Goal: Task Accomplishment & Management: Complete application form

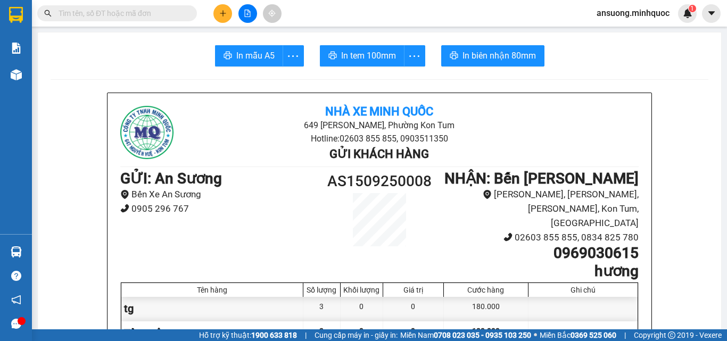
click at [233, 9] on div at bounding box center [248, 13] width 80 height 19
click at [226, 10] on icon "plus" at bounding box center [222, 13] width 7 height 7
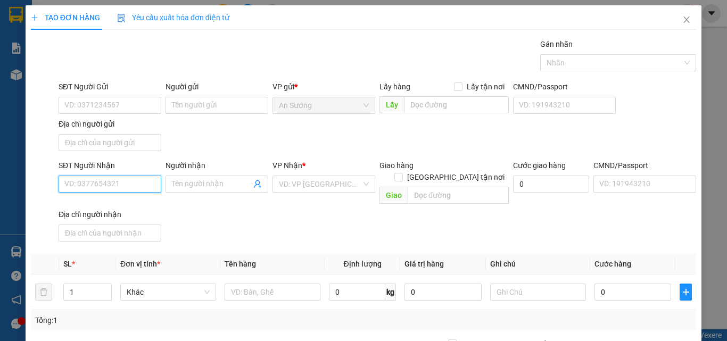
click at [131, 186] on input "SĐT Người Nhận" at bounding box center [110, 184] width 103 height 17
click at [136, 204] on div "0925633779 - DIỆU ANH" at bounding box center [108, 206] width 89 height 12
type input "0925633779"
type input "DIỆU ANH"
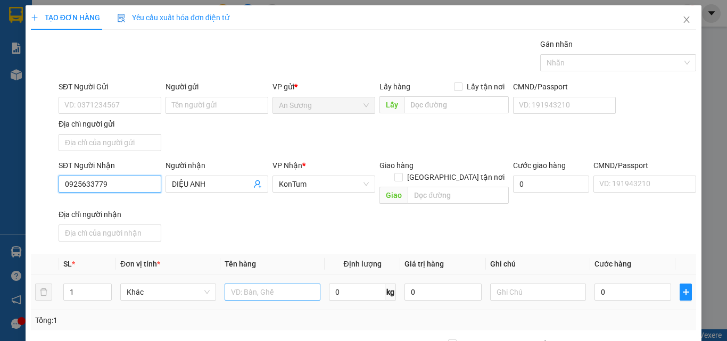
type input "0925633779"
click at [282, 287] on input "text" at bounding box center [273, 292] width 96 height 17
type input "tg"
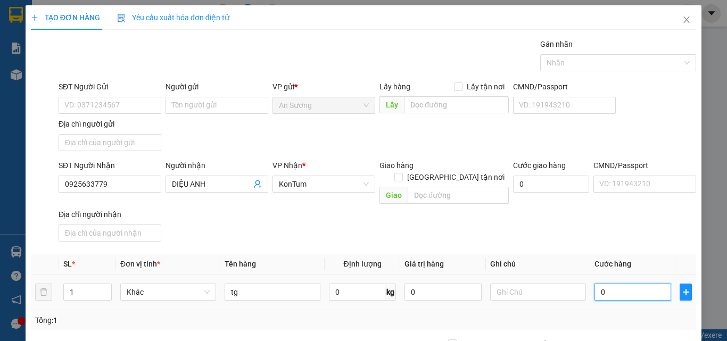
click at [610, 284] on input "0" at bounding box center [633, 292] width 77 height 17
type input "3"
type input "30"
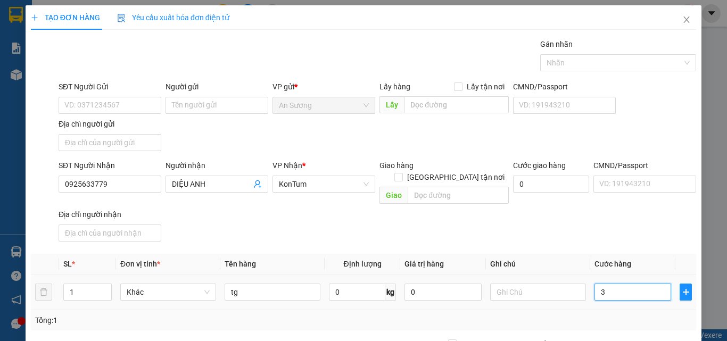
type input "30"
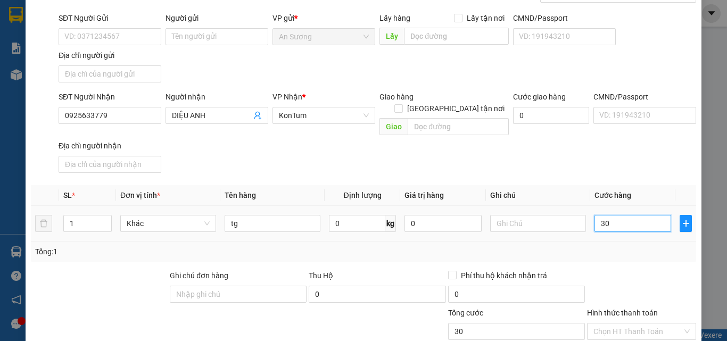
scroll to position [127, 0]
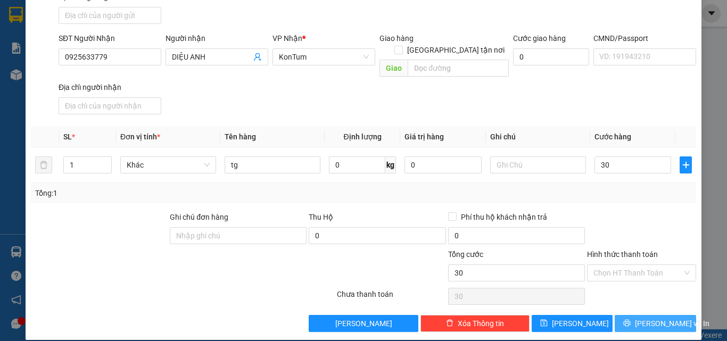
click at [634, 315] on button "[PERSON_NAME] và In" at bounding box center [655, 323] width 81 height 17
type input "30.000"
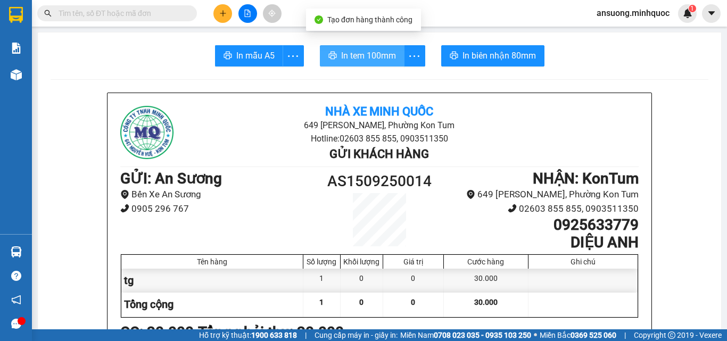
click at [342, 64] on button "In tem 100mm" at bounding box center [362, 55] width 85 height 21
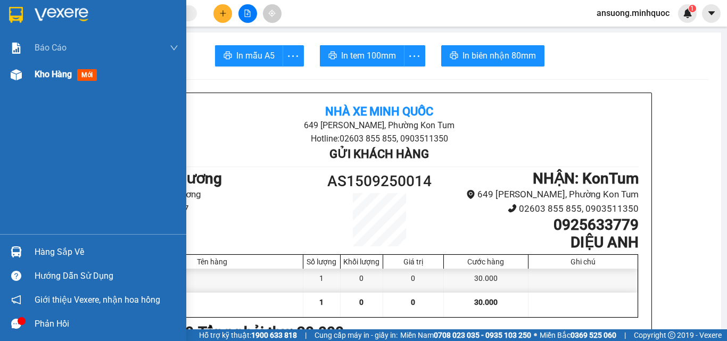
click at [48, 81] on div "Kho hàng mới" at bounding box center [68, 74] width 67 height 13
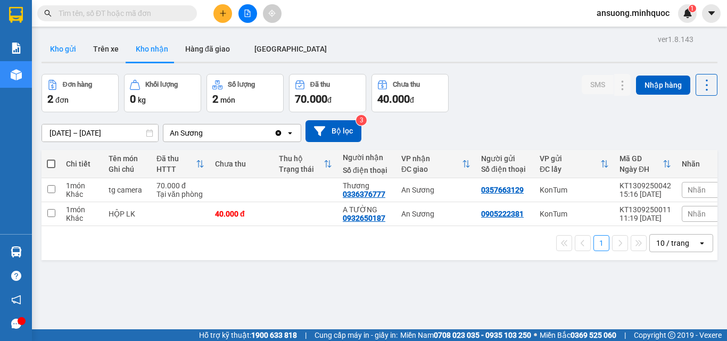
drag, startPoint x: 52, startPoint y: 37, endPoint x: 58, endPoint y: 44, distance: 9.5
click at [53, 37] on button "Kho gửi" at bounding box center [63, 49] width 43 height 26
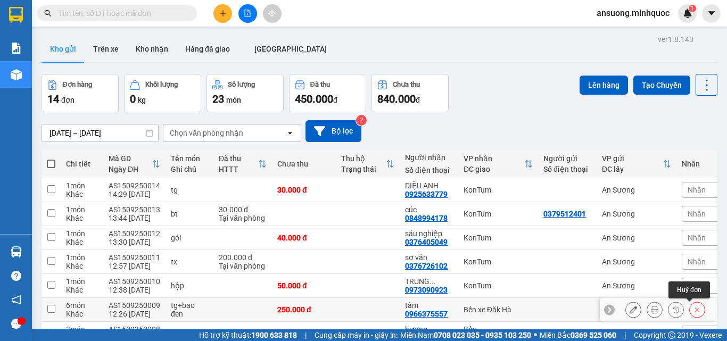
click at [694, 306] on icon at bounding box center [697, 309] width 7 height 7
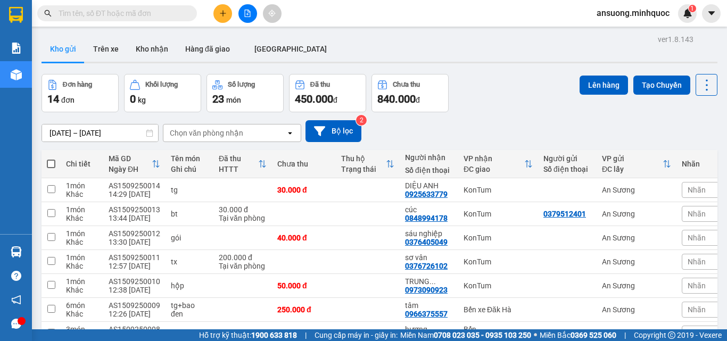
checkbox input "true"
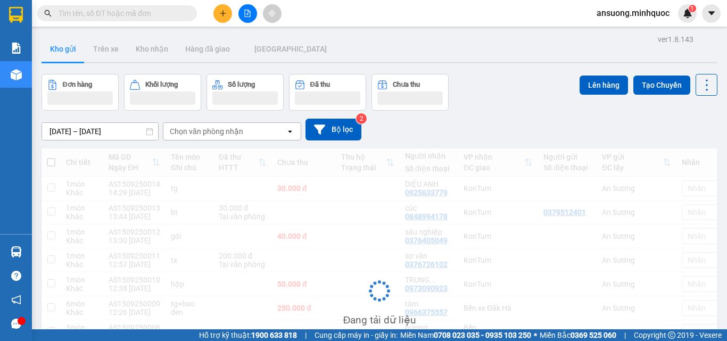
checkbox input "true"
checkbox input "false"
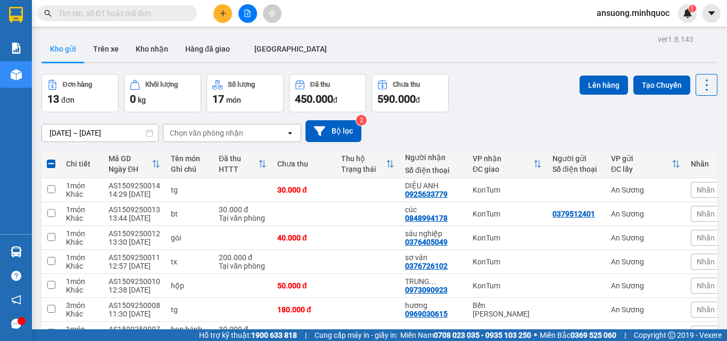
click at [232, 11] on div at bounding box center [248, 13] width 80 height 19
click at [232, 12] on button at bounding box center [223, 13] width 19 height 19
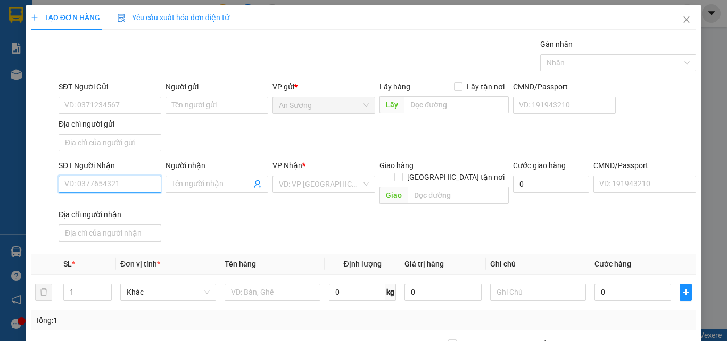
click at [103, 183] on input "SĐT Người Nhận" at bounding box center [110, 184] width 103 height 17
type input "0399138385"
click at [107, 189] on input "0399138385" at bounding box center [110, 184] width 103 height 17
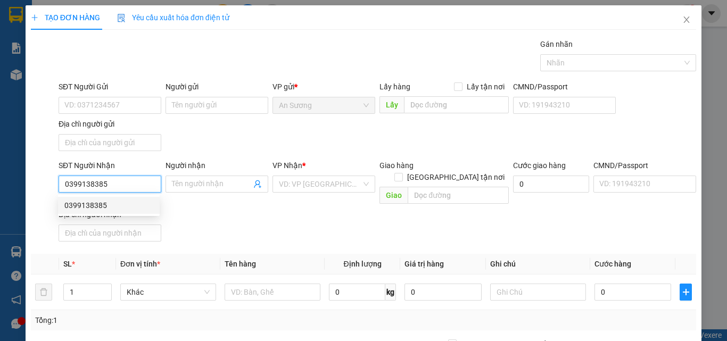
click at [121, 184] on input "0399138385" at bounding box center [110, 184] width 103 height 17
click at [120, 200] on div "0399138385" at bounding box center [108, 206] width 89 height 12
checkbox input "true"
type input "299 tran phú"
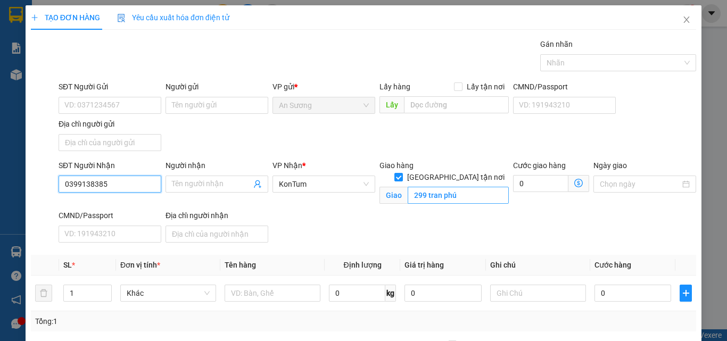
type input "0399138385"
click at [472, 187] on input "299 tran phú" at bounding box center [458, 195] width 101 height 17
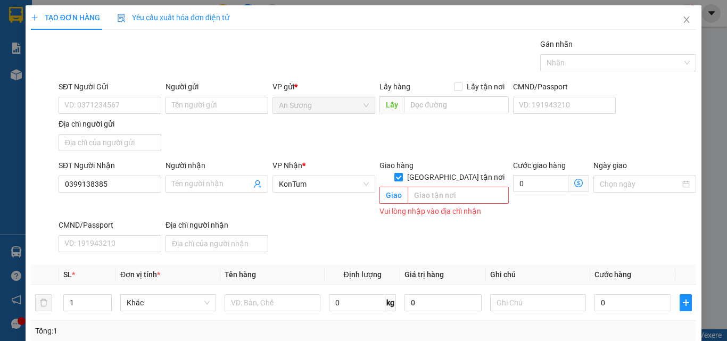
click at [458, 171] on span "[GEOGRAPHIC_DATA][PERSON_NAME] nơi" at bounding box center [456, 177] width 106 height 12
click at [402, 173] on input "[GEOGRAPHIC_DATA][PERSON_NAME] nơi" at bounding box center [398, 176] width 7 height 7
checkbox input "false"
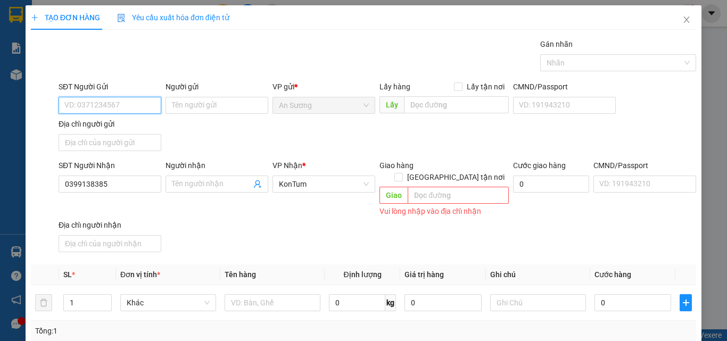
click at [135, 108] on input "SĐT Người Gửi" at bounding box center [110, 105] width 103 height 17
type input "0947053053"
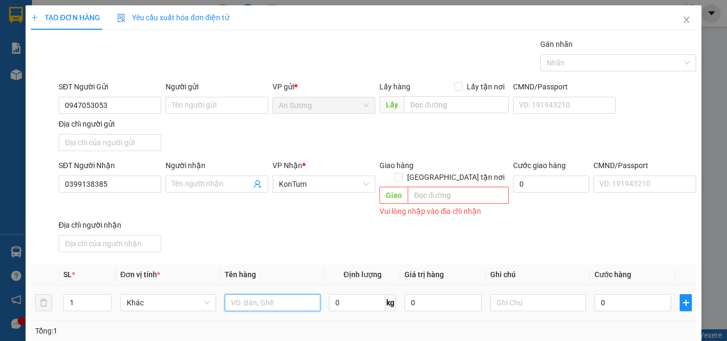
click at [280, 294] on input "text" at bounding box center [273, 302] width 96 height 17
type input "[PERSON_NAME] xốp"
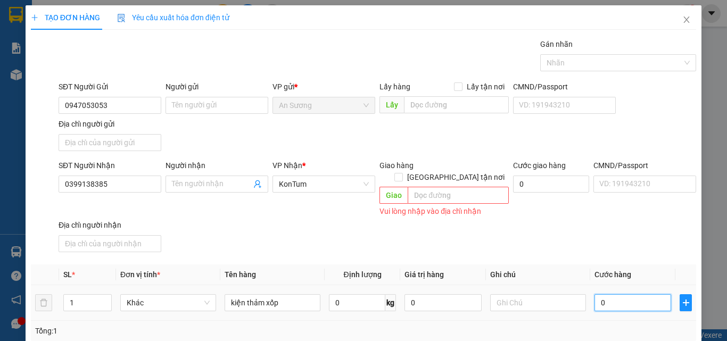
click at [602, 294] on input "0" at bounding box center [633, 302] width 77 height 17
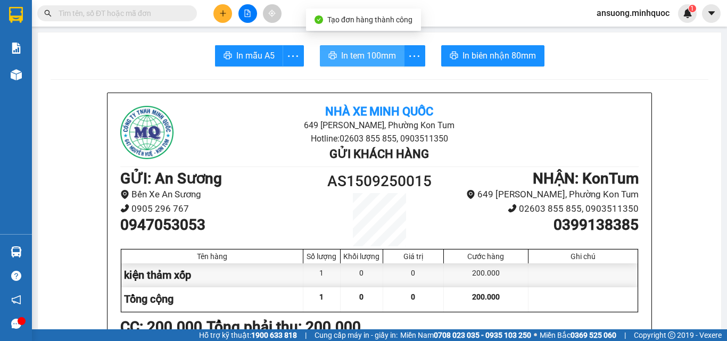
click at [359, 56] on span "In tem 100mm" at bounding box center [368, 55] width 55 height 13
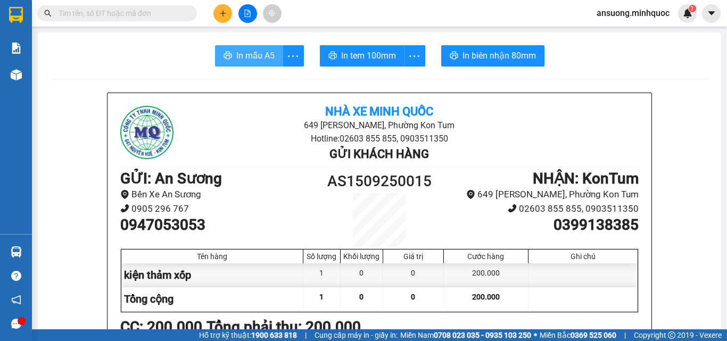
click at [261, 62] on span "In mẫu A5" at bounding box center [255, 55] width 38 height 13
click at [252, 19] on button at bounding box center [248, 13] width 19 height 19
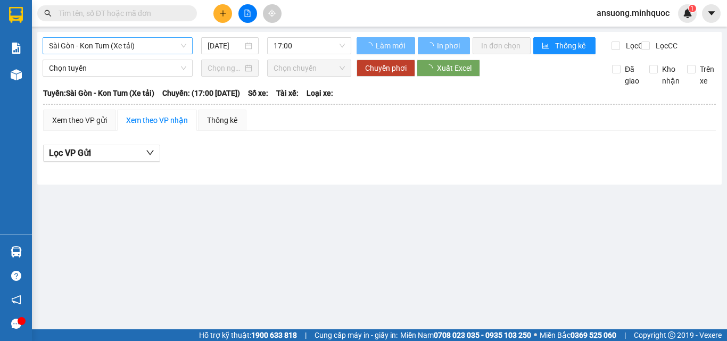
click at [171, 45] on span "Sài Gòn - Kon Tum (Xe tải)" at bounding box center [117, 46] width 137 height 16
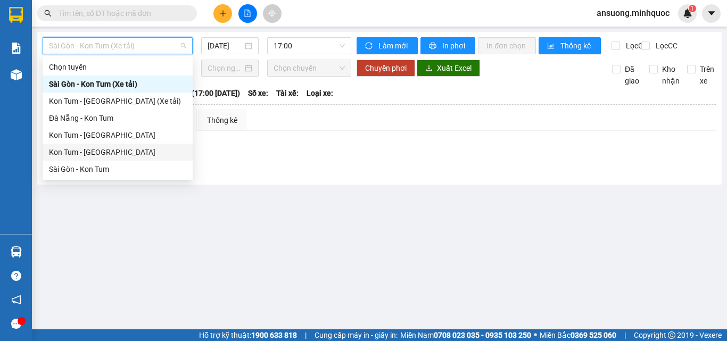
click at [97, 154] on div "Kon Tum - [GEOGRAPHIC_DATA]" at bounding box center [117, 152] width 137 height 12
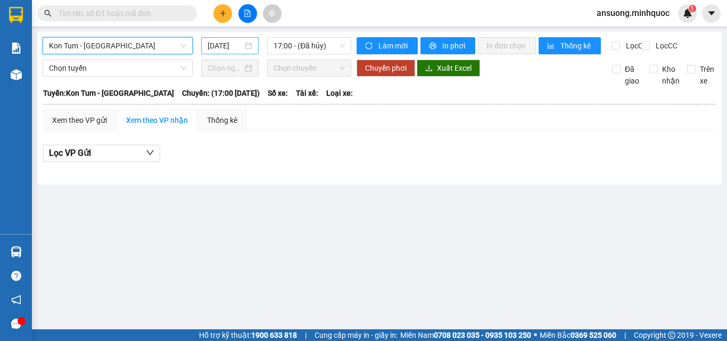
click at [216, 46] on input "[DATE]" at bounding box center [225, 46] width 35 height 12
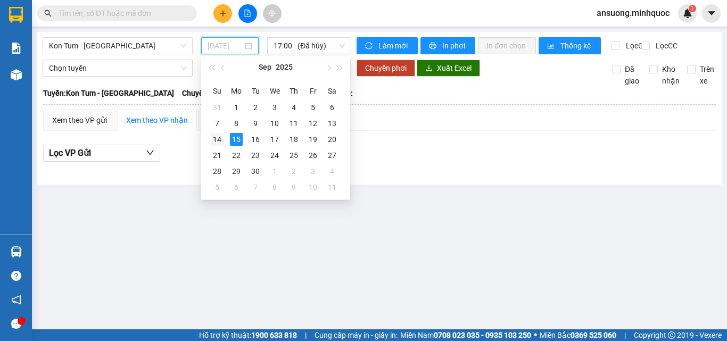
click at [220, 140] on div "14" at bounding box center [217, 139] width 13 height 13
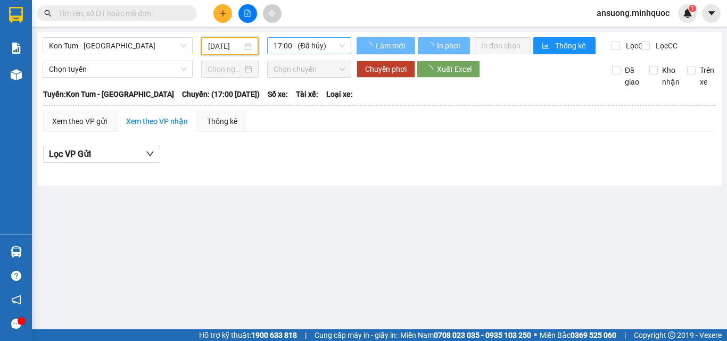
type input "[DATE]"
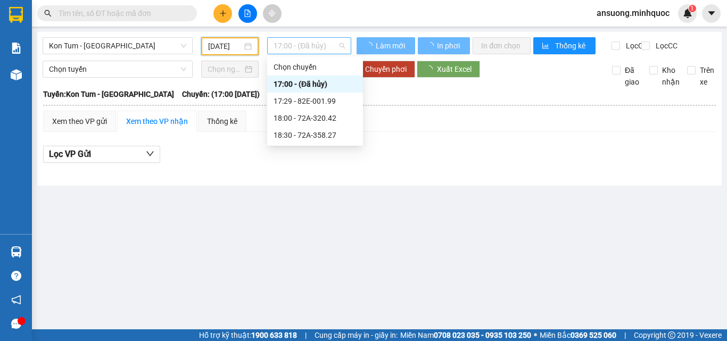
click at [314, 46] on span "17:00 - (Đã hủy)" at bounding box center [309, 46] width 71 height 16
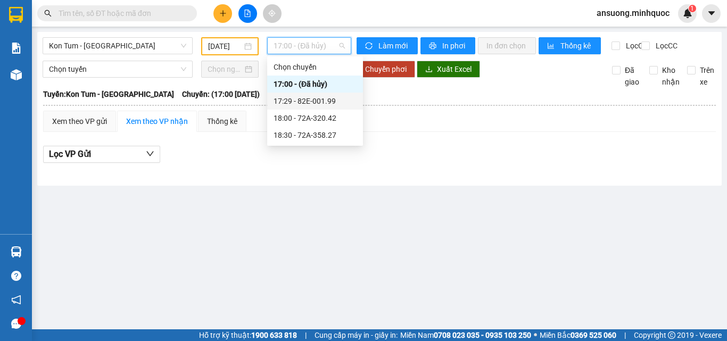
click at [331, 95] on div "17:29 - 82E-001.99" at bounding box center [315, 101] width 83 height 12
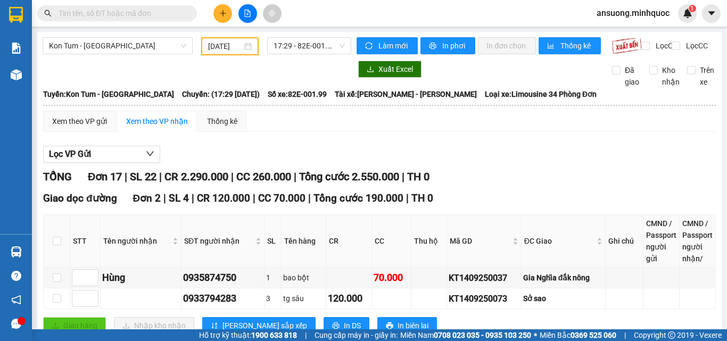
checkbox input "true"
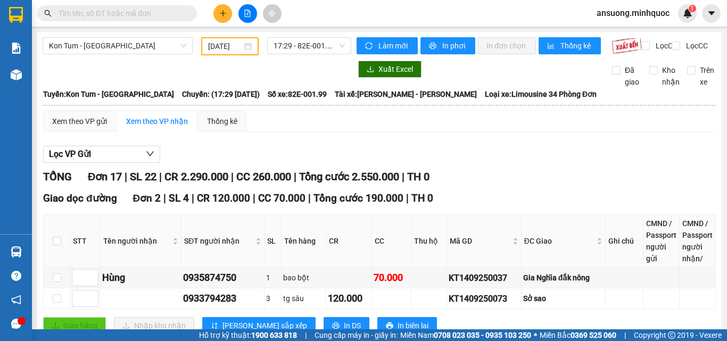
checkbox input "true"
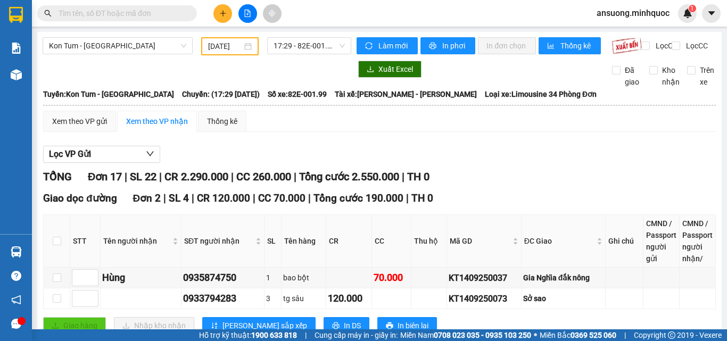
checkbox input "true"
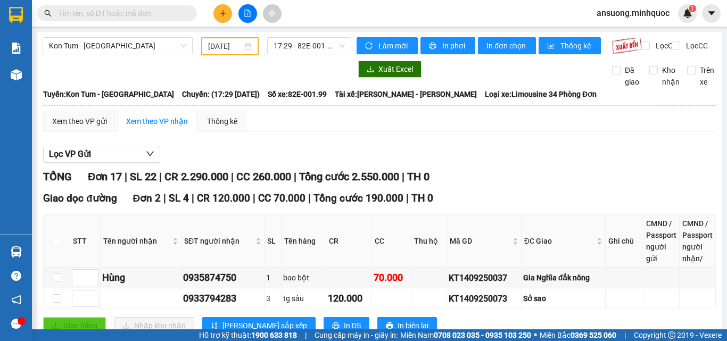
click at [179, 291] on main "Kon Tum - Sài Gòn 14/09/2025 17:29 - 82E-001.99 Làm mới In phơi In đơn chọn Thố…" at bounding box center [363, 165] width 727 height 330
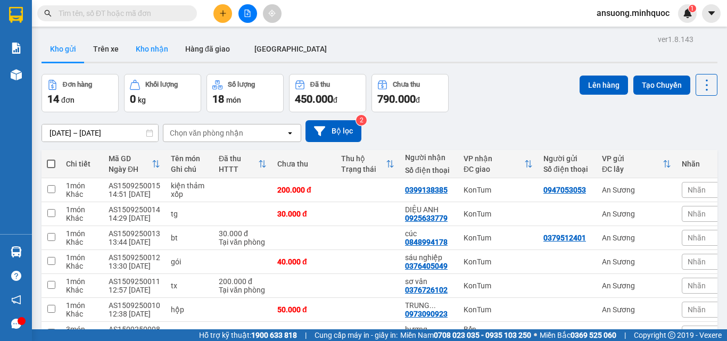
click at [127, 47] on button "Kho nhận" at bounding box center [152, 49] width 50 height 26
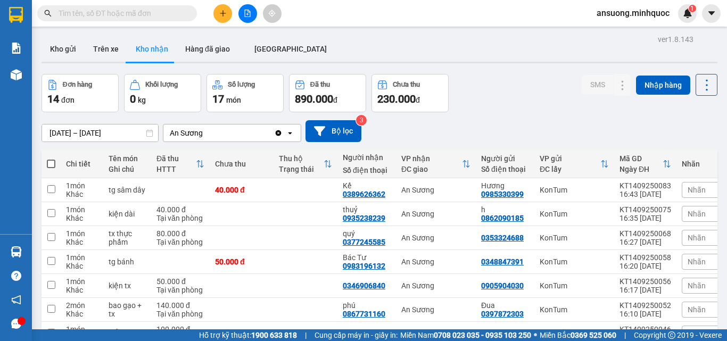
click at [115, 132] on input "[DATE] – [DATE]" at bounding box center [100, 133] width 116 height 17
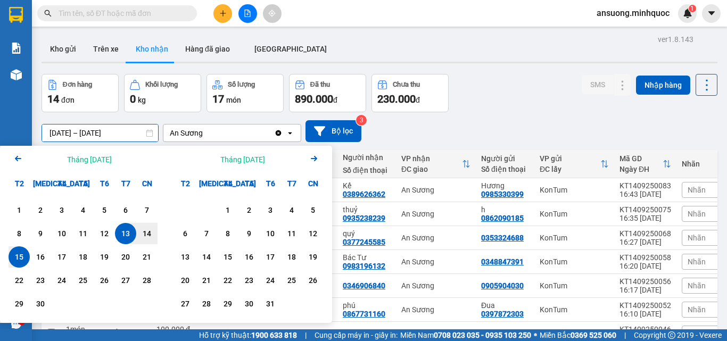
click at [13, 258] on div "15" at bounding box center [19, 257] width 15 height 13
type input "15/09/2025 – 15/09/2025"
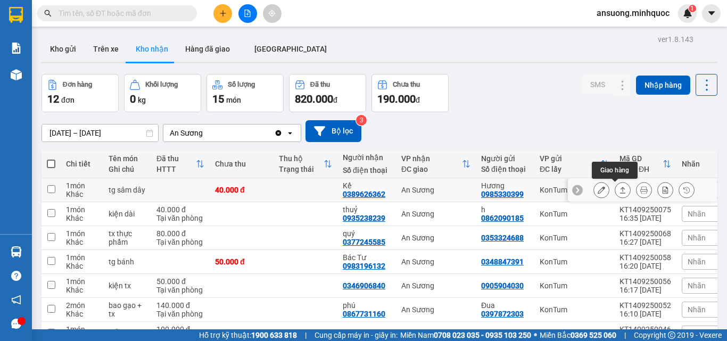
click at [616, 190] on button at bounding box center [623, 190] width 15 height 19
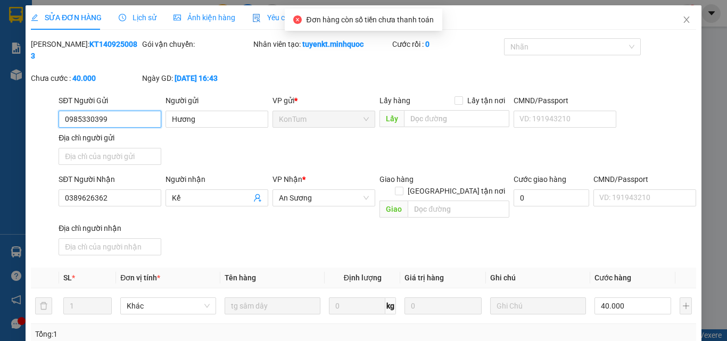
type input "0985330399"
type input "Hương"
type input "0389626362"
type input "Kế"
type input "40.000"
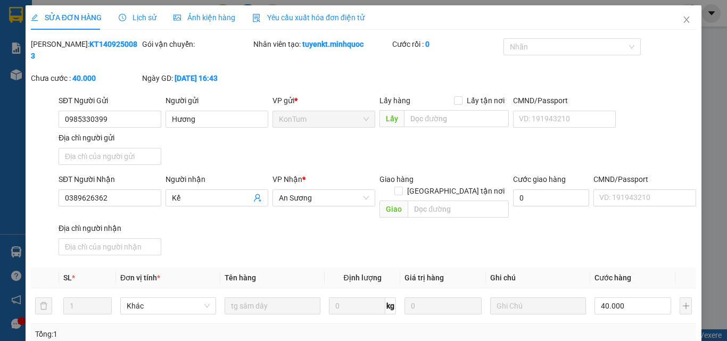
type input "0"
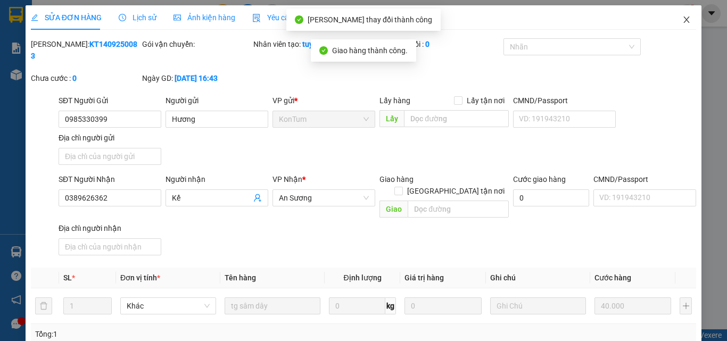
click at [683, 23] on icon "close" at bounding box center [687, 19] width 9 height 9
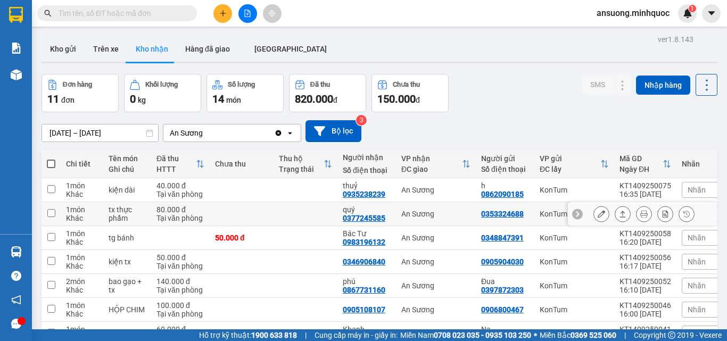
click at [619, 216] on icon at bounding box center [622, 213] width 7 height 7
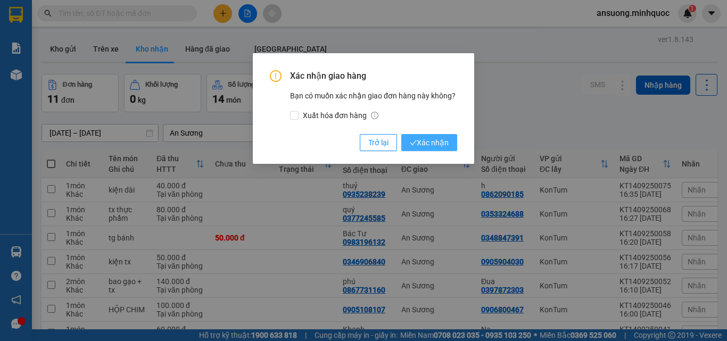
click at [433, 149] on button "Xác nhận" at bounding box center [429, 142] width 56 height 17
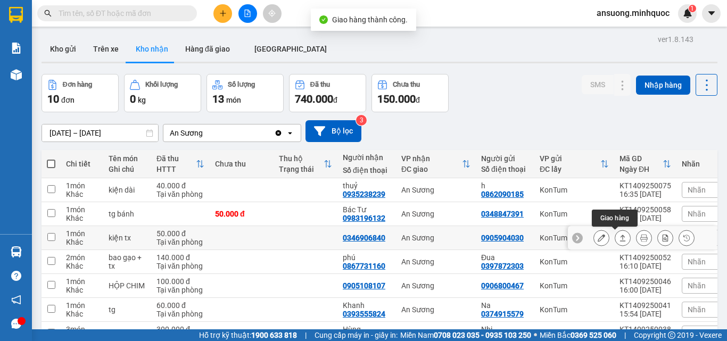
click at [619, 237] on button at bounding box center [623, 238] width 15 height 19
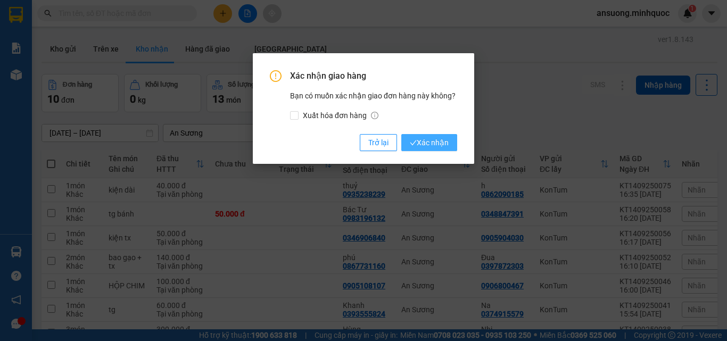
click at [444, 144] on span "Xác nhận" at bounding box center [429, 143] width 39 height 12
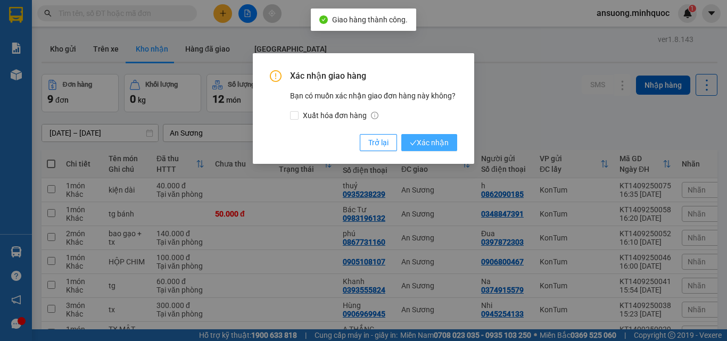
click at [444, 145] on span "Xác nhận" at bounding box center [429, 143] width 39 height 12
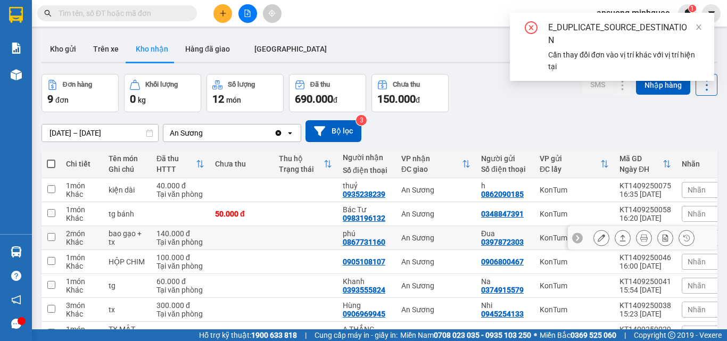
click at [616, 243] on button at bounding box center [623, 238] width 15 height 19
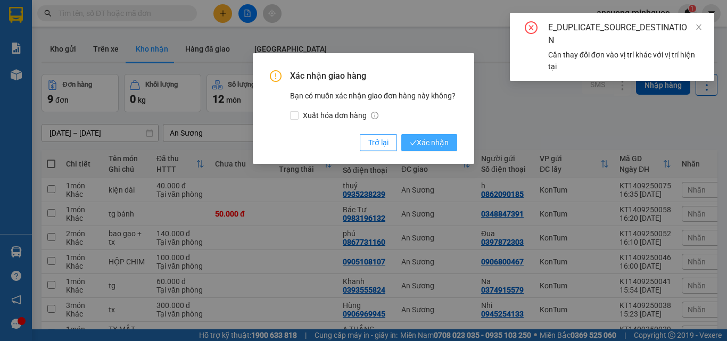
click at [444, 148] on span "Xác nhận" at bounding box center [429, 143] width 39 height 12
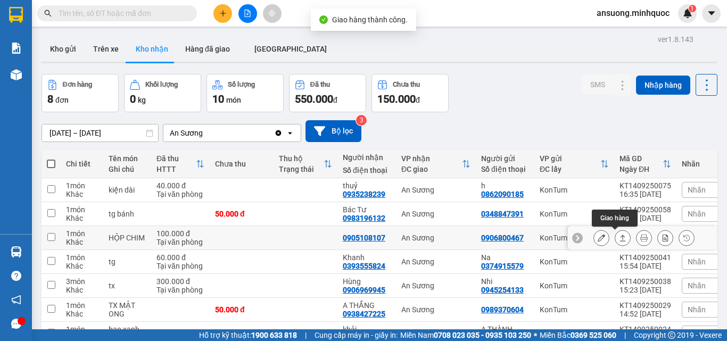
click at [619, 237] on icon at bounding box center [622, 237] width 7 height 7
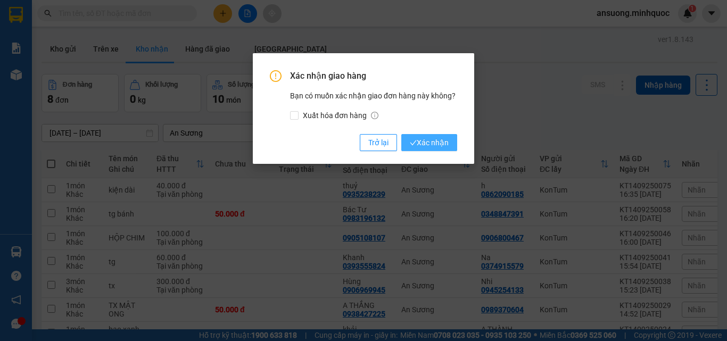
click at [431, 142] on span "Xác nhận" at bounding box center [429, 143] width 39 height 12
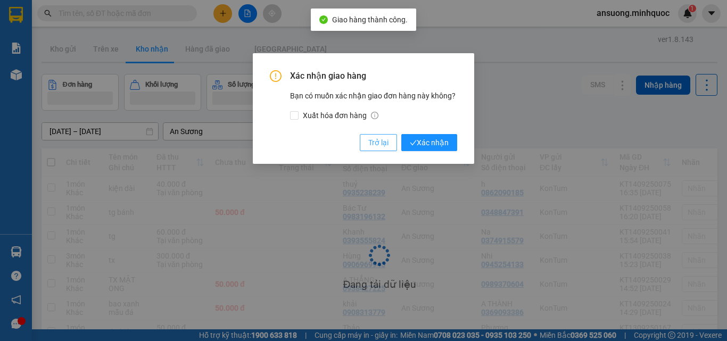
click at [390, 150] on button "Trở lại" at bounding box center [378, 142] width 37 height 17
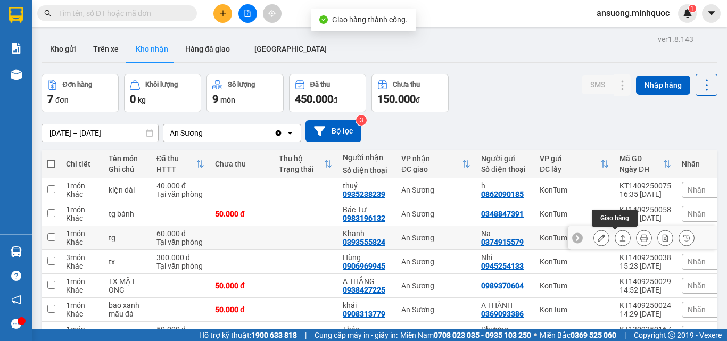
click at [619, 237] on icon at bounding box center [622, 237] width 7 height 7
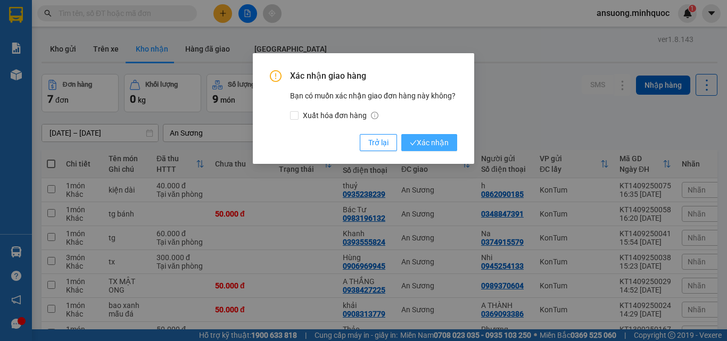
click at [431, 145] on span "Xác nhận" at bounding box center [429, 143] width 39 height 12
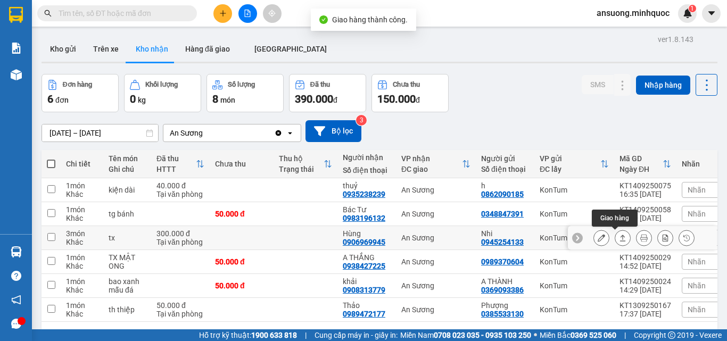
click at [619, 238] on icon at bounding box center [622, 237] width 7 height 7
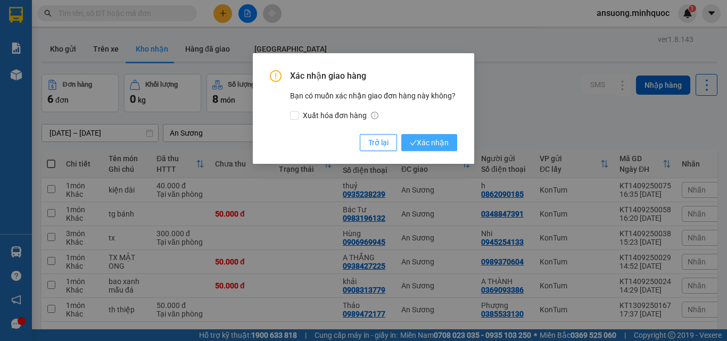
click at [435, 140] on span "Xác nhận" at bounding box center [429, 143] width 39 height 12
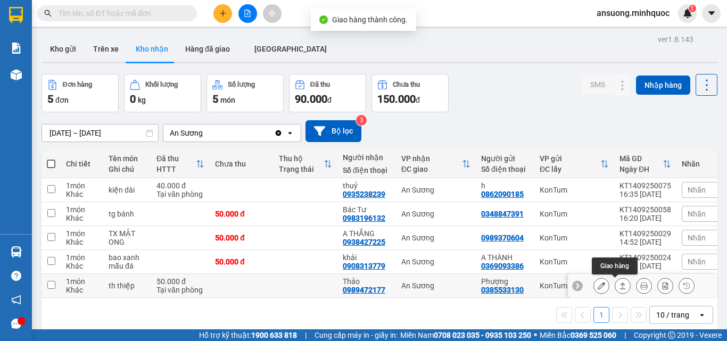
click at [620, 289] on icon at bounding box center [623, 286] width 6 height 6
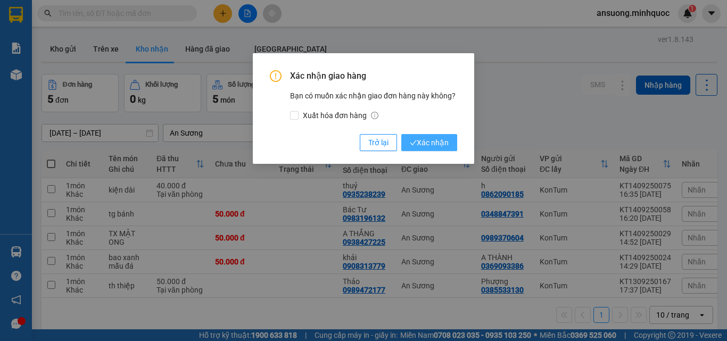
click at [436, 146] on span "Xác nhận" at bounding box center [429, 143] width 39 height 12
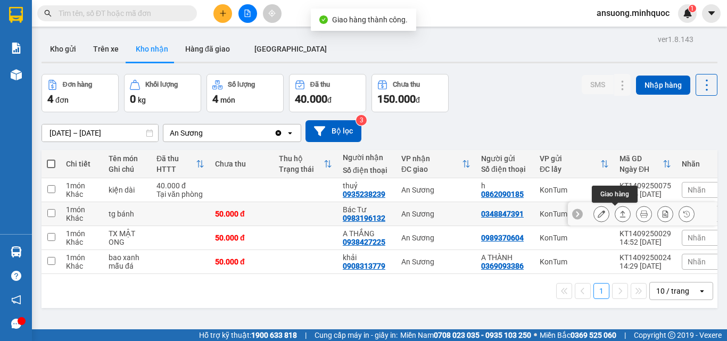
click at [619, 214] on icon at bounding box center [622, 213] width 7 height 7
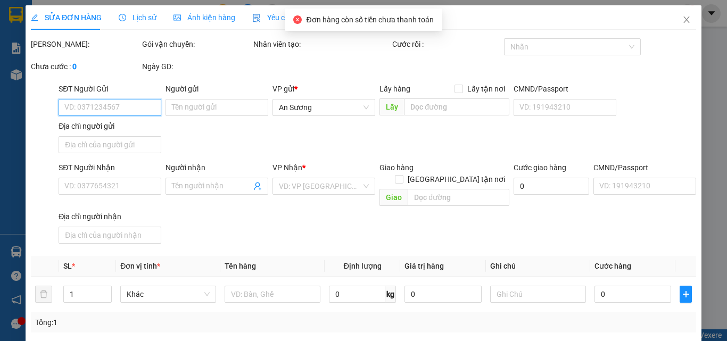
type input "0348847391"
type input "0983196132"
type input "Bác Tư"
type input "50.000"
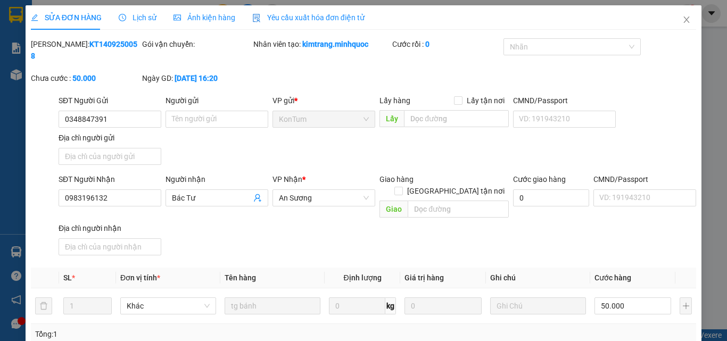
drag, startPoint x: 612, startPoint y: 285, endPoint x: 409, endPoint y: 310, distance: 204.3
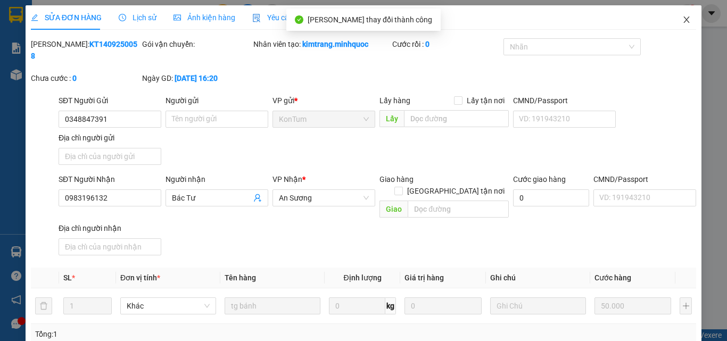
click at [683, 22] on icon "close" at bounding box center [687, 19] width 9 height 9
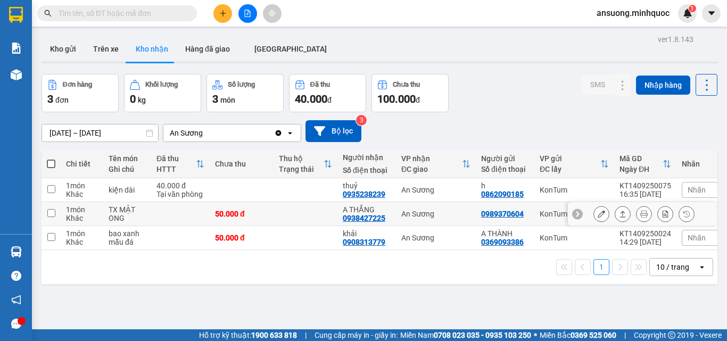
click at [619, 214] on icon at bounding box center [622, 213] width 7 height 7
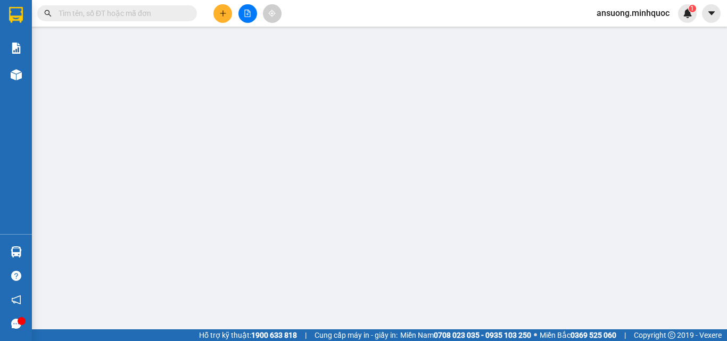
type input "0989370604"
type input "0938427225"
type input "A THẮNG"
type input "50.000"
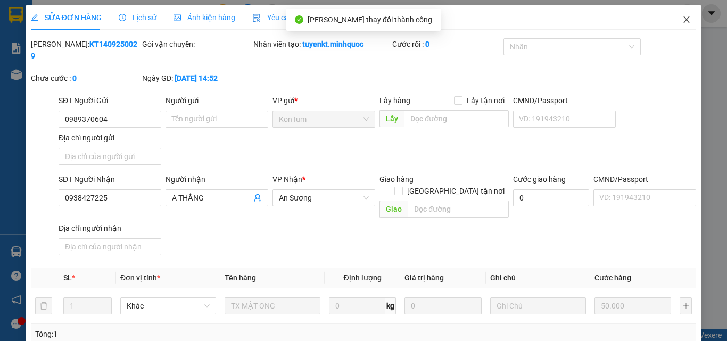
click at [683, 24] on icon "close" at bounding box center [687, 19] width 9 height 9
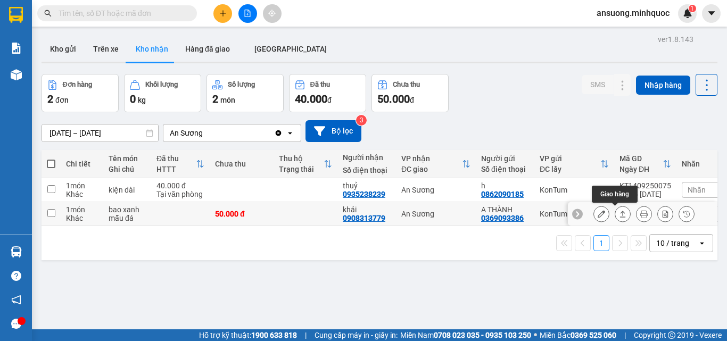
click at [619, 214] on icon at bounding box center [622, 213] width 7 height 7
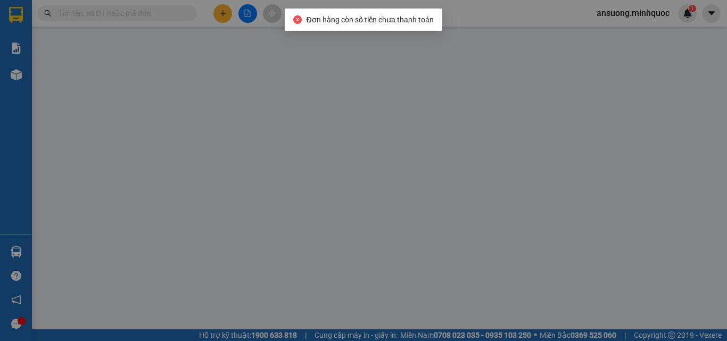
type input "0369093386"
type input "A THÀNH"
type input "0908313779"
type input "khải"
type input "50.000"
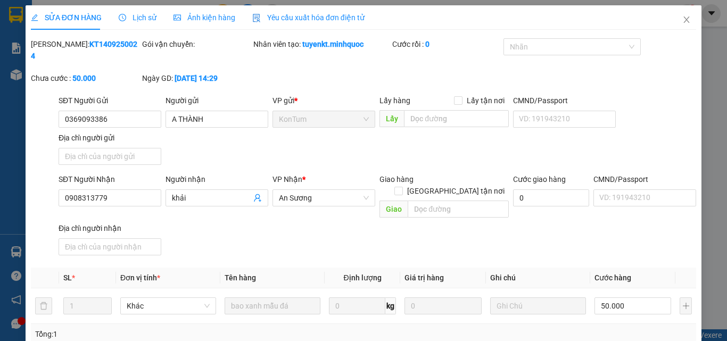
type input "0"
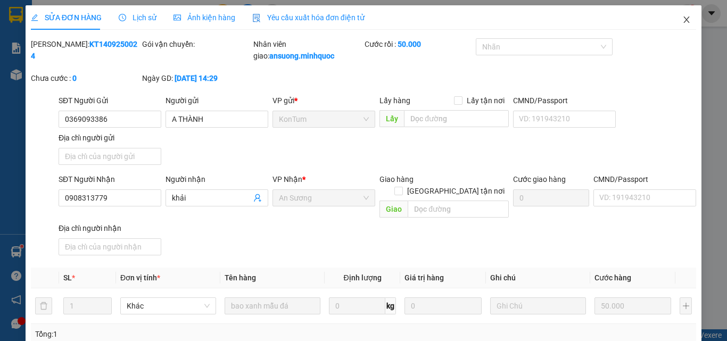
click at [684, 18] on icon "close" at bounding box center [687, 20] width 6 height 6
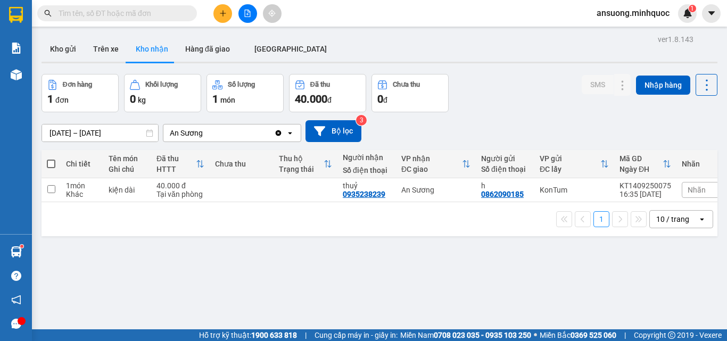
click at [226, 10] on icon "plus" at bounding box center [222, 13] width 7 height 7
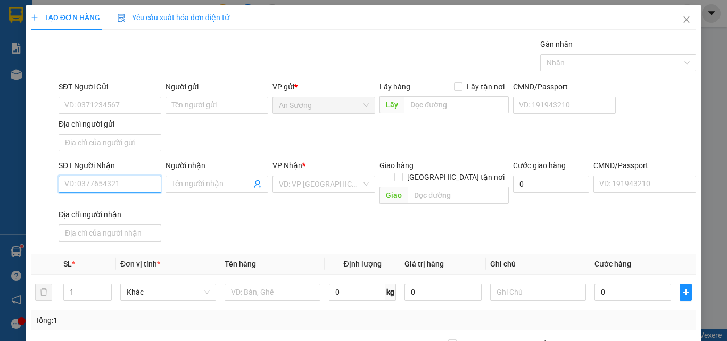
click at [109, 185] on input "SĐT Người Nhận" at bounding box center [110, 184] width 103 height 17
type input "0931026013"
click at [109, 185] on input "0931026013" at bounding box center [110, 184] width 103 height 17
click at [133, 204] on div "0931026013 - Hoàng" at bounding box center [108, 206] width 89 height 12
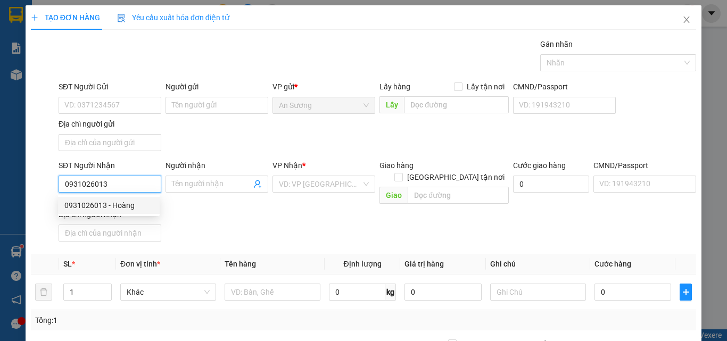
type input "Hoàng"
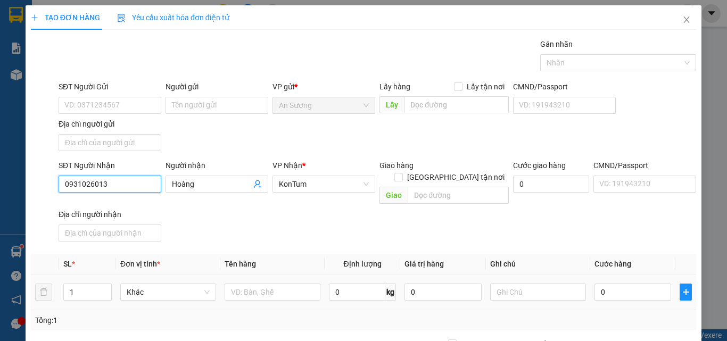
type input "0931026013"
click at [268, 282] on div at bounding box center [273, 292] width 96 height 21
click at [271, 284] on input "text" at bounding box center [273, 292] width 96 height 17
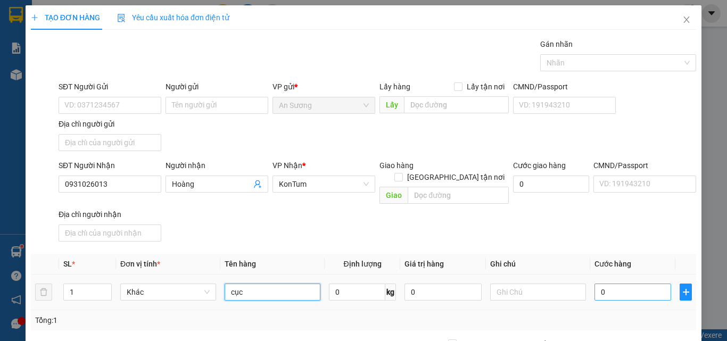
type input "cục"
click at [615, 285] on input "0" at bounding box center [633, 292] width 77 height 17
type input "4"
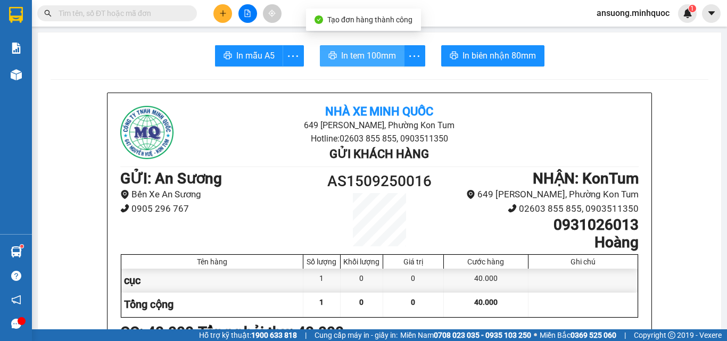
click at [353, 53] on span "In tem 100mm" at bounding box center [368, 55] width 55 height 13
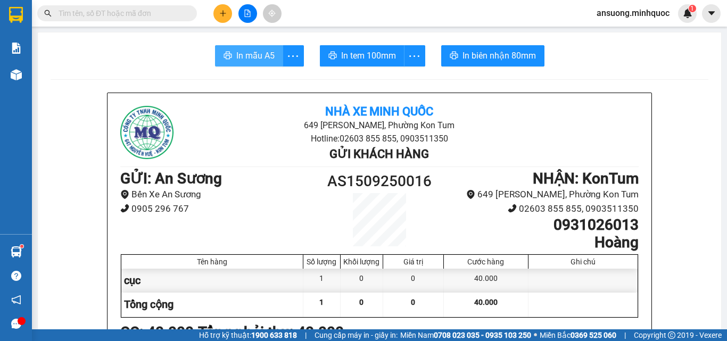
click at [242, 52] on span "In mẫu A5" at bounding box center [255, 55] width 38 height 13
click at [244, 11] on icon "file-add" at bounding box center [247, 13] width 7 height 7
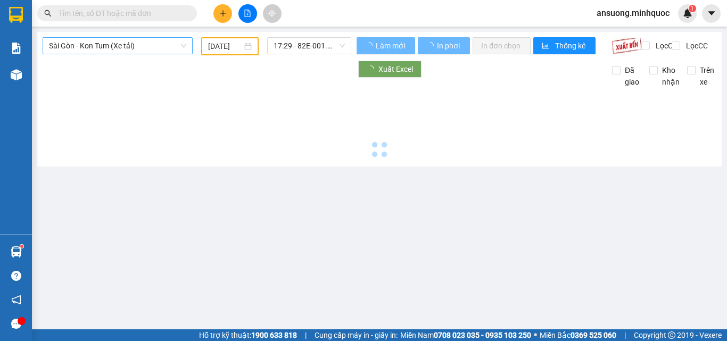
type input "[DATE]"
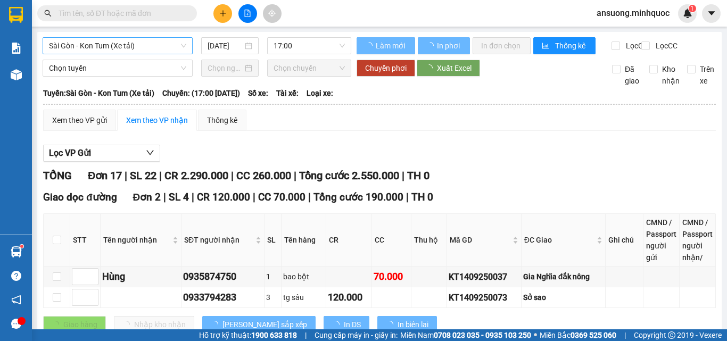
click at [132, 42] on span "Sài Gòn - Kon Tum (Xe tải)" at bounding box center [117, 46] width 137 height 16
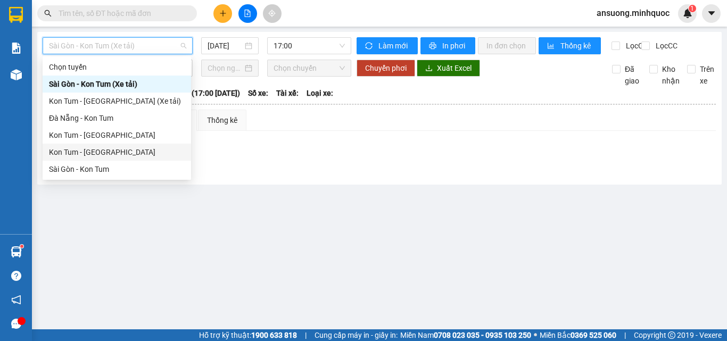
click at [100, 154] on div "Kon Tum - [GEOGRAPHIC_DATA]" at bounding box center [117, 152] width 136 height 12
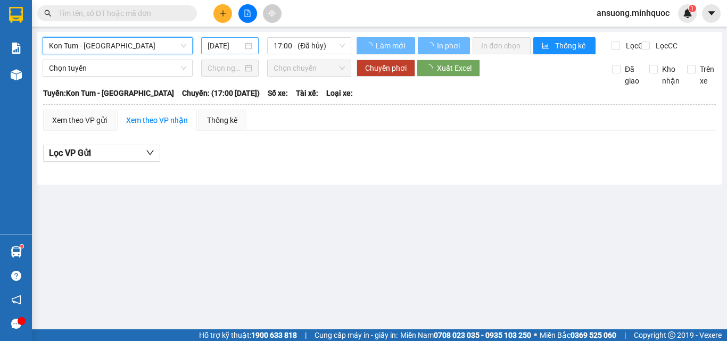
click at [214, 46] on input "[DATE]" at bounding box center [225, 46] width 35 height 12
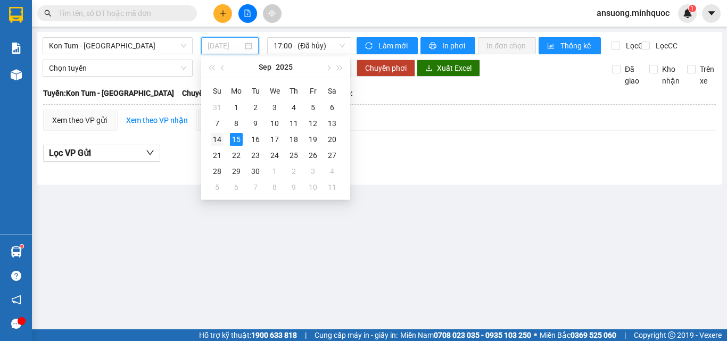
click at [212, 142] on div "14" at bounding box center [217, 139] width 13 height 13
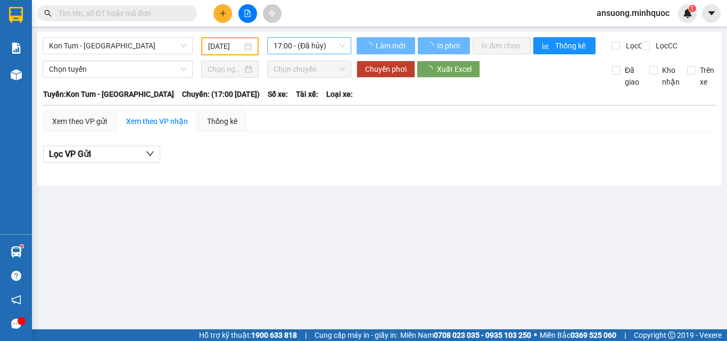
type input "[DATE]"
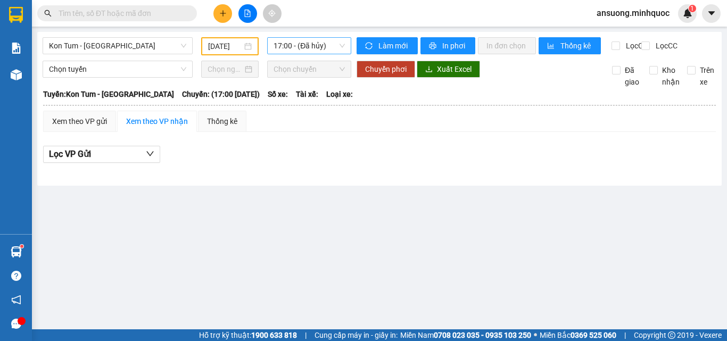
click at [297, 47] on span "17:00 - (Đã hủy)" at bounding box center [309, 46] width 71 height 16
click at [324, 47] on span "17:00 - (Đã hủy)" at bounding box center [309, 46] width 71 height 16
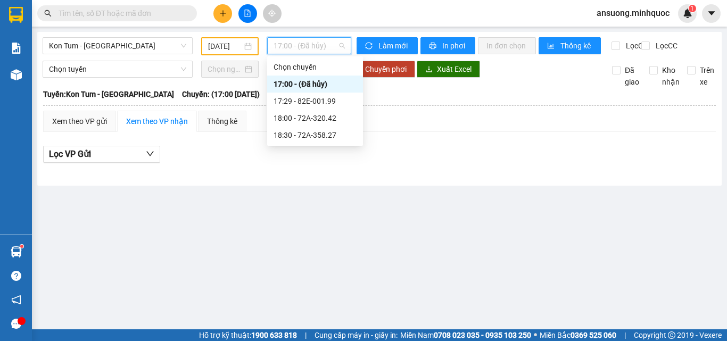
click at [324, 47] on span "17:00 - (Đã hủy)" at bounding box center [309, 46] width 71 height 16
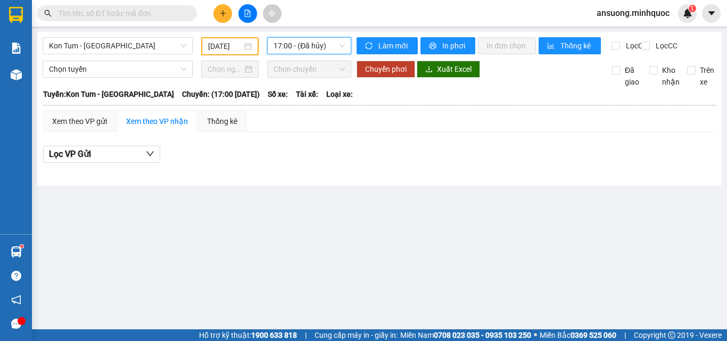
click at [326, 52] on span "17:00 - (Đã hủy)" at bounding box center [309, 46] width 71 height 16
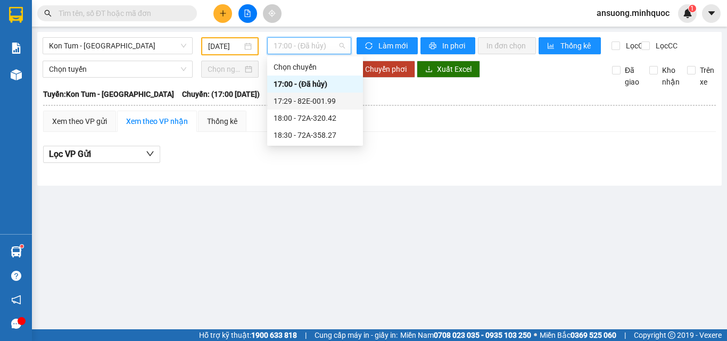
click at [321, 102] on div "17:29 - 82E-001.99" at bounding box center [315, 101] width 83 height 12
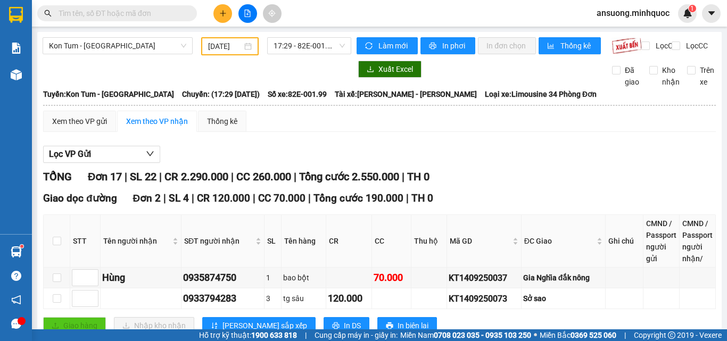
click at [300, 45] on span "17:29 - 82E-001.99" at bounding box center [309, 46] width 71 height 16
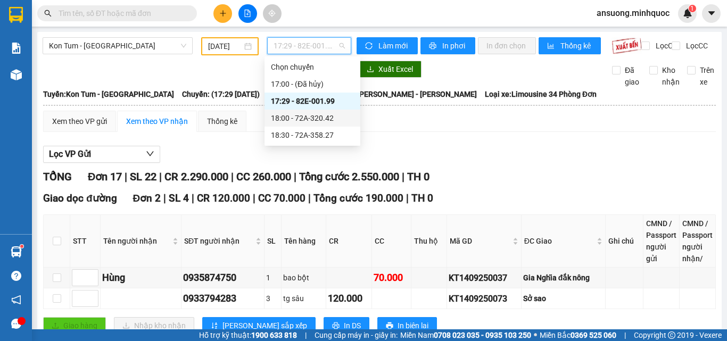
click at [329, 119] on div "18:00 - 72A-320.42" at bounding box center [312, 118] width 83 height 12
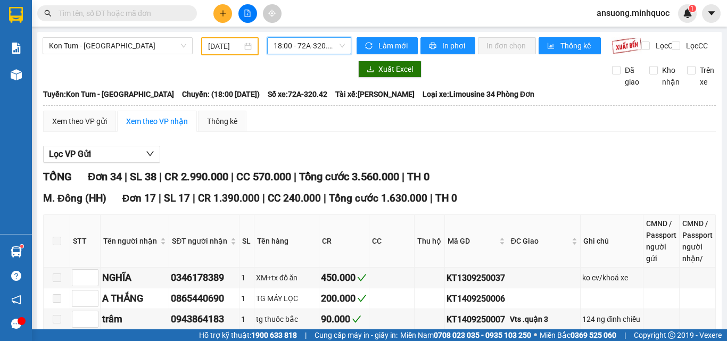
click at [314, 41] on span "18:00 - 72A-320.42" at bounding box center [309, 46] width 71 height 16
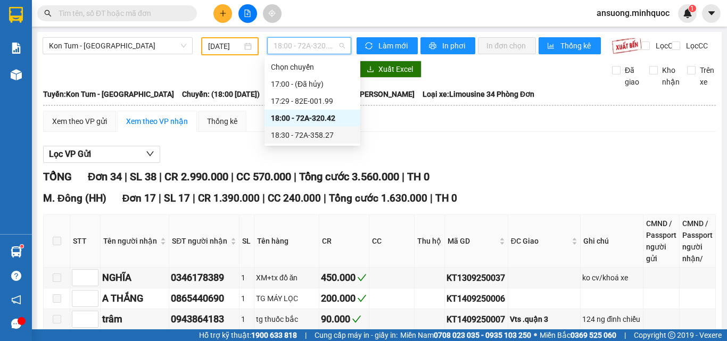
click at [310, 128] on div "18:30 - 72A-358.27" at bounding box center [313, 135] width 96 height 17
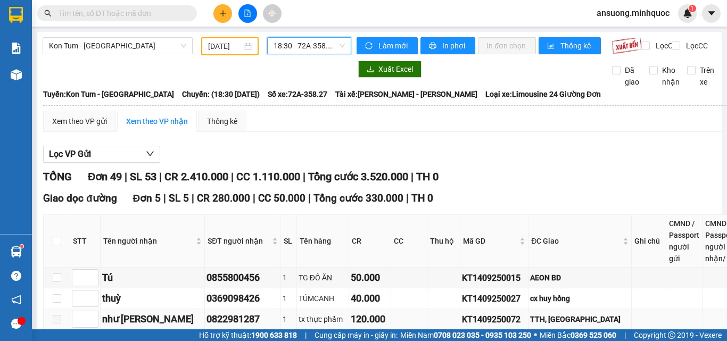
drag, startPoint x: 535, startPoint y: 160, endPoint x: 528, endPoint y: 162, distance: 6.7
click at [529, 309] on td "KT1409250072" at bounding box center [495, 319] width 68 height 21
drag, startPoint x: 528, startPoint y: 162, endPoint x: 515, endPoint y: 162, distance: 13.3
click at [520, 313] on div "KT1409250072" at bounding box center [494, 319] width 64 height 13
drag, startPoint x: 452, startPoint y: 163, endPoint x: 527, endPoint y: 167, distance: 75.2
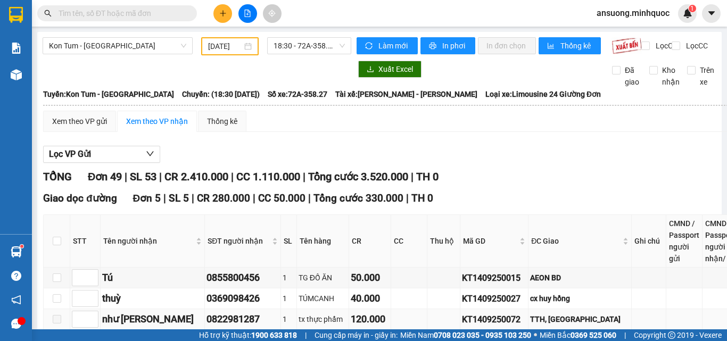
click at [527, 309] on tr "như minh 0822981287 1 tx thực phẩm 120.000 KT1409250072 TTH, tân phú" at bounding box center [391, 319] width 695 height 21
click at [135, 13] on input "text" at bounding box center [122, 13] width 126 height 12
paste input "KT1409250072"
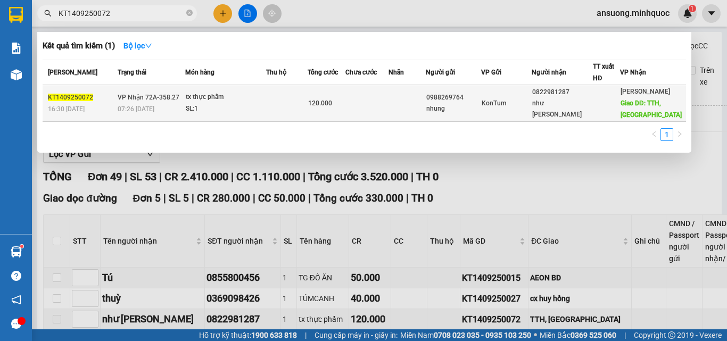
type input "KT1409250072"
click at [331, 111] on td "120.000" at bounding box center [327, 103] width 38 height 37
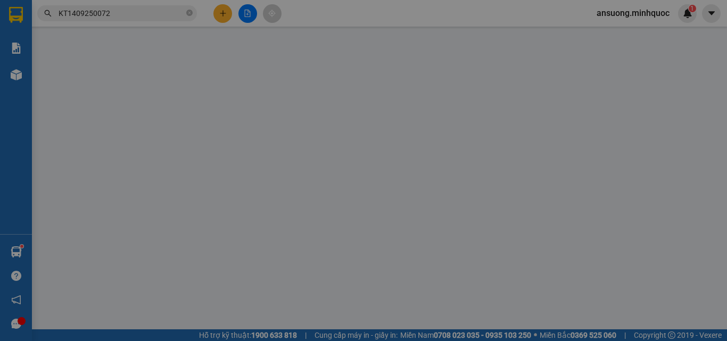
type input "0988269764"
type input "nhung"
type input "0822981287"
type input "như minh"
type input "TTH, tân phú"
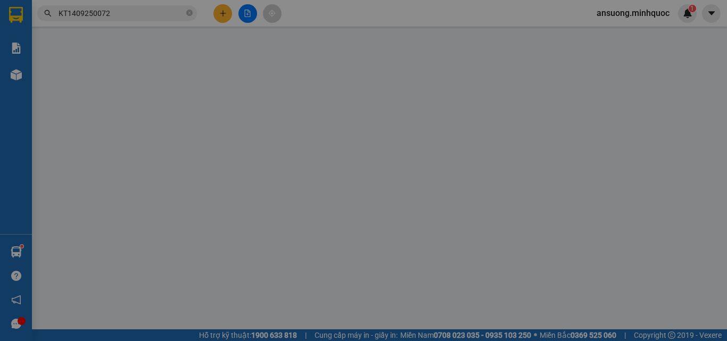
type input "120.000"
type input "0"
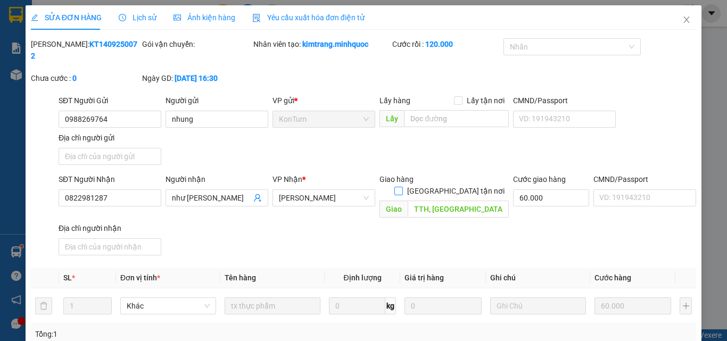
click at [486, 185] on span "[GEOGRAPHIC_DATA][PERSON_NAME] nơi" at bounding box center [456, 191] width 106 height 12
click at [402, 187] on input "[GEOGRAPHIC_DATA][PERSON_NAME] nơi" at bounding box center [398, 190] width 7 height 7
checkbox input "true"
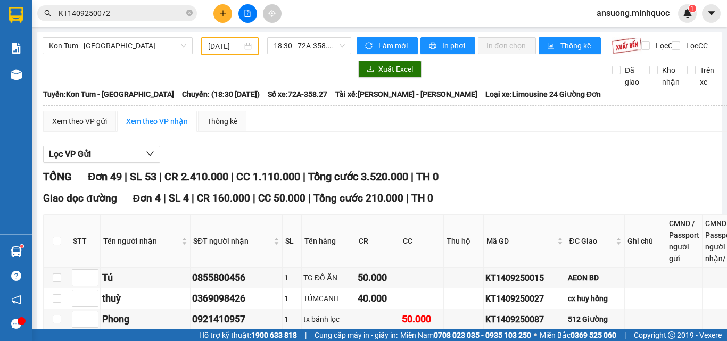
drag, startPoint x: 441, startPoint y: 155, endPoint x: 389, endPoint y: 184, distance: 59.3
drag, startPoint x: 496, startPoint y: 244, endPoint x: 415, endPoint y: 242, distance: 81.5
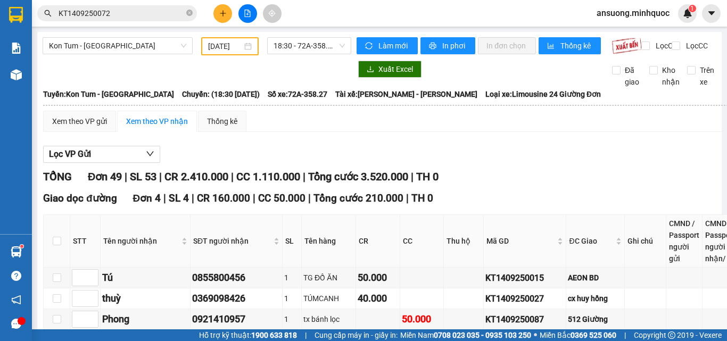
click at [192, 12] on icon "close-circle" at bounding box center [189, 13] width 6 height 6
paste input "KT1409250072"
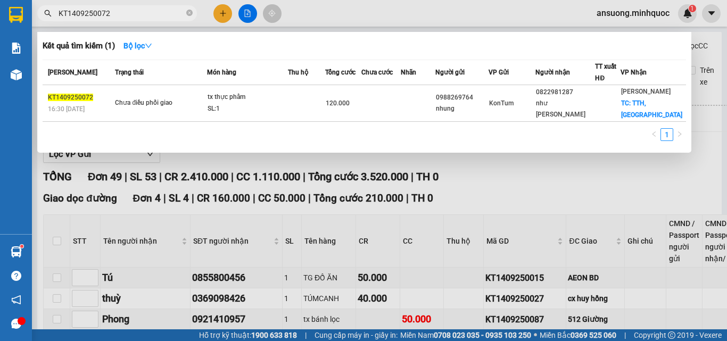
type input "KT1409250072"
click at [347, 226] on div at bounding box center [363, 170] width 727 height 341
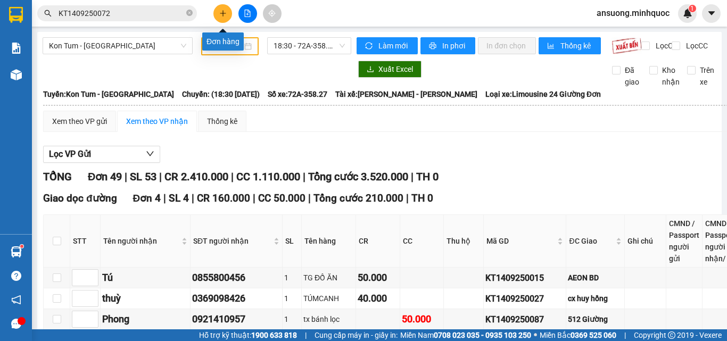
click at [225, 11] on icon "plus" at bounding box center [222, 13] width 7 height 7
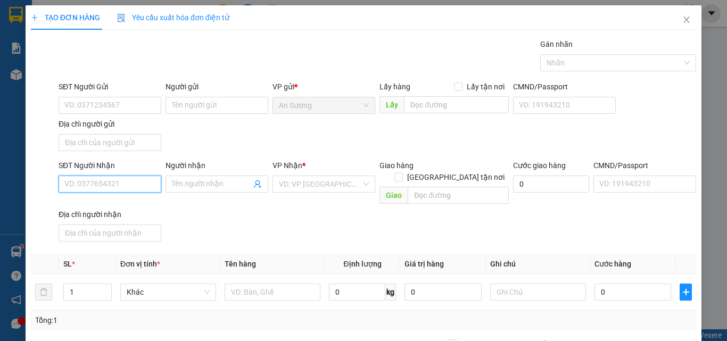
click at [134, 183] on input "SĐT Người Nhận" at bounding box center [110, 184] width 103 height 17
type input "0707172179"
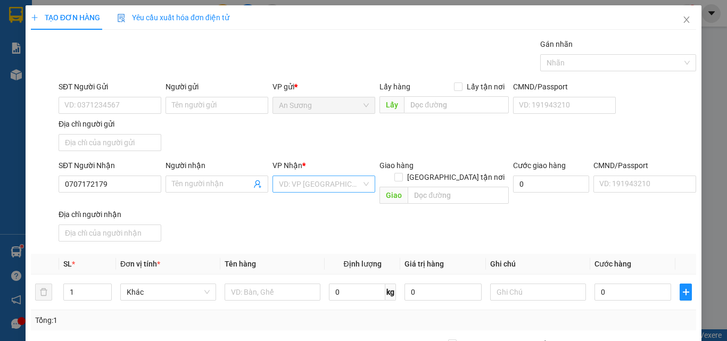
click at [298, 185] on input "search" at bounding box center [320, 184] width 83 height 16
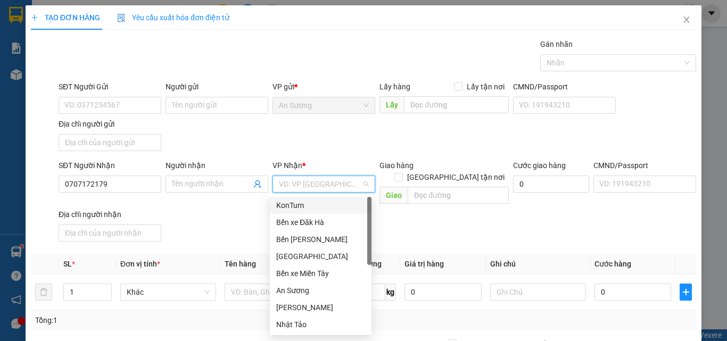
type input "k"
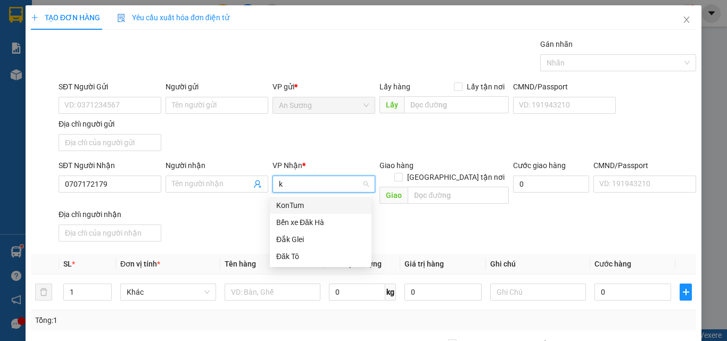
click at [297, 198] on div "KonTum" at bounding box center [321, 205] width 102 height 17
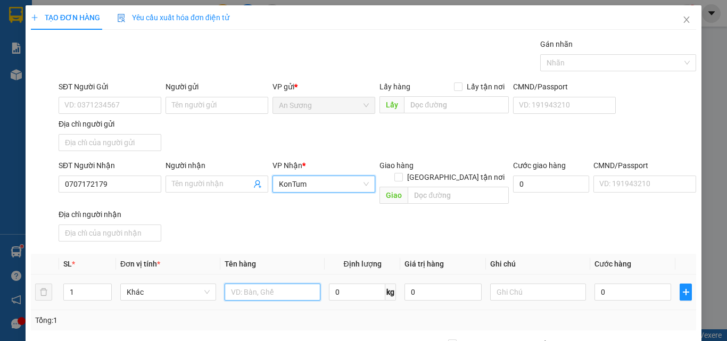
click at [257, 284] on input "text" at bounding box center [273, 292] width 96 height 17
type input "tx"
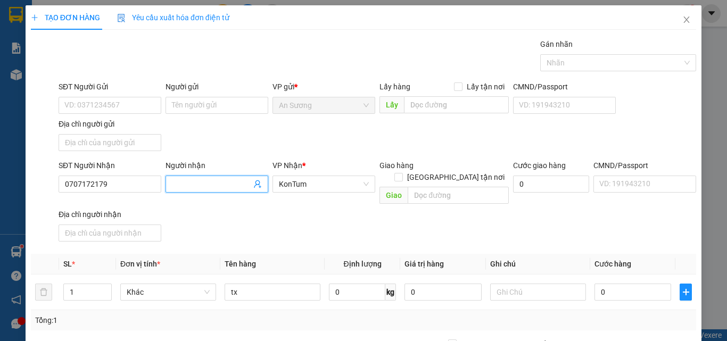
click at [199, 190] on span at bounding box center [217, 184] width 103 height 17
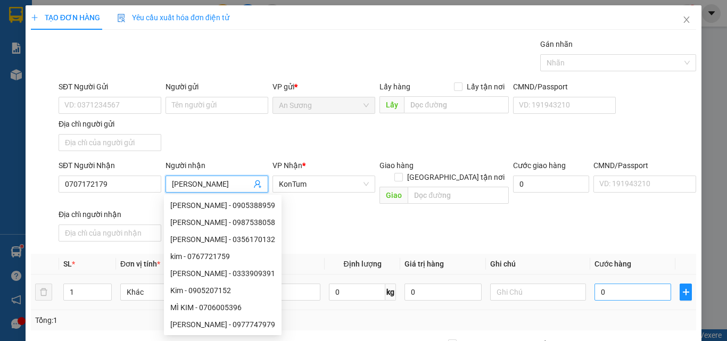
type input "[PERSON_NAME]"
click at [622, 284] on input "0" at bounding box center [633, 292] width 77 height 17
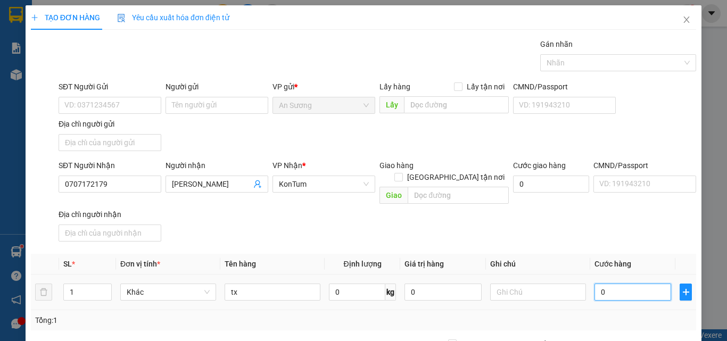
type input "6"
type input "60"
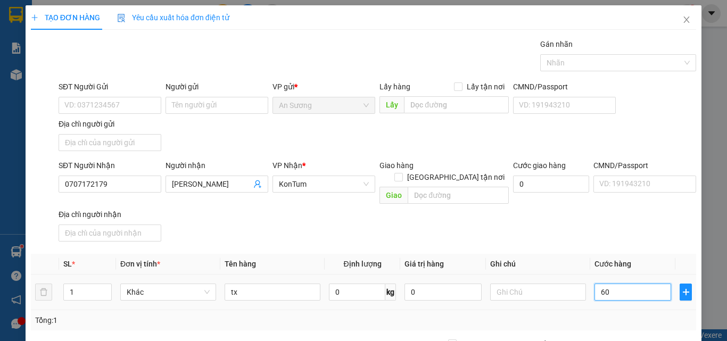
type input "60"
click at [103, 171] on div "SĐT Người Nhận" at bounding box center [110, 168] width 103 height 16
type input "60.000"
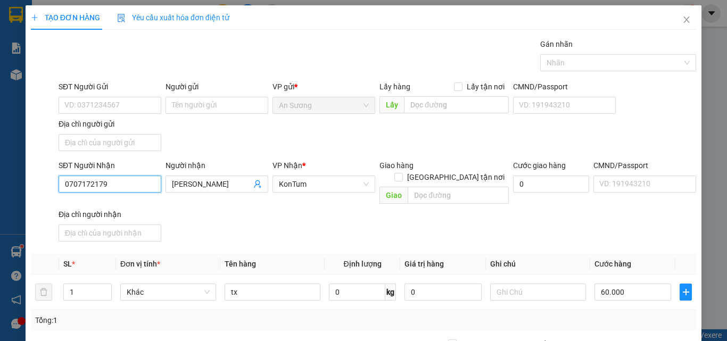
click at [106, 182] on input "0707172179" at bounding box center [110, 184] width 103 height 17
type input "0706005396"
click at [108, 113] on div "SĐT Người Gửi VD: 0371234567 Người gửi Tên người gửi VP gửi * An Sương Lấy hàng…" at bounding box center [377, 118] width 642 height 75
click at [115, 106] on input "SĐT Người Gửi" at bounding box center [110, 105] width 103 height 17
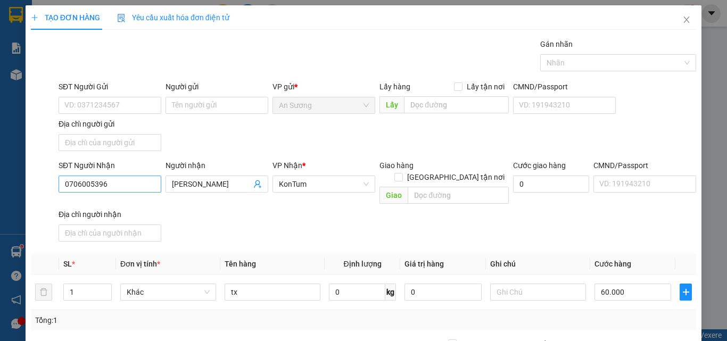
drag, startPoint x: 141, startPoint y: 170, endPoint x: 143, endPoint y: 180, distance: 9.9
click at [143, 176] on div "SĐT Người Nhận 0706005396" at bounding box center [110, 178] width 103 height 37
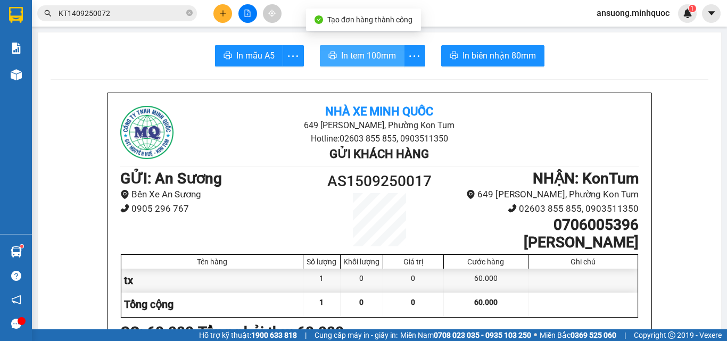
click at [350, 58] on span "In tem 100mm" at bounding box center [368, 55] width 55 height 13
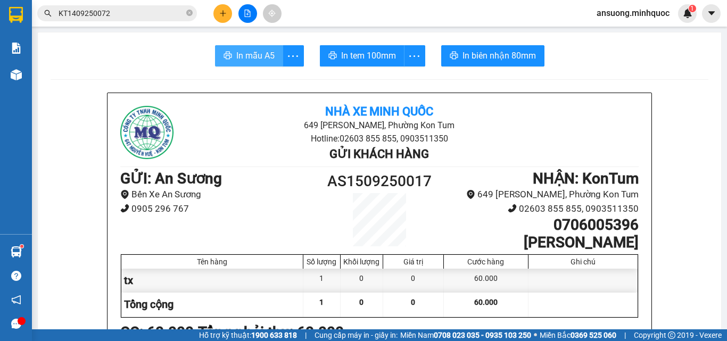
click at [256, 58] on span "In mẫu A5" at bounding box center [255, 55] width 38 height 13
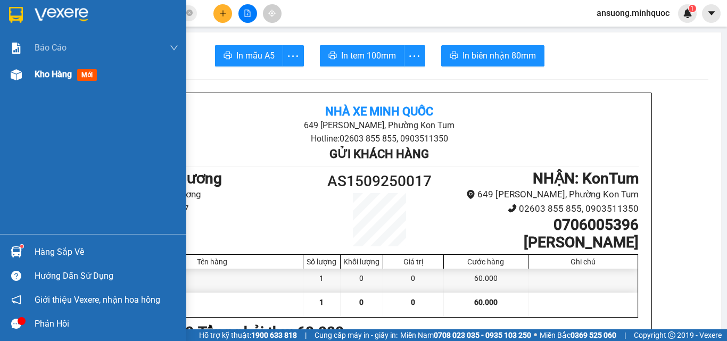
click at [19, 76] on img at bounding box center [16, 74] width 11 height 11
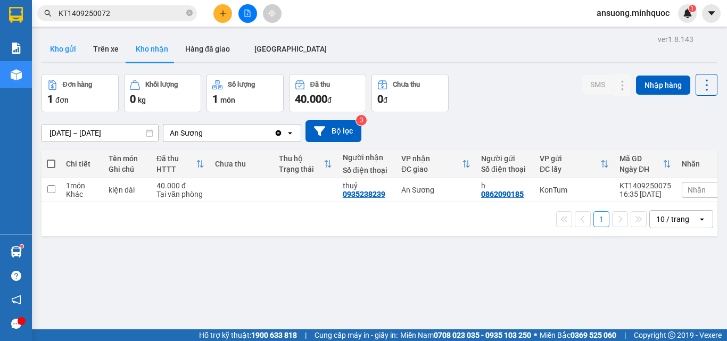
click at [69, 52] on button "Kho gửi" at bounding box center [63, 49] width 43 height 26
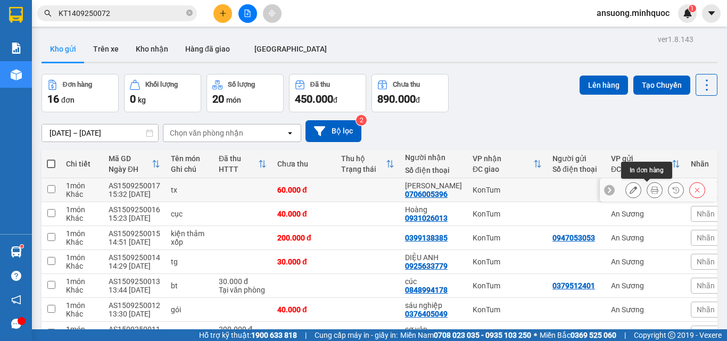
click at [651, 190] on icon at bounding box center [654, 189] width 7 height 7
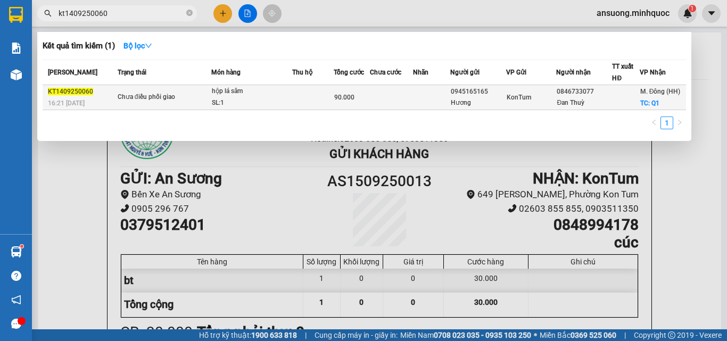
click at [276, 99] on div "SL: 1" at bounding box center [252, 103] width 80 height 12
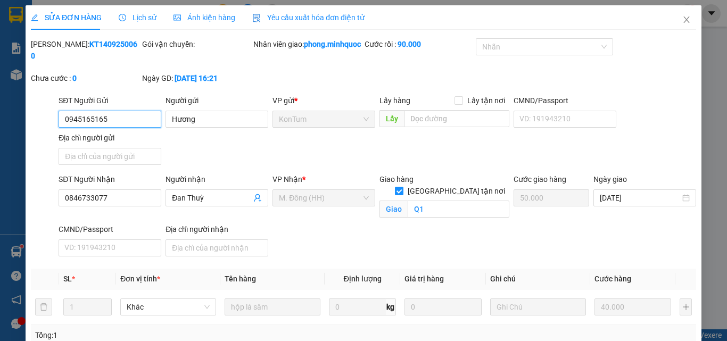
type input "0945165165"
type input "Hương"
type input "0846733077"
type input "Đan Thuỳ"
checkbox input "true"
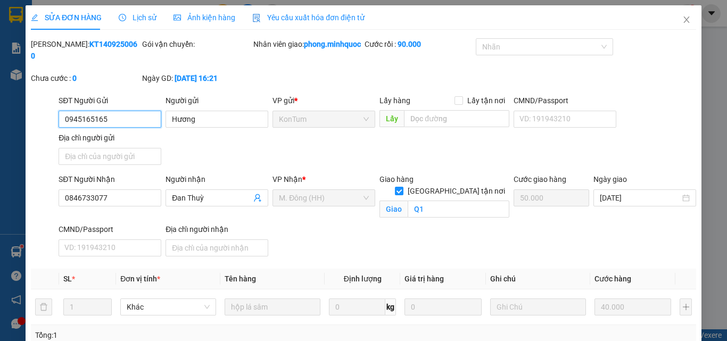
type input "Q1"
type input "50.000"
type input "90.000"
click at [683, 23] on icon "close" at bounding box center [687, 19] width 9 height 9
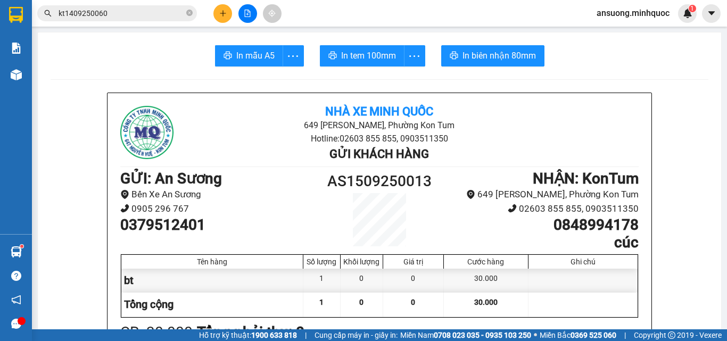
click at [95, 14] on input "kt1409250060" at bounding box center [122, 13] width 126 height 12
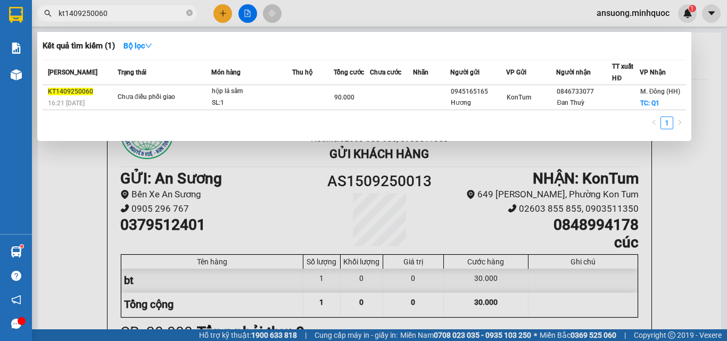
click at [96, 14] on input "kt1409250060" at bounding box center [122, 13] width 126 height 12
drag, startPoint x: 100, startPoint y: 14, endPoint x: 110, endPoint y: 11, distance: 11.0
click at [110, 11] on input "kt1409250060" at bounding box center [122, 13] width 126 height 12
click at [97, 14] on input "kt1409250060" at bounding box center [122, 13] width 126 height 12
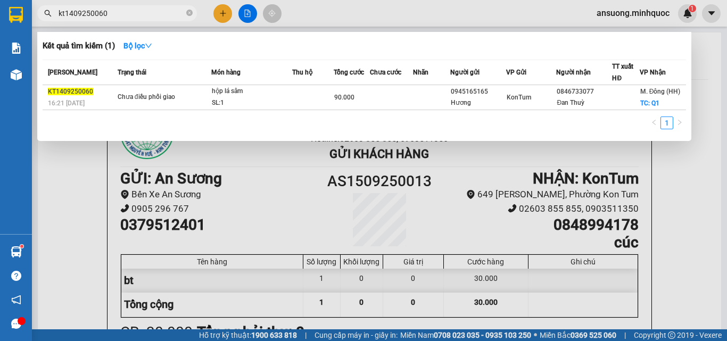
click at [104, 14] on input "kt1409250060" at bounding box center [122, 13] width 126 height 12
click at [106, 13] on input "kt1409250060" at bounding box center [122, 13] width 126 height 12
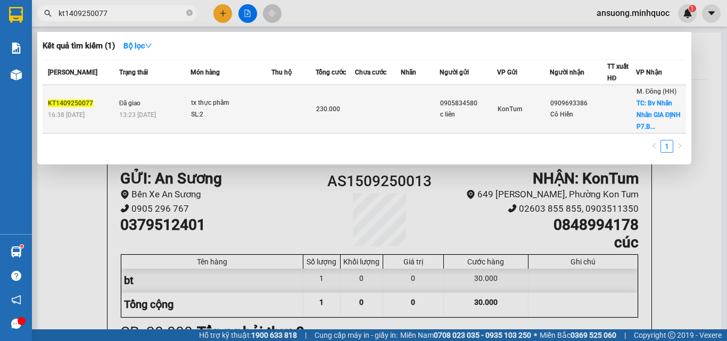
type input "kt1409250077"
click at [298, 100] on td at bounding box center [294, 109] width 44 height 48
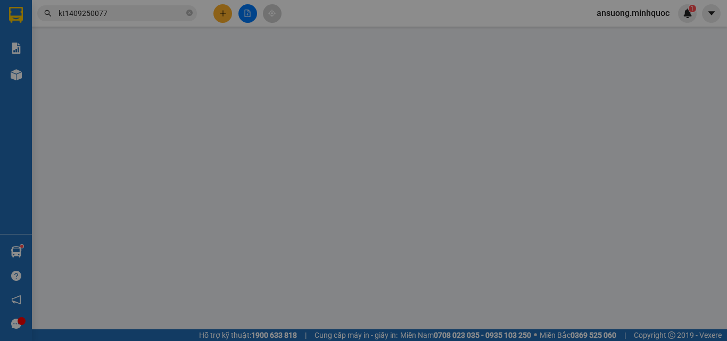
type input "0905834580"
type input "c liên"
type input "0909693386"
type input "Cô Hiền"
checkbox input "true"
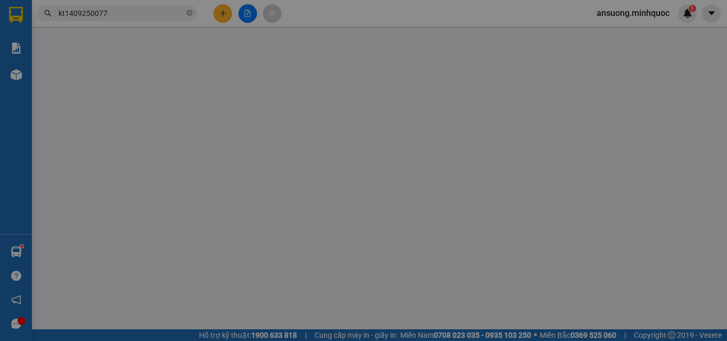
type input "Bv Nhân Nhân GIA ĐỊNH P7.Bthanh"
type input "90.000"
type input "230.000"
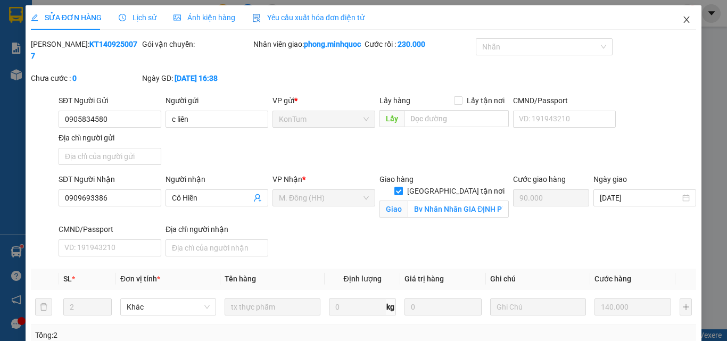
click at [673, 16] on span "Close" at bounding box center [687, 20] width 30 height 30
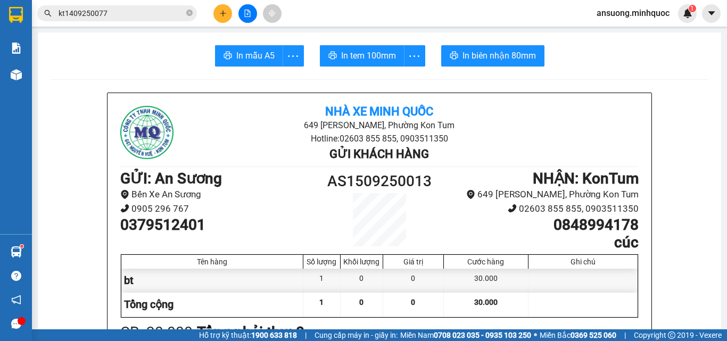
click at [96, 13] on input "kt1409250077" at bounding box center [122, 13] width 126 height 12
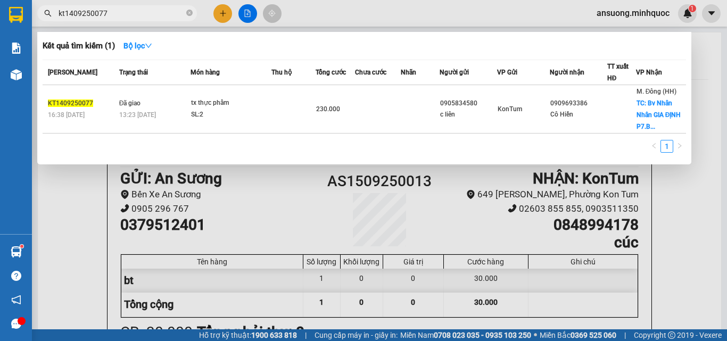
click at [102, 12] on input "kt1409250077" at bounding box center [122, 13] width 126 height 12
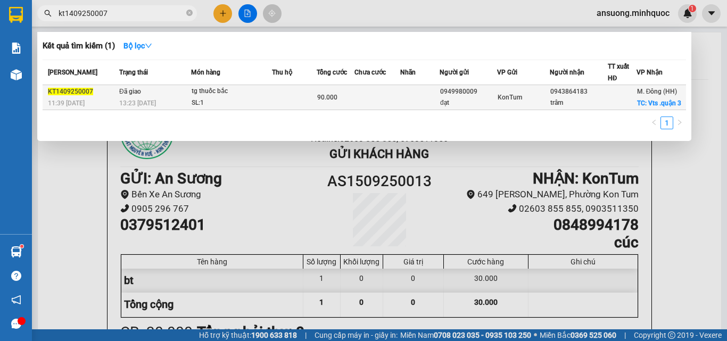
type input "kt1409250007"
click at [291, 87] on td at bounding box center [294, 97] width 44 height 25
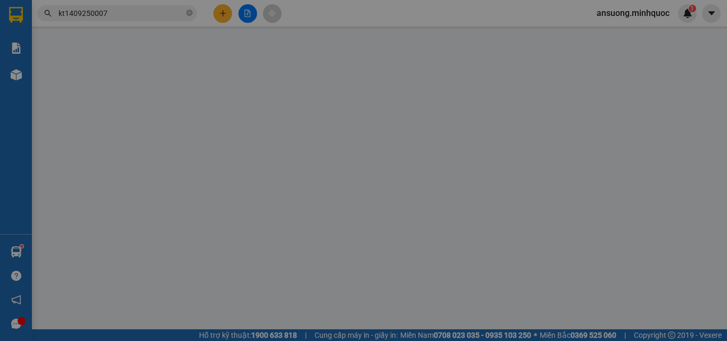
type input "0949980009"
type input "đạt"
type input "0943864183"
type input "trâm"
checkbox input "true"
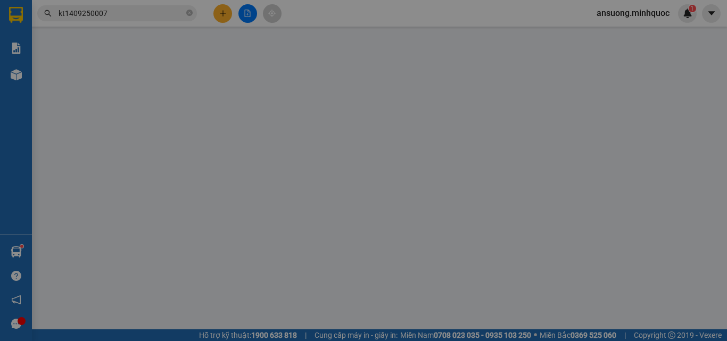
type input "Vts .quận 3"
type input "50.000"
type input "90.000"
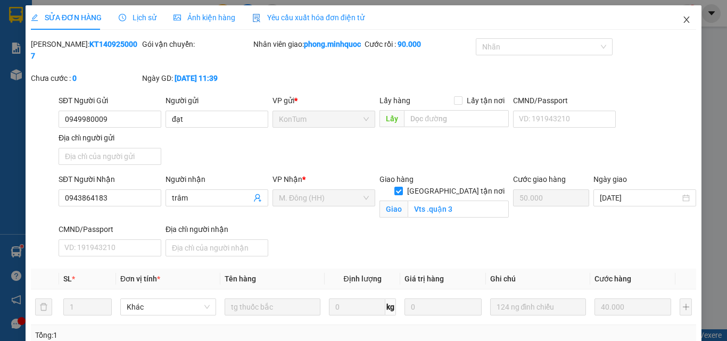
click at [686, 28] on span "Close" at bounding box center [687, 20] width 30 height 30
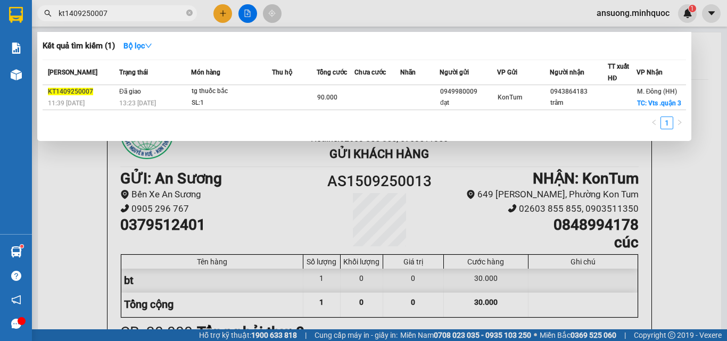
drag, startPoint x: 96, startPoint y: 12, endPoint x: 105, endPoint y: 9, distance: 10.1
click at [105, 9] on input "kt1409250007" at bounding box center [122, 13] width 126 height 12
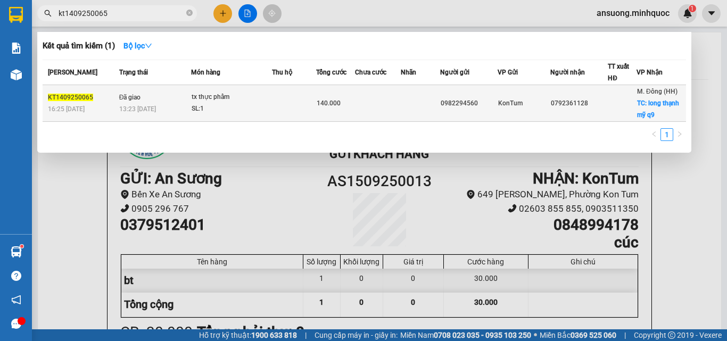
type input "kt1409250065"
click at [350, 104] on div "140.000" at bounding box center [336, 103] width 38 height 12
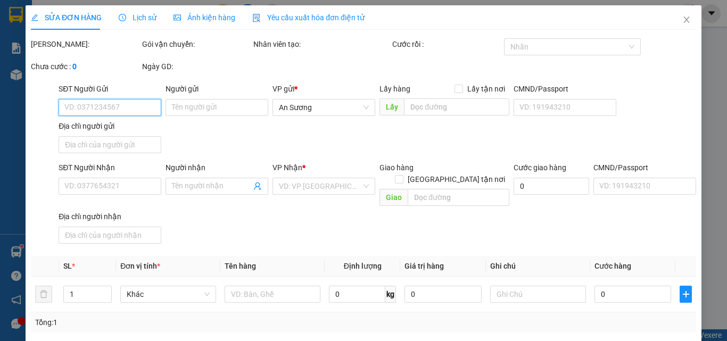
type input "0982294560"
type input "0792361128"
checkbox input "true"
type input "long thạnh mỹ q9"
type input "100.000"
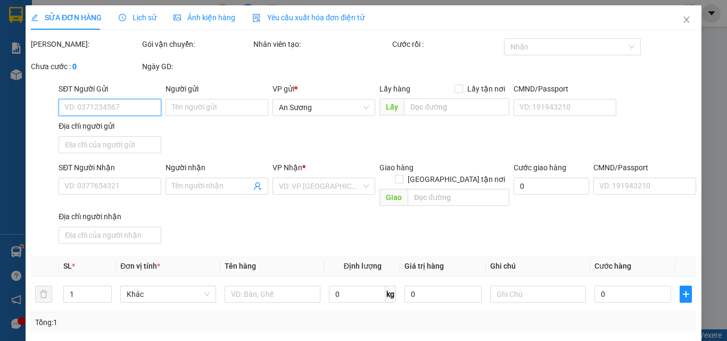
type input "140.000"
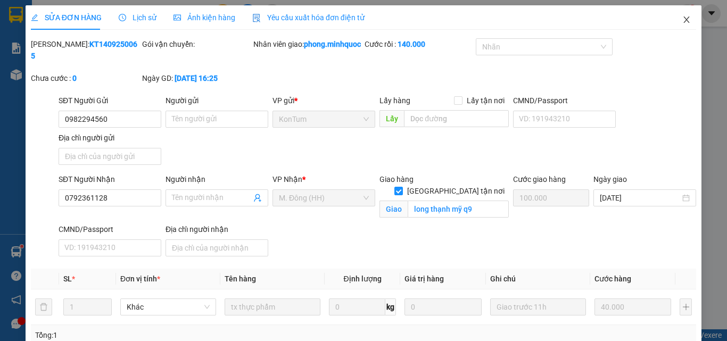
click at [672, 21] on span "Close" at bounding box center [687, 20] width 30 height 30
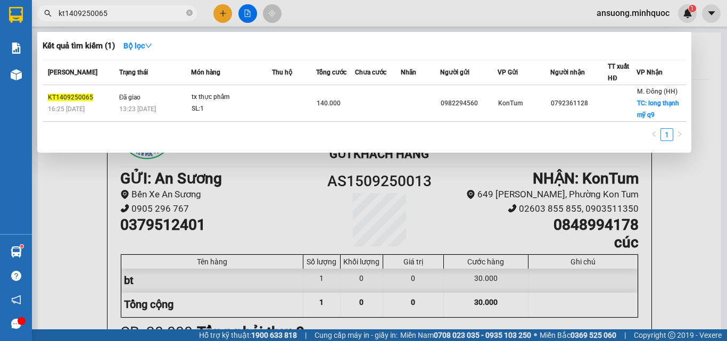
drag, startPoint x: 97, startPoint y: 13, endPoint x: 110, endPoint y: 14, distance: 12.3
click at [110, 14] on input "kt1409250065" at bounding box center [122, 13] width 126 height 12
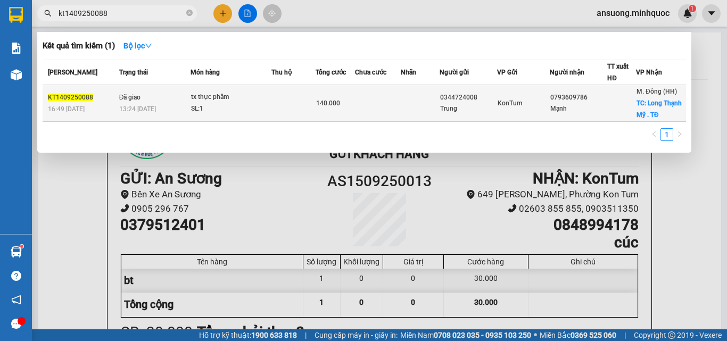
type input "kt1409250088"
click at [239, 102] on div "tx thực phẩm" at bounding box center [231, 98] width 80 height 12
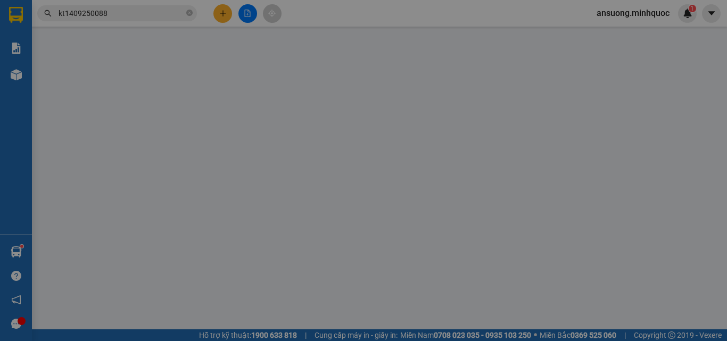
type input "0344724008"
type input "Trung"
type input "0793609786"
type input "Mạnh"
checkbox input "true"
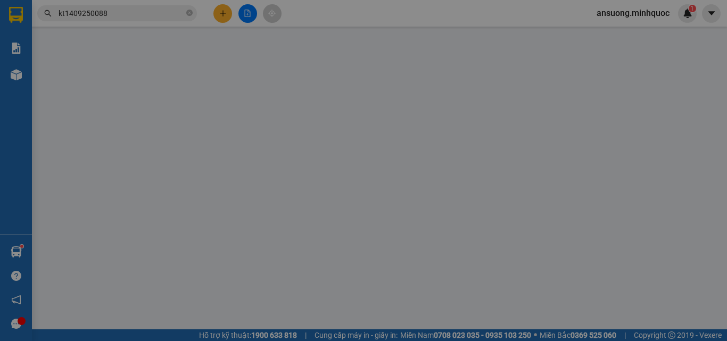
type input "Long Thạnh Mỹ . TĐ"
type input "100.000"
type input "140.000"
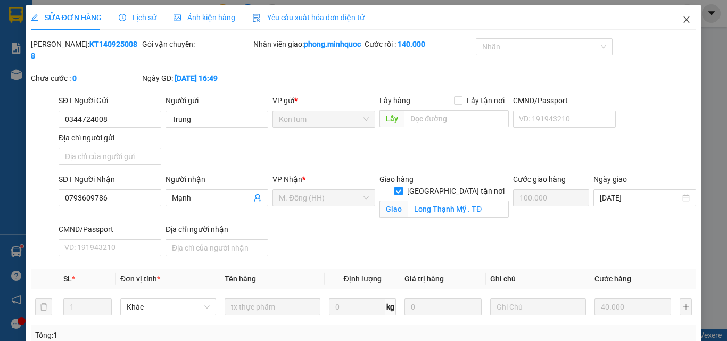
click at [688, 13] on span "Close" at bounding box center [687, 20] width 30 height 30
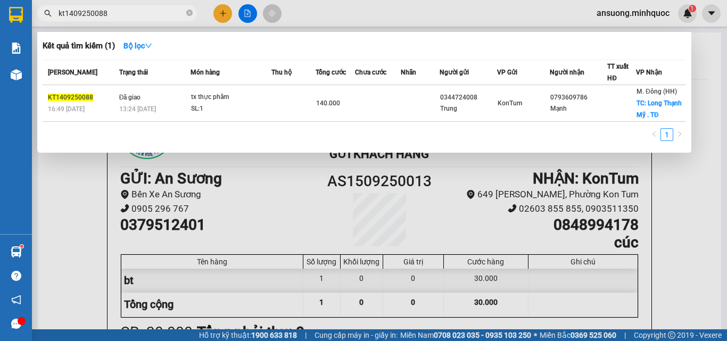
drag, startPoint x: 97, startPoint y: 13, endPoint x: 108, endPoint y: 14, distance: 10.1
click at [108, 14] on input "kt1409250088" at bounding box center [122, 13] width 126 height 12
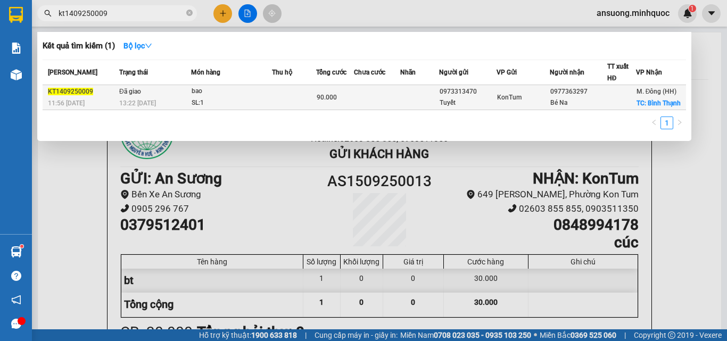
type input "kt1409250009"
click at [341, 99] on div "90.000" at bounding box center [335, 98] width 37 height 12
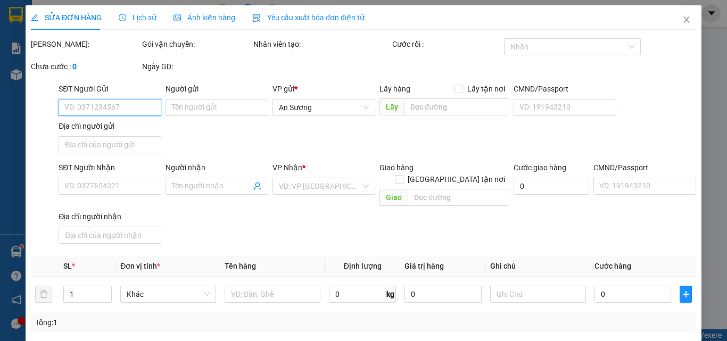
type input "0973313470"
type input "Tuyết"
type input "0977363297"
type input "Bé Na"
checkbox input "true"
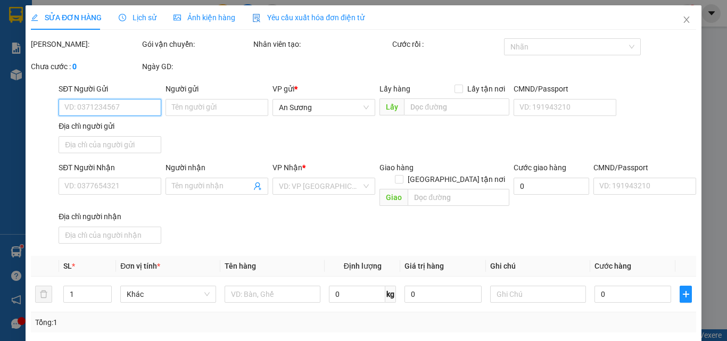
type input "Bình Thạnh"
type input "90.000"
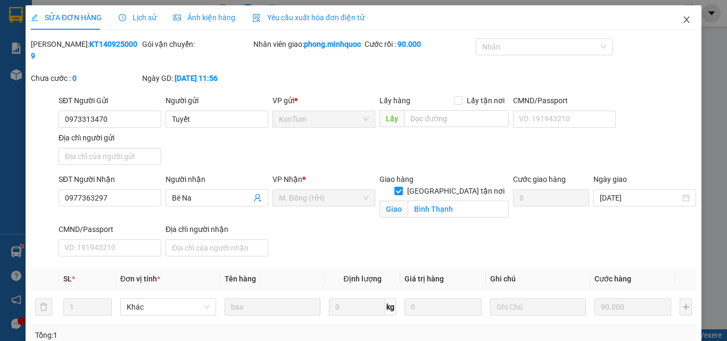
click at [683, 18] on icon "close" at bounding box center [687, 19] width 9 height 9
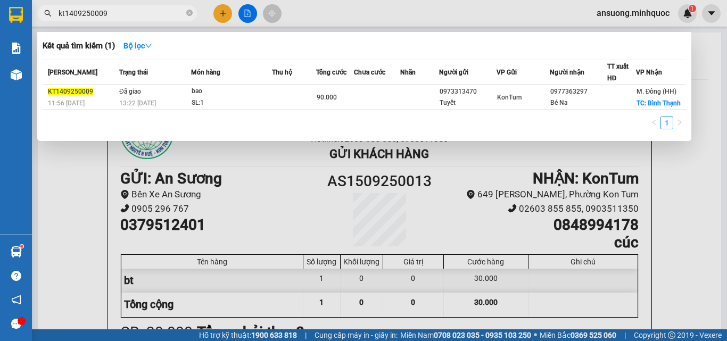
drag, startPoint x: 98, startPoint y: 14, endPoint x: 105, endPoint y: 14, distance: 6.9
click at [105, 14] on input "kt1409250009" at bounding box center [122, 13] width 126 height 12
click at [106, 13] on input "kt1409250009" at bounding box center [122, 13] width 126 height 12
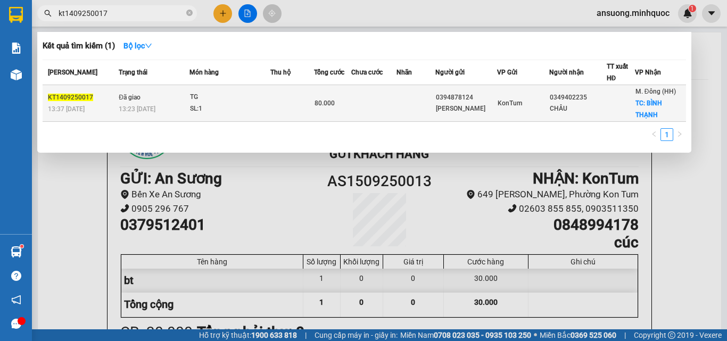
type input "kt1409250017"
click at [195, 92] on div "TG" at bounding box center [230, 98] width 80 height 12
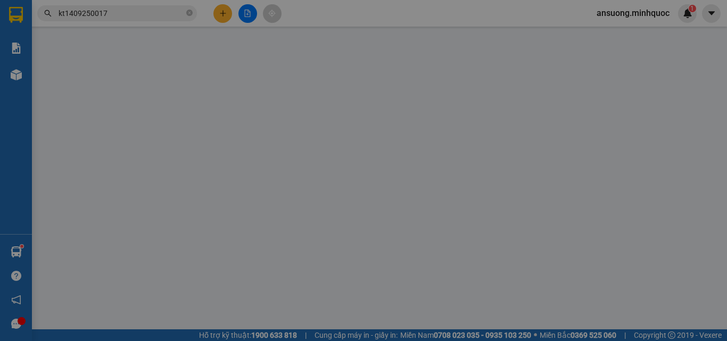
type input "0394878124"
type input "Linh"
type input "0349402235"
type input "CHÂU"
checkbox input "true"
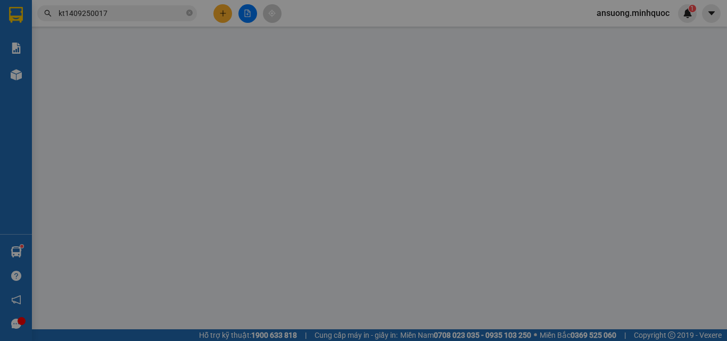
type input "BÌNH THẠNH"
type input "40.000"
type input "80.000"
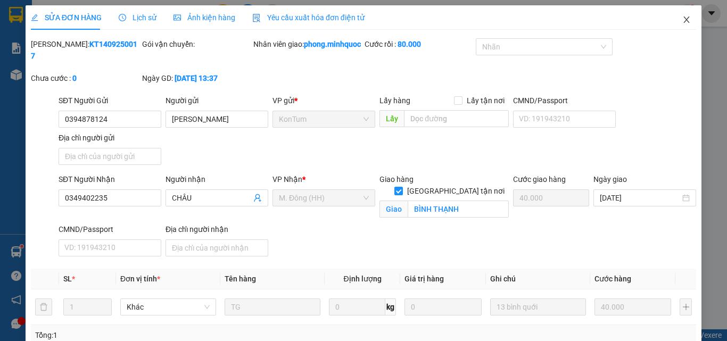
click at [683, 20] on icon "close" at bounding box center [687, 19] width 9 height 9
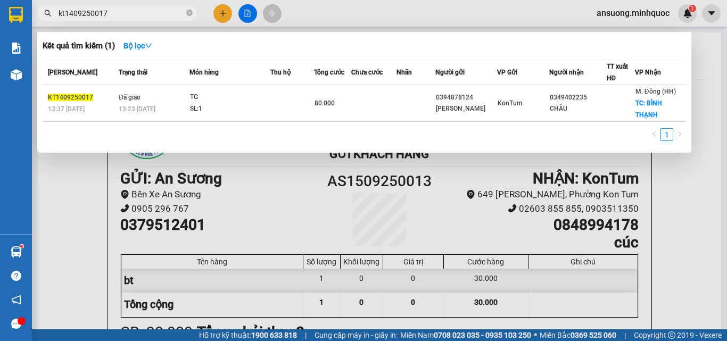
drag, startPoint x: 96, startPoint y: 13, endPoint x: 109, endPoint y: 14, distance: 12.3
click at [109, 14] on input "kt1409250017" at bounding box center [122, 13] width 126 height 12
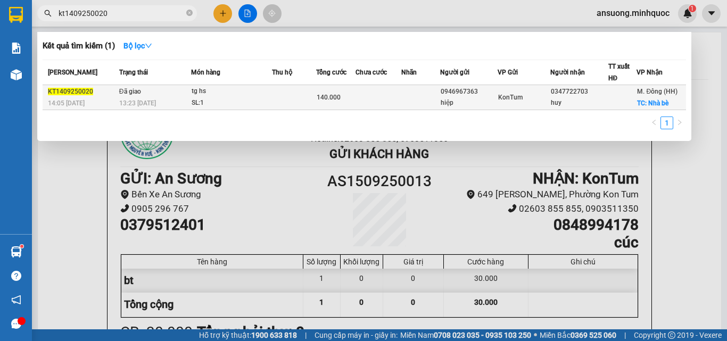
type input "kt1409250020"
click at [160, 89] on td "Đã giao 13:23 - 15/09" at bounding box center [154, 97] width 75 height 25
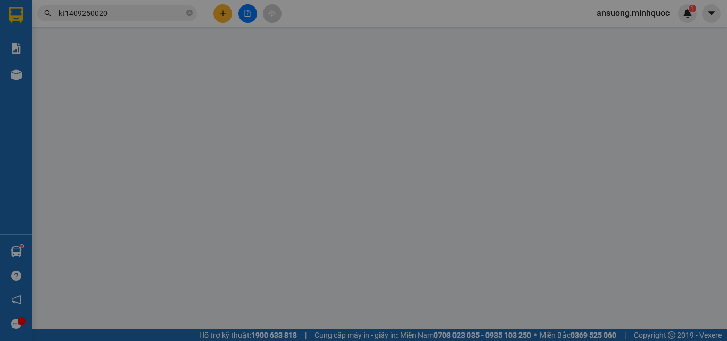
type input "0946967363"
type input "hiệp"
type input "0347722703"
type input "huy"
checkbox input "true"
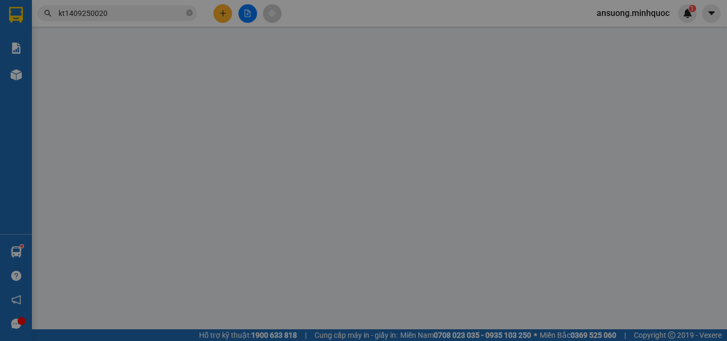
type input "Nhà bè"
type input "100.000"
type input "140.000"
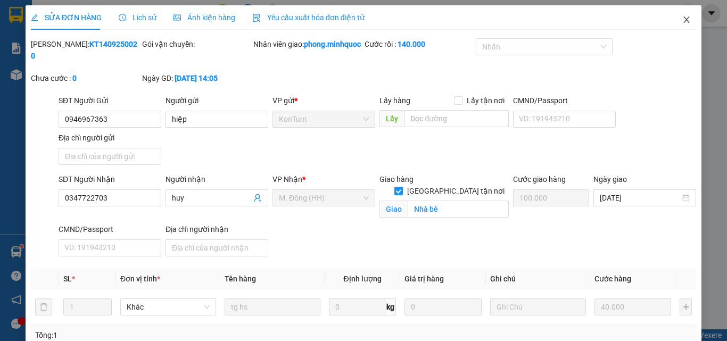
click at [684, 22] on icon "close" at bounding box center [687, 20] width 6 height 6
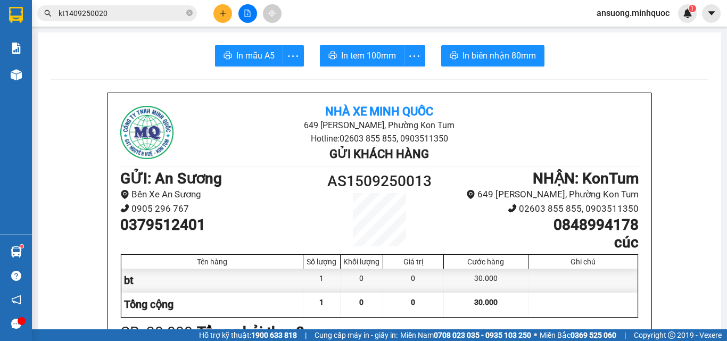
click at [108, 17] on input "kt1409250020" at bounding box center [122, 13] width 126 height 12
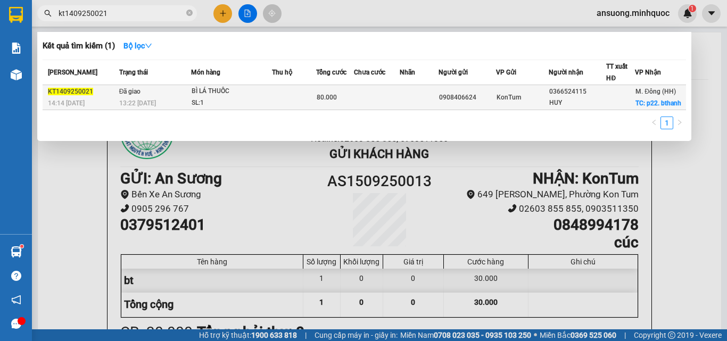
type input "kt1409250021"
click at [302, 105] on td at bounding box center [294, 97] width 44 height 25
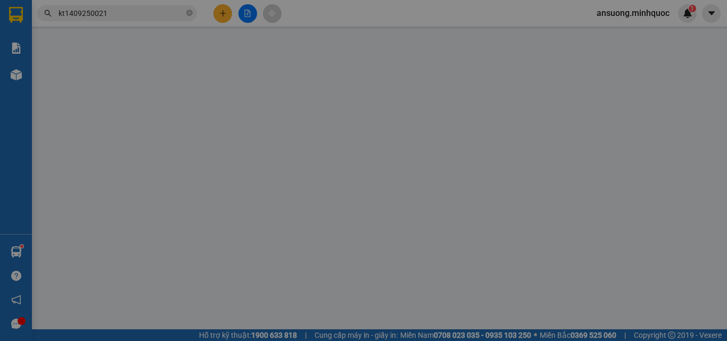
type input "0908406624"
type input "0366524115"
type input "HUY"
checkbox input "true"
type input "p22. bthanh"
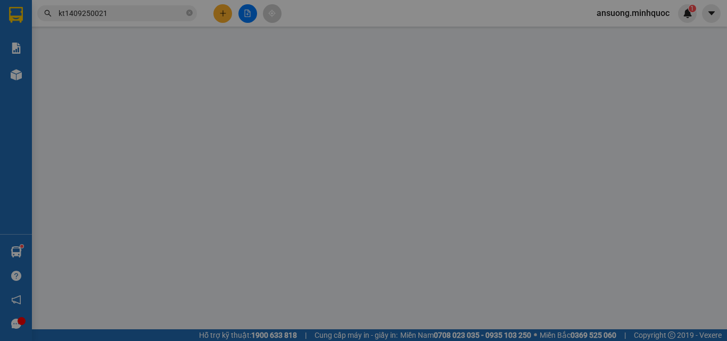
type input "40.000"
type input "80.000"
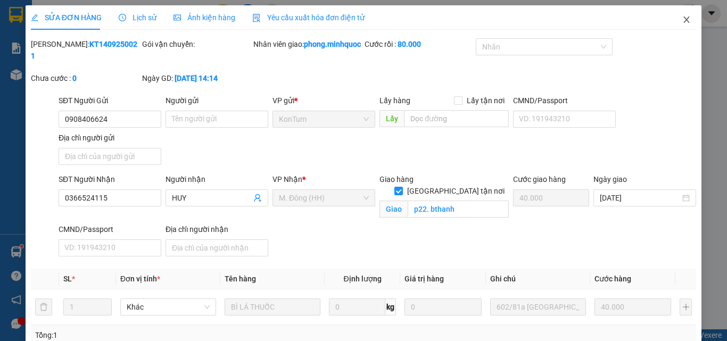
click at [686, 14] on span "Close" at bounding box center [687, 20] width 30 height 30
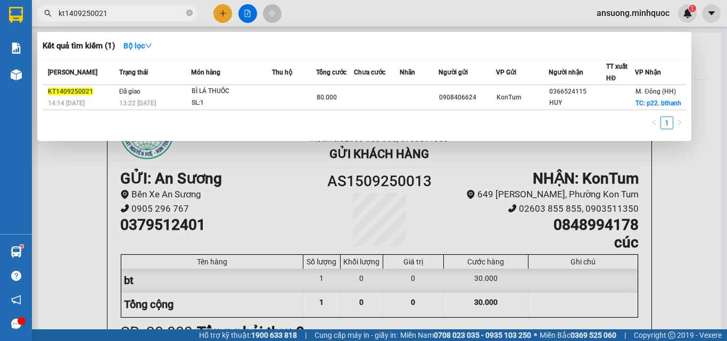
drag, startPoint x: 95, startPoint y: 15, endPoint x: 115, endPoint y: 17, distance: 19.7
click at [114, 17] on input "kt1409250021" at bounding box center [122, 13] width 126 height 12
click at [115, 17] on input "kt1409250021" at bounding box center [122, 13] width 126 height 12
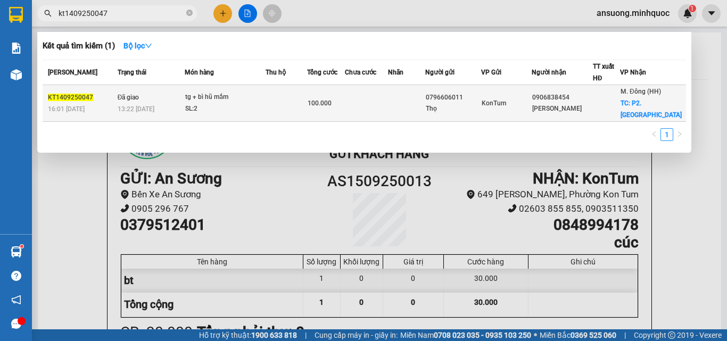
type input "kt1409250047"
click at [216, 94] on div "tg + bì hũ mắm" at bounding box center [225, 98] width 80 height 12
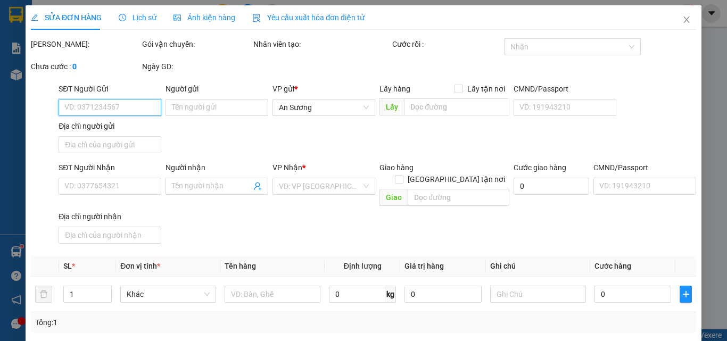
type input "0796606011"
type input "Thọ"
type input "0906838454"
type input "Vân"
checkbox input "true"
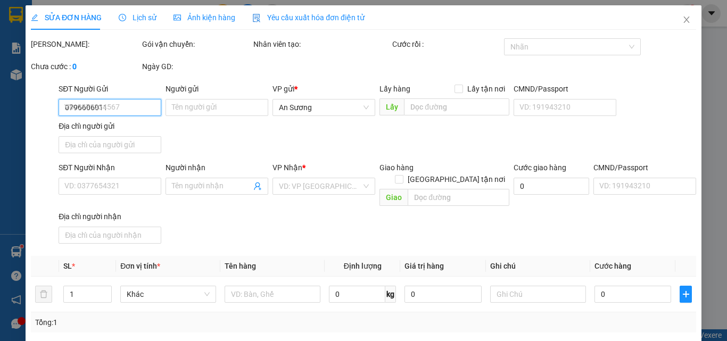
type input "P2.Bthanh"
type input "40.000"
type input "100.000"
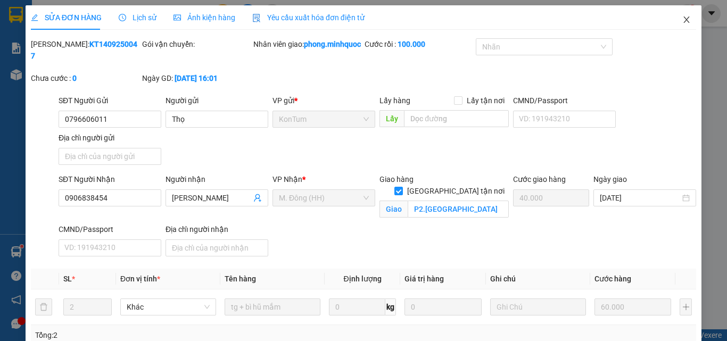
click at [683, 19] on icon "close" at bounding box center [687, 19] width 9 height 9
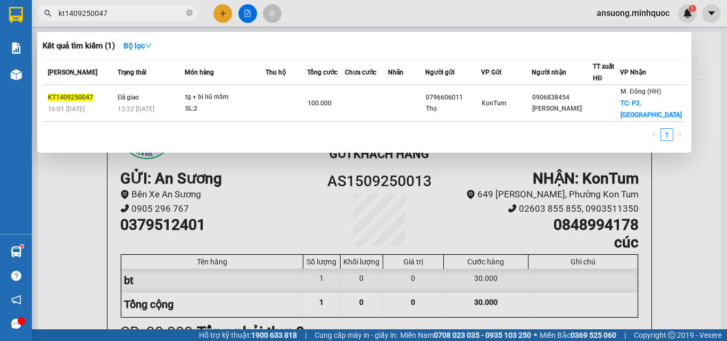
drag, startPoint x: 97, startPoint y: 13, endPoint x: 113, endPoint y: 15, distance: 16.2
click at [113, 15] on input "kt1409250047" at bounding box center [122, 13] width 126 height 12
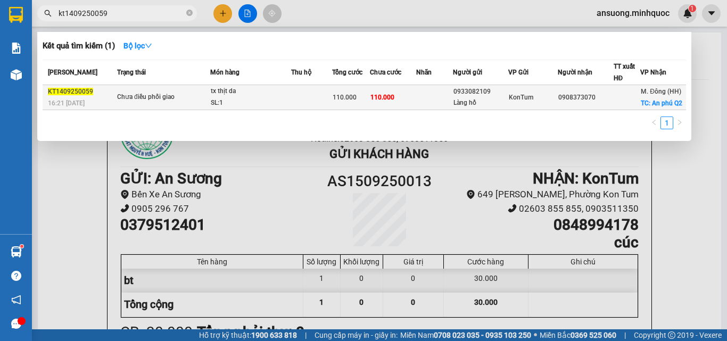
type input "kt1409250059"
click at [211, 93] on div "tx thịt da" at bounding box center [251, 92] width 80 height 12
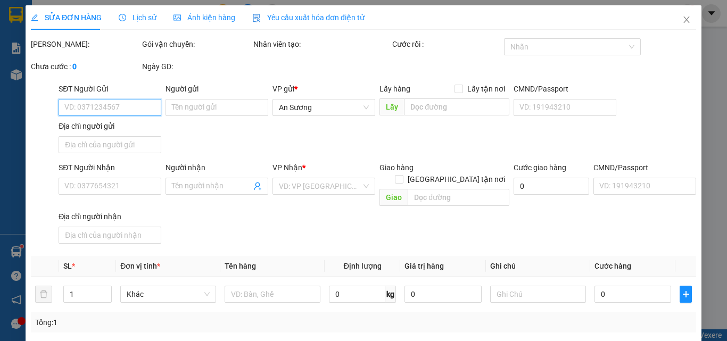
type input "0933082109"
type input "Làng hồ"
type input "0908373070"
checkbox input "true"
type input "An phú Q2"
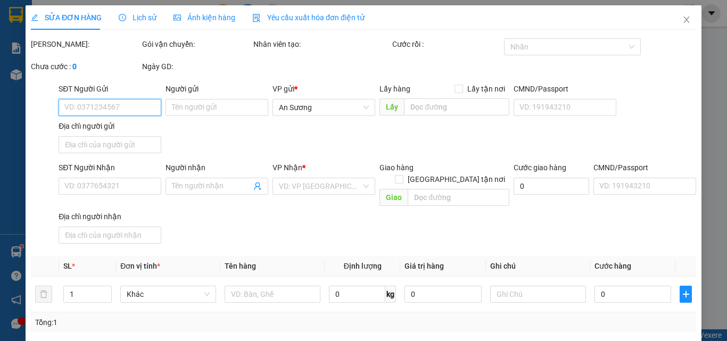
type input "110.000"
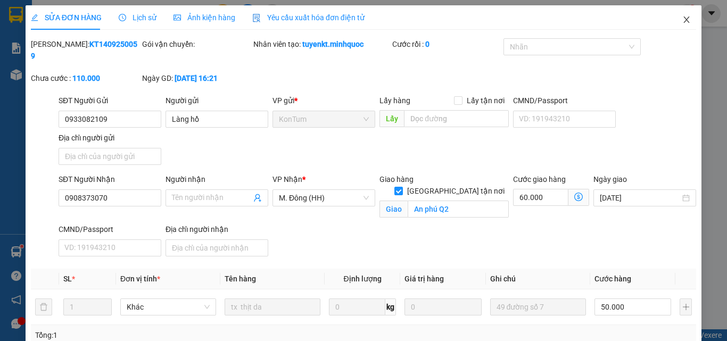
click at [684, 21] on span "Close" at bounding box center [687, 20] width 30 height 30
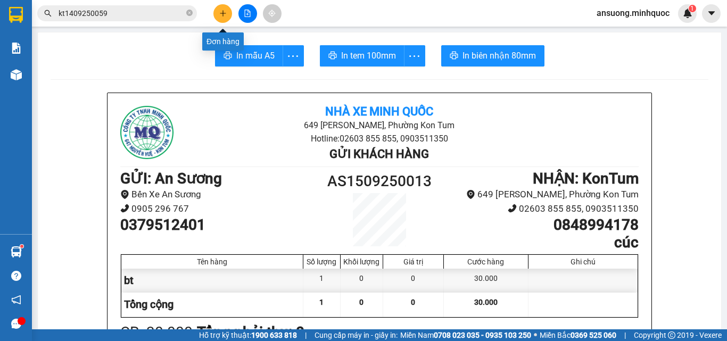
click at [214, 14] on button at bounding box center [223, 13] width 19 height 19
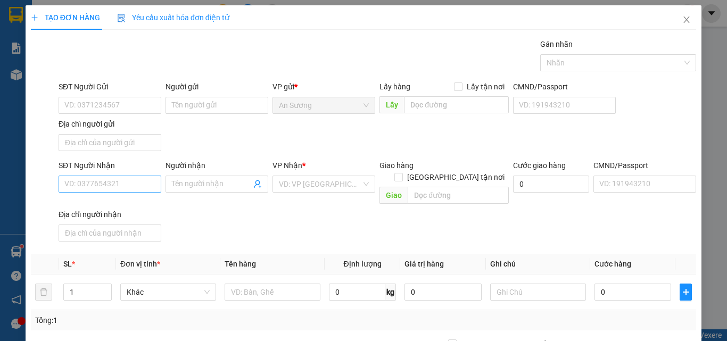
click at [116, 170] on div "SĐT Người Nhận" at bounding box center [110, 166] width 103 height 12
click at [116, 176] on input "SĐT Người Nhận" at bounding box center [110, 184] width 103 height 17
click at [117, 181] on input "SĐT Người Nhận" at bounding box center [110, 184] width 103 height 17
type input "0978"
click at [136, 116] on div "SĐT Người Gửi VD: 0371234567" at bounding box center [110, 99] width 103 height 37
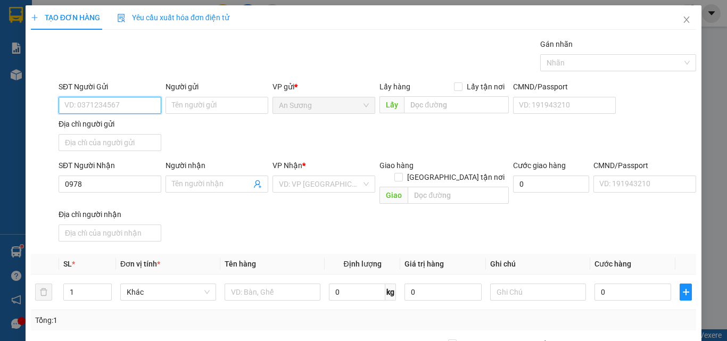
click at [139, 104] on input "SĐT Người Gửi" at bounding box center [110, 105] width 103 height 17
click at [136, 120] on div "0978162078 - Huyền" at bounding box center [117, 126] width 118 height 17
type input "0978162078"
type input "Huyền"
type input "0978162078"
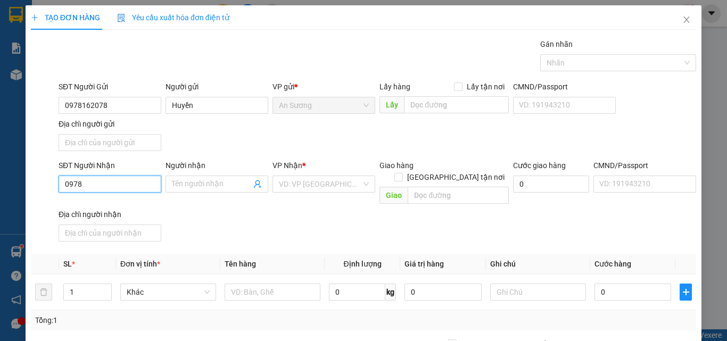
click at [122, 185] on input "0978" at bounding box center [110, 184] width 103 height 17
click at [122, 185] on input "SĐT Người Nhận" at bounding box center [110, 184] width 103 height 17
click at [100, 184] on input "0975" at bounding box center [110, 184] width 103 height 17
click at [111, 203] on div "0975039883" at bounding box center [108, 206] width 89 height 12
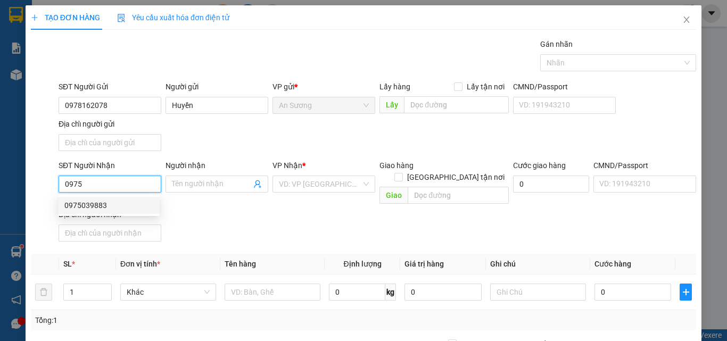
click at [111, 203] on div "0975039883" at bounding box center [108, 206] width 89 height 12
type input "0975039883"
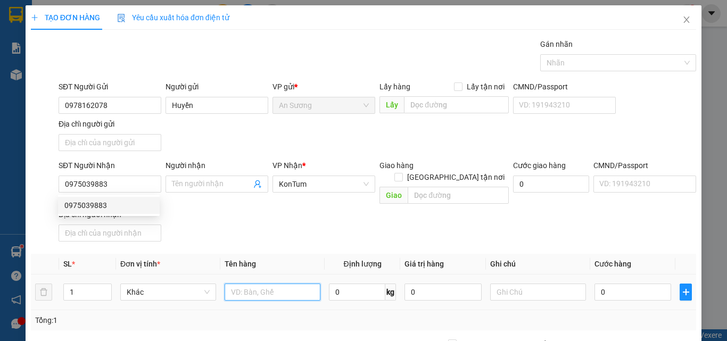
click at [296, 286] on input "text" at bounding box center [273, 292] width 96 height 17
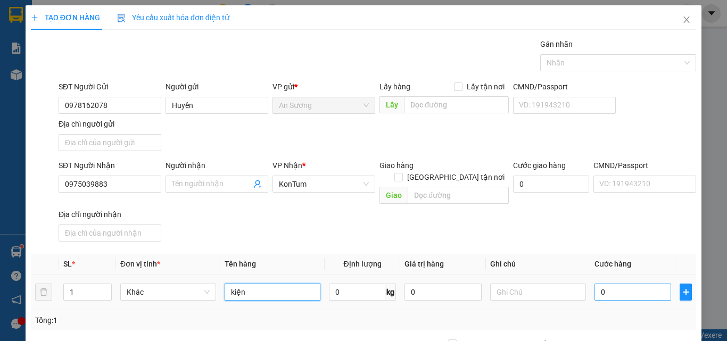
type input "kiện"
click at [618, 284] on input "0" at bounding box center [633, 292] width 77 height 17
type input "4"
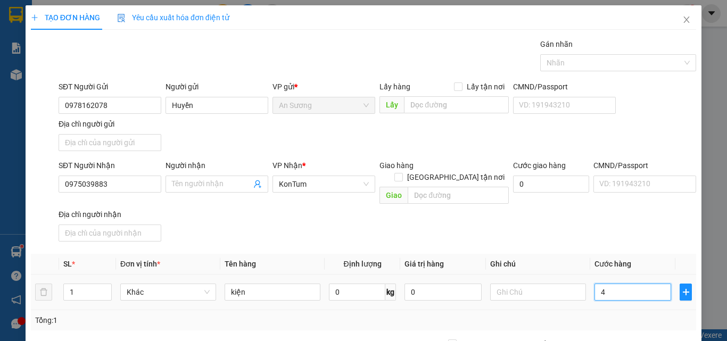
type input "40"
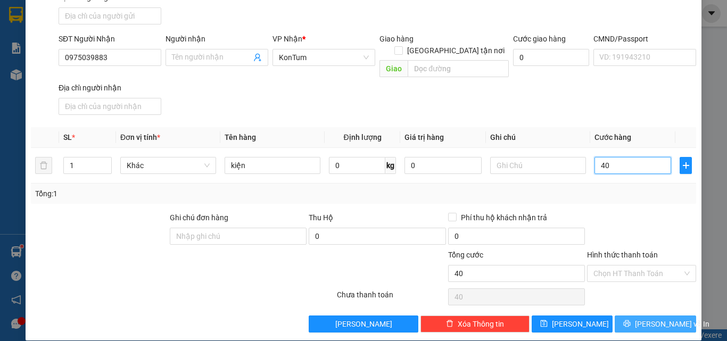
scroll to position [127, 0]
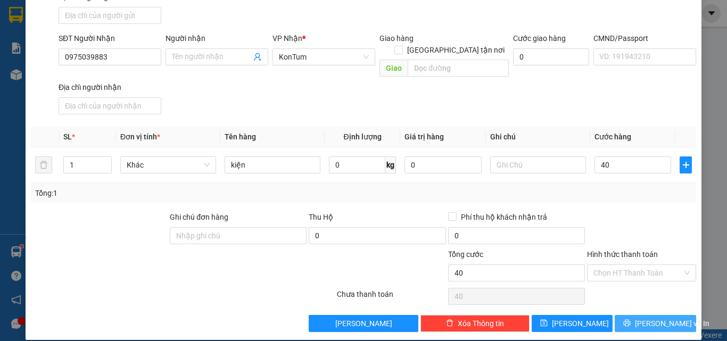
click at [636, 315] on button "[PERSON_NAME] và In" at bounding box center [655, 323] width 81 height 17
type input "40.000"
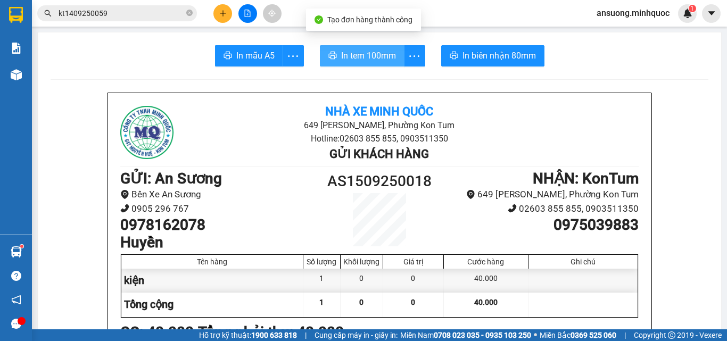
click at [371, 58] on span "In tem 100mm" at bounding box center [368, 55] width 55 height 13
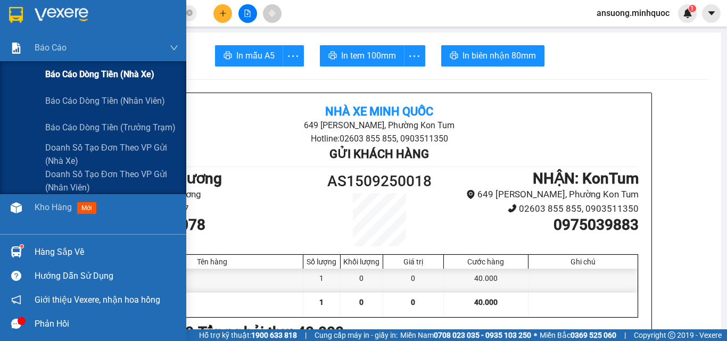
click at [92, 69] on span "Báo cáo dòng tiền (nhà xe)" at bounding box center [99, 74] width 109 height 13
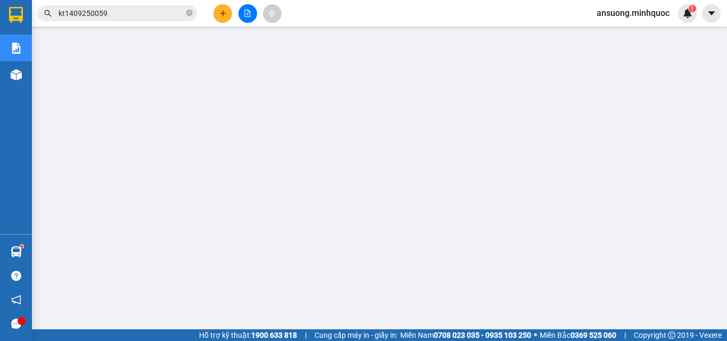
click at [220, 14] on icon "plus" at bounding box center [222, 13] width 7 height 7
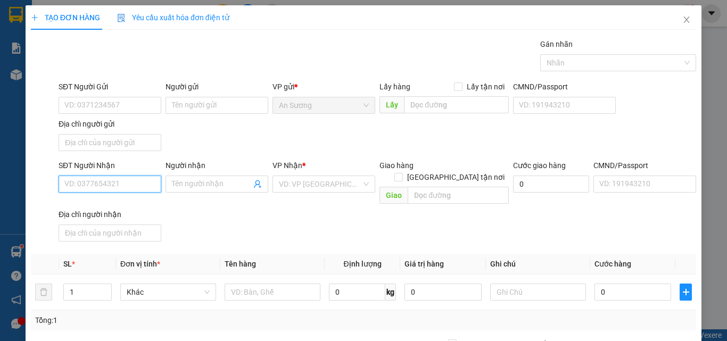
click at [141, 178] on input "SĐT Người Nhận" at bounding box center [110, 184] width 103 height 17
type input "0354765759"
click at [141, 178] on input "0354765759" at bounding box center [110, 184] width 103 height 17
click at [141, 186] on input "0354765759" at bounding box center [110, 184] width 103 height 17
click at [141, 203] on div "0354765759 - phượng" at bounding box center [108, 206] width 89 height 12
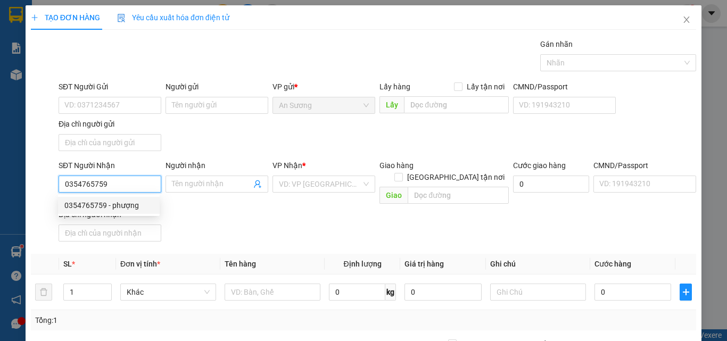
type input "phượng"
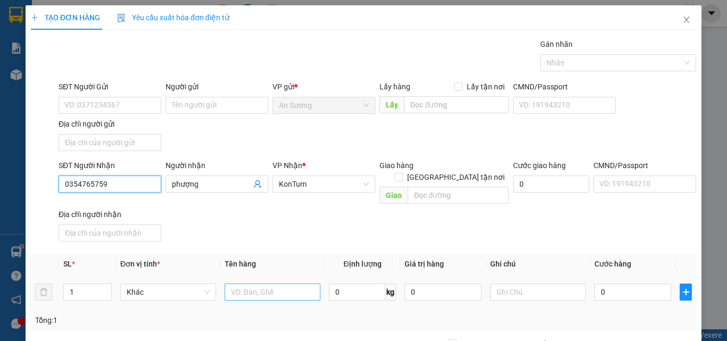
type input "0354765759"
click at [289, 284] on input "text" at bounding box center [273, 292] width 96 height 17
type input "bao"
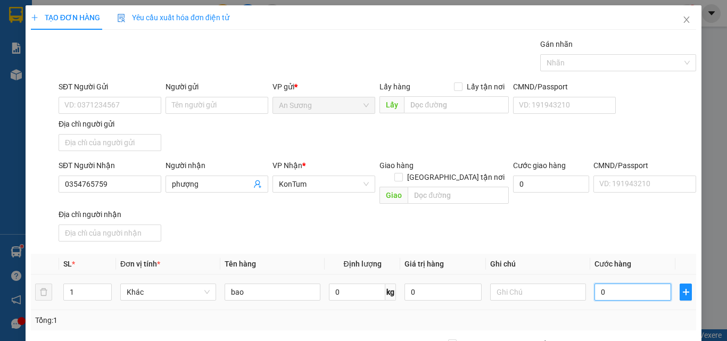
click at [625, 285] on input "0" at bounding box center [633, 292] width 77 height 17
click at [625, 286] on input "0" at bounding box center [633, 292] width 77 height 17
type input "5"
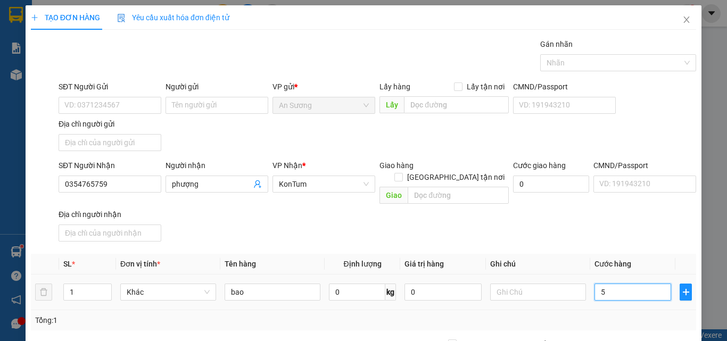
type input "50"
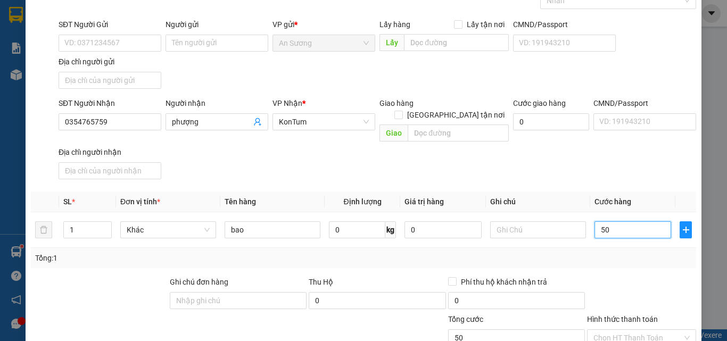
scroll to position [127, 0]
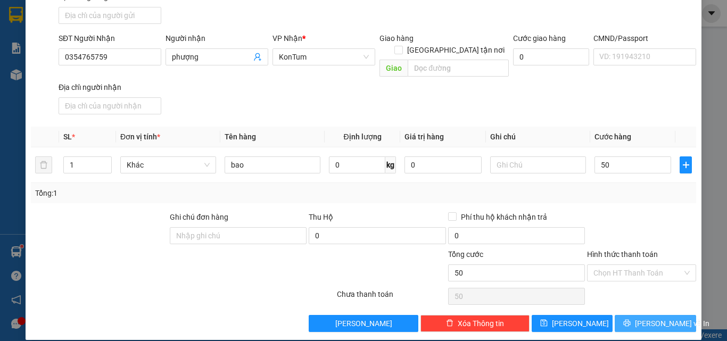
click at [631, 319] on icon "printer" at bounding box center [627, 322] width 7 height 7
type input "50.000"
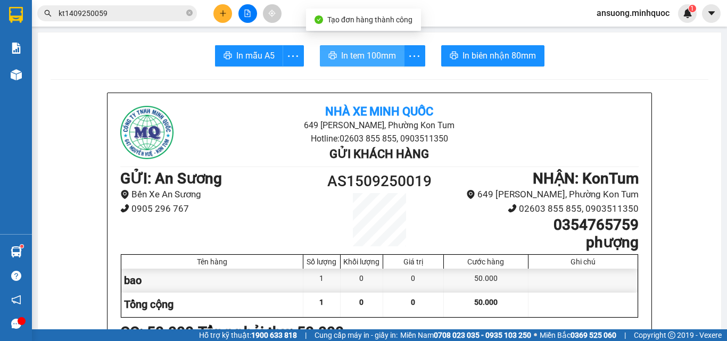
click at [378, 54] on span "In tem 100mm" at bounding box center [368, 55] width 55 height 13
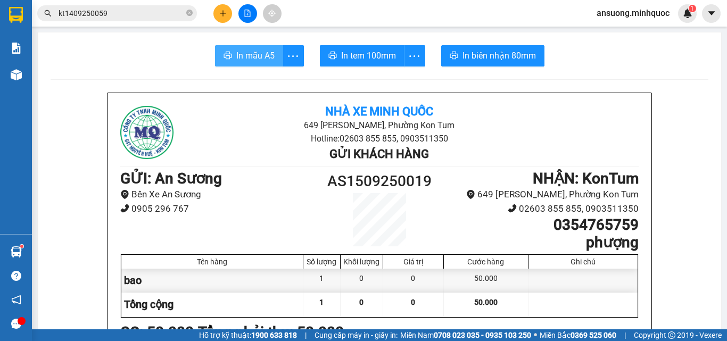
click at [259, 61] on span "In mẫu A5" at bounding box center [255, 55] width 38 height 13
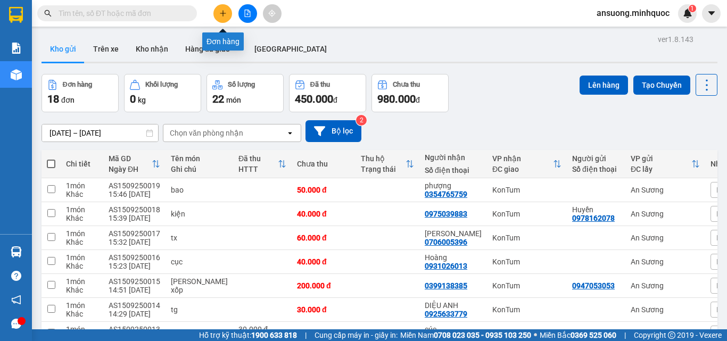
click at [225, 17] on icon "plus" at bounding box center [222, 13] width 7 height 7
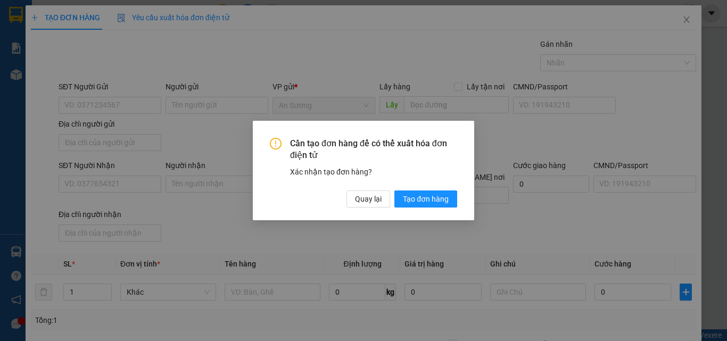
drag, startPoint x: 117, startPoint y: 177, endPoint x: 364, endPoint y: 213, distance: 249.2
click at [117, 177] on div "Cần tạo đơn hàng để có thể xuất hóa đơn điện tử Xác nhận tạo đơn hàng? Quay lại…" at bounding box center [363, 170] width 727 height 341
click at [362, 202] on span "Quay lại" at bounding box center [368, 199] width 27 height 12
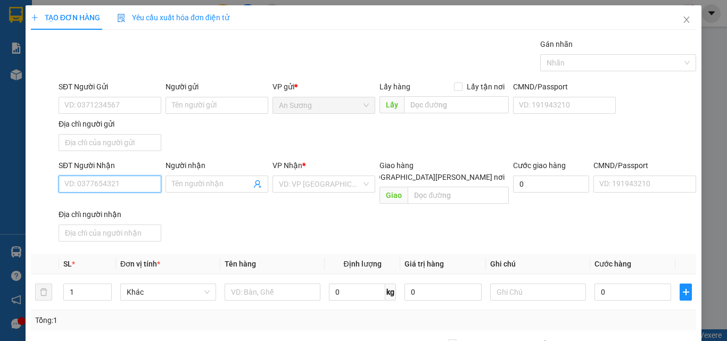
click at [84, 180] on input "SĐT Người Nhận" at bounding box center [110, 184] width 103 height 17
type input "0935043415"
click at [136, 202] on div "0935043415 - Tiến" at bounding box center [108, 206] width 89 height 12
type input "Tiến"
type input "0935043415"
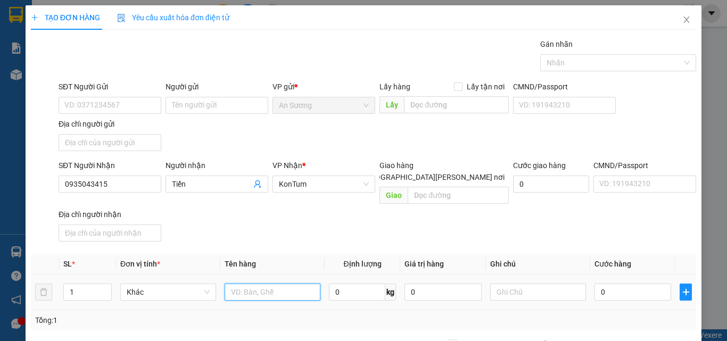
click at [291, 284] on input "text" at bounding box center [273, 292] width 96 height 17
type input "tx"
click at [607, 284] on input "0" at bounding box center [633, 292] width 77 height 17
type input "8"
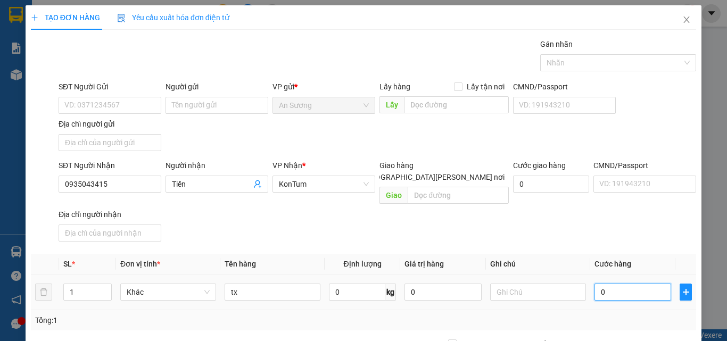
type input "8"
type input "80"
click at [598, 315] on div "Tổng: 1" at bounding box center [363, 321] width 657 height 12
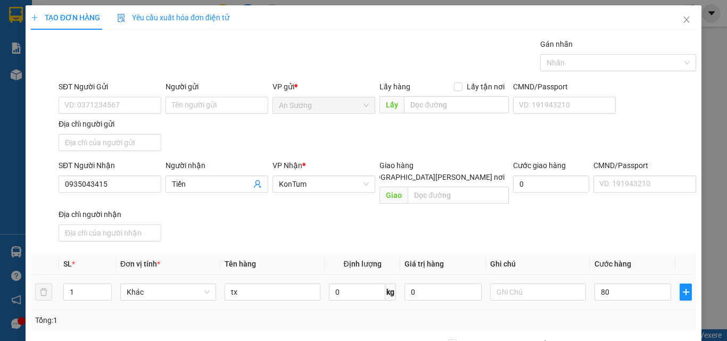
type input "80.000"
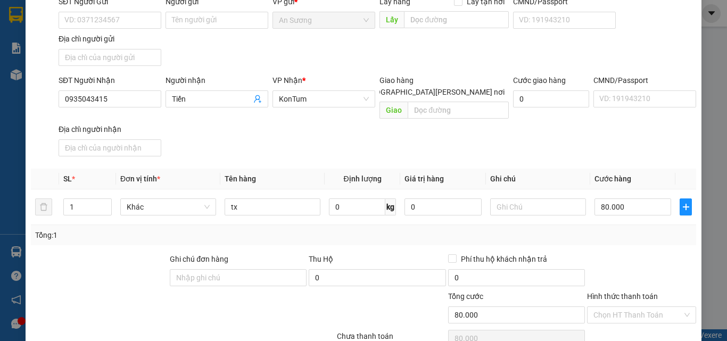
scroll to position [127, 0]
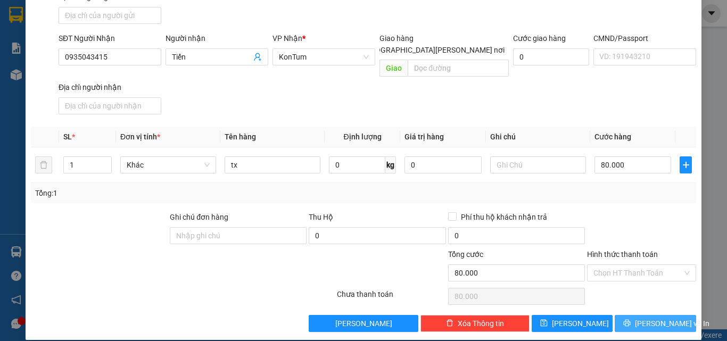
click at [619, 315] on button "[PERSON_NAME] và In" at bounding box center [655, 323] width 81 height 17
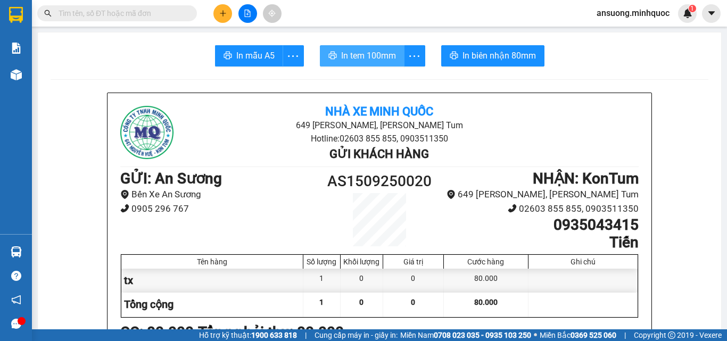
click at [374, 59] on span "In tem 100mm" at bounding box center [368, 55] width 55 height 13
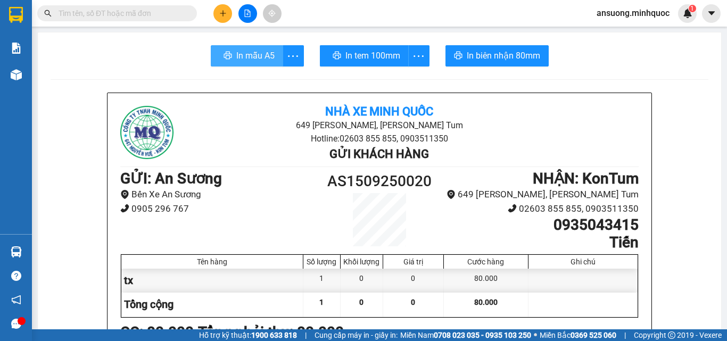
click at [253, 59] on span "In mẫu A5" at bounding box center [255, 55] width 38 height 13
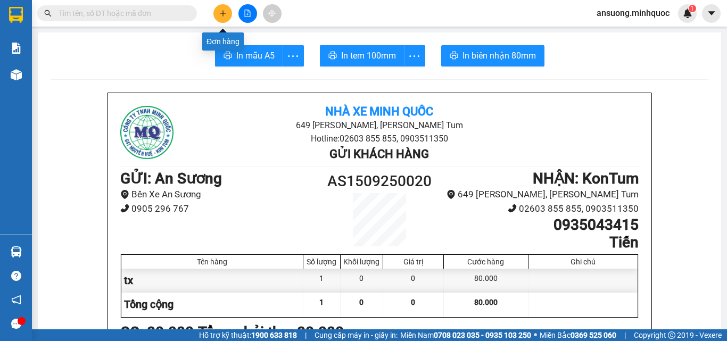
click at [217, 7] on button at bounding box center [223, 13] width 19 height 19
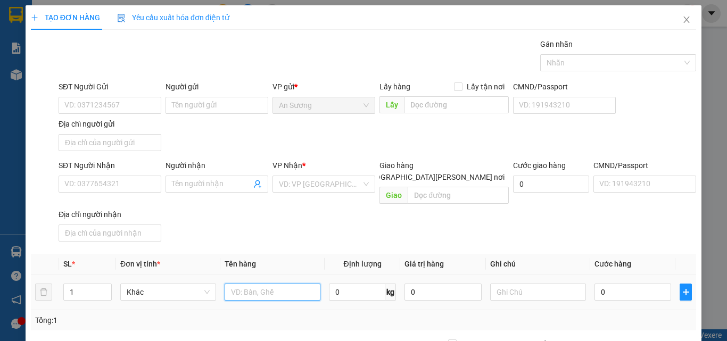
click at [262, 284] on input "text" at bounding box center [273, 292] width 96 height 17
type input "cục"
click at [601, 284] on input "0" at bounding box center [633, 292] width 77 height 17
type input "4"
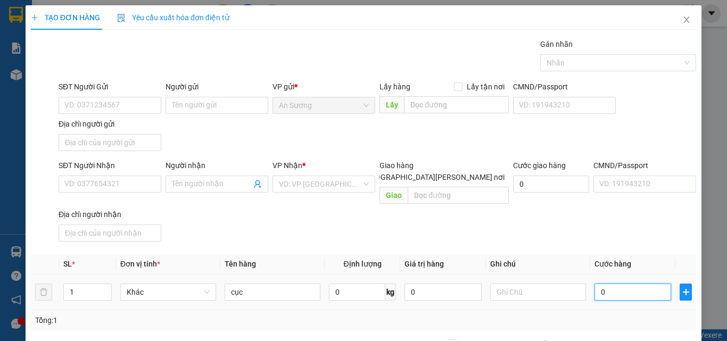
type input "4"
type input "40"
click at [135, 175] on div "SĐT Người Nhận" at bounding box center [110, 168] width 103 height 16
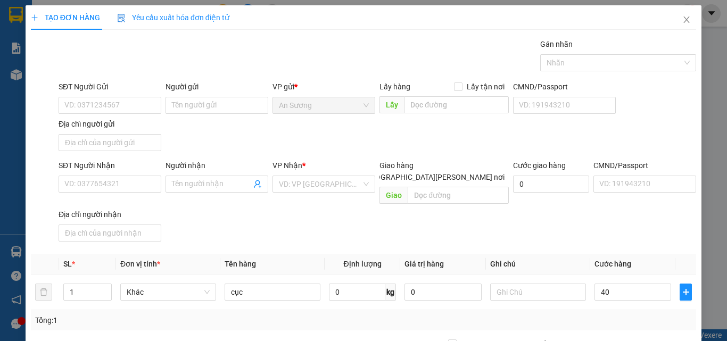
type input "40.000"
click at [134, 179] on input "SĐT Người Nhận" at bounding box center [110, 184] width 103 height 17
type input "0987000800"
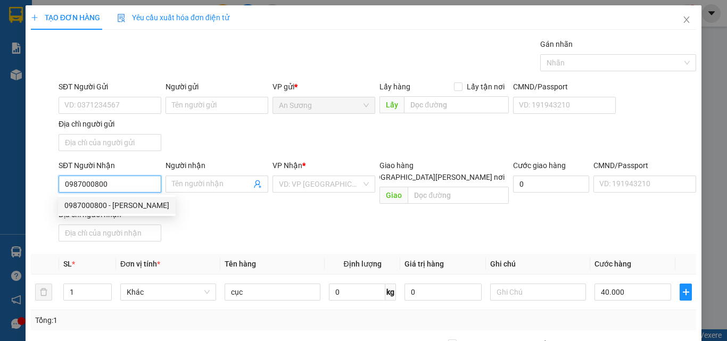
click at [134, 179] on input "0987000800" at bounding box center [110, 184] width 103 height 17
click at [135, 200] on div "0987000800 - [PERSON_NAME]" at bounding box center [116, 206] width 105 height 12
type input "[PERSON_NAME]"
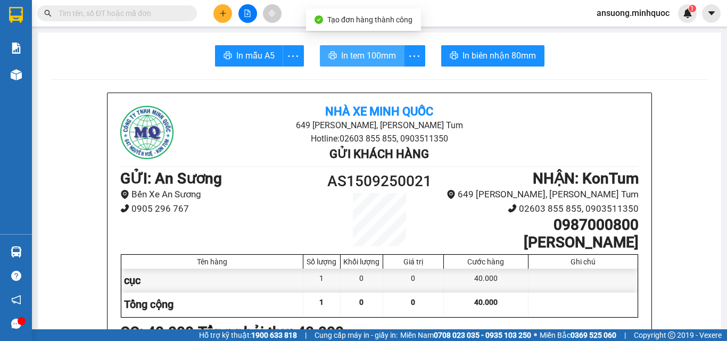
click at [382, 62] on span "In tem 100mm" at bounding box center [368, 55] width 55 height 13
click at [355, 62] on span "In tem 100mm" at bounding box center [368, 55] width 55 height 13
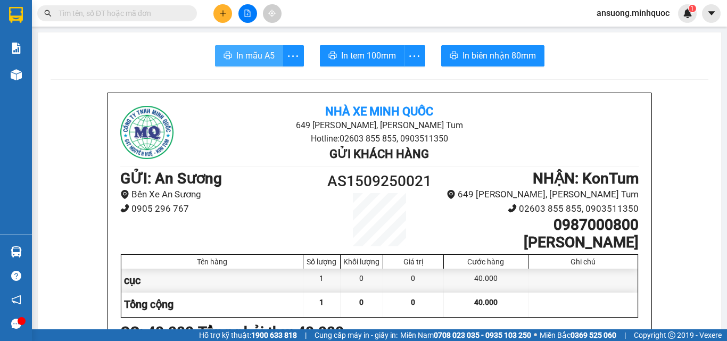
click at [252, 59] on span "In mẫu A5" at bounding box center [255, 55] width 38 height 13
click at [220, 5] on button at bounding box center [223, 13] width 19 height 19
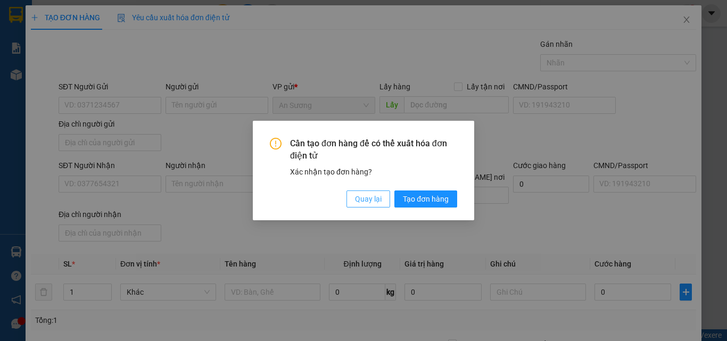
click at [358, 191] on button "Quay lại" at bounding box center [369, 199] width 44 height 17
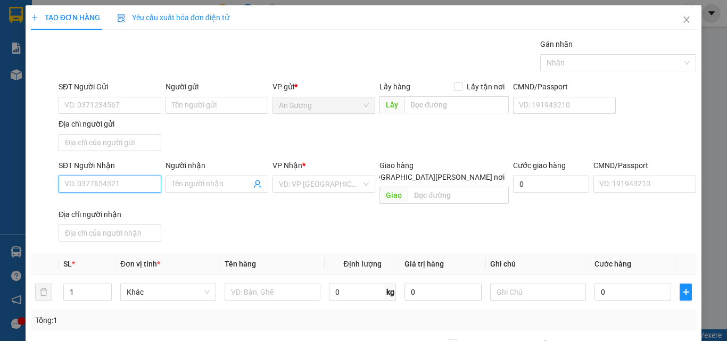
click at [138, 182] on input "SĐT Người Nhận" at bounding box center [110, 184] width 103 height 17
click at [117, 207] on div "0378248113" at bounding box center [108, 206] width 89 height 12
type input "0378248113"
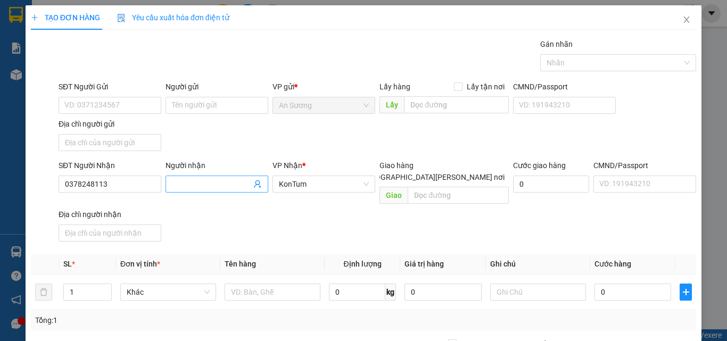
click at [225, 186] on input "Người nhận" at bounding box center [211, 184] width 79 height 12
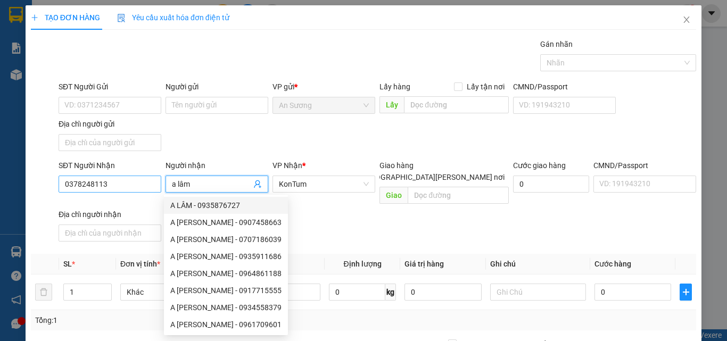
type input "a lâm"
click at [102, 185] on input "0378248113" at bounding box center [110, 184] width 103 height 17
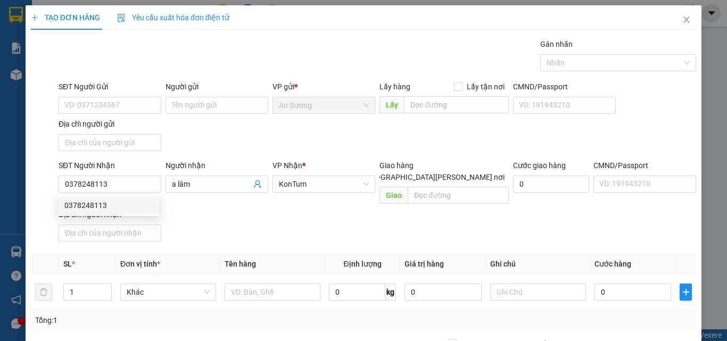
click at [316, 227] on div "SĐT Người [PERSON_NAME] 0378248113 Người [PERSON_NAME] [PERSON_NAME] * KonTum G…" at bounding box center [377, 203] width 642 height 86
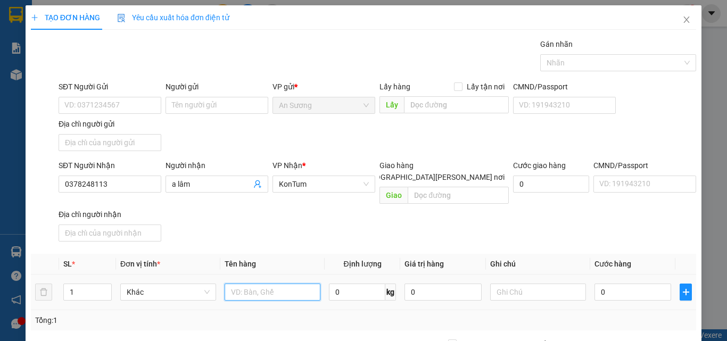
click at [293, 284] on input "text" at bounding box center [273, 292] width 96 height 17
drag, startPoint x: 125, startPoint y: 181, endPoint x: 0, endPoint y: 181, distance: 124.6
click at [0, 181] on div "TẠO ĐƠN HÀNG Yêu cầu xuất [PERSON_NAME] điện tử Transit Pickup Surcharge Ids Tr…" at bounding box center [363, 170] width 727 height 341
click at [440, 187] on input "text" at bounding box center [458, 195] width 101 height 17
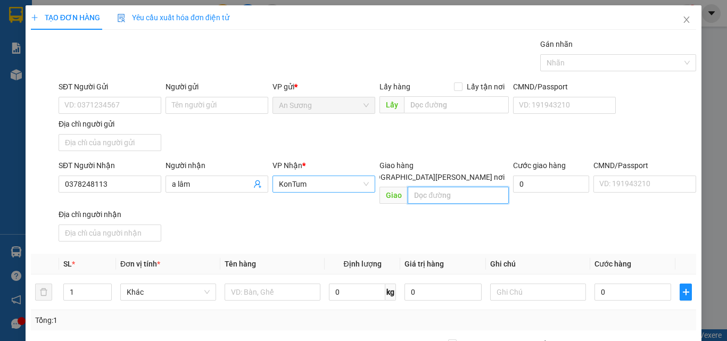
click at [354, 186] on span "KonTum" at bounding box center [324, 184] width 90 height 16
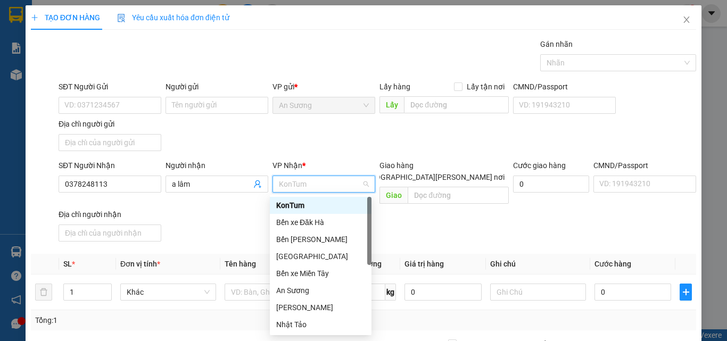
type input "d"
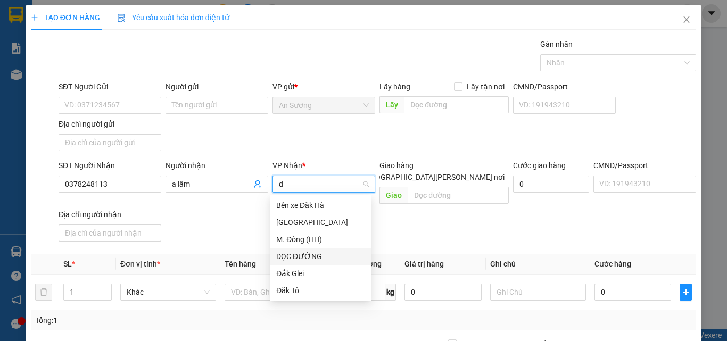
click at [321, 255] on div "DỌC ĐƯỜNG" at bounding box center [320, 257] width 89 height 12
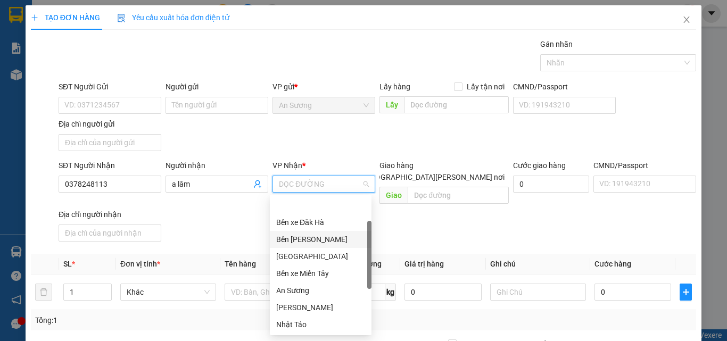
click at [517, 227] on div "SĐT Người [PERSON_NAME] 0378248113 Người [PERSON_NAME] [PERSON_NAME] * DỌC ĐƯỜN…" at bounding box center [377, 203] width 642 height 86
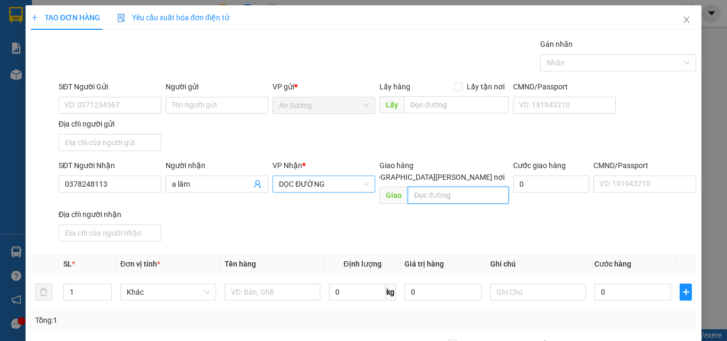
click at [426, 187] on input "text" at bounding box center [458, 195] width 101 height 17
type input "chư pad"
click at [596, 284] on input "0" at bounding box center [633, 292] width 77 height 17
type input "50"
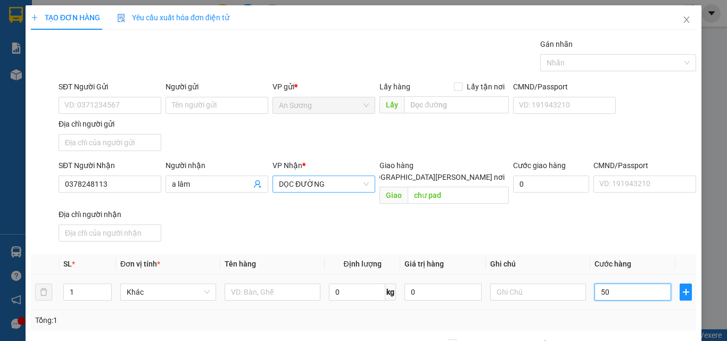
type input "50"
type input "50.000"
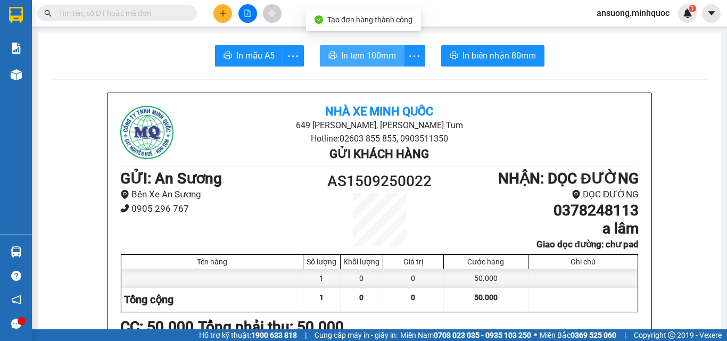
click at [365, 65] on button "In tem 100mm" at bounding box center [362, 55] width 85 height 21
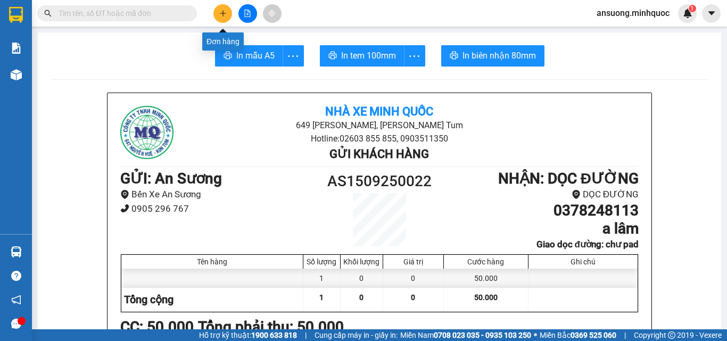
click at [222, 17] on icon "plus" at bounding box center [222, 13] width 7 height 7
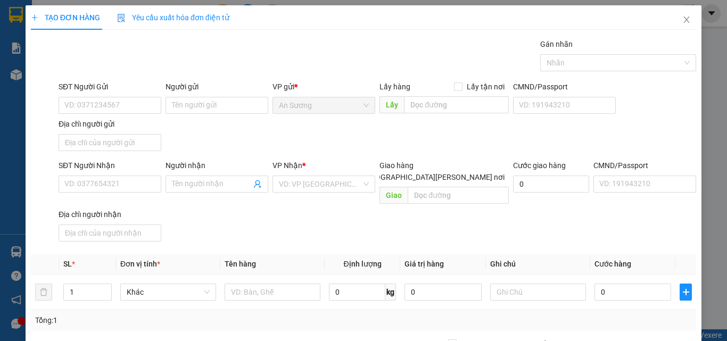
click at [124, 193] on div "SĐT Người Nhận VD: 0377654321" at bounding box center [110, 178] width 103 height 37
click at [124, 183] on input "SĐT Người Nhận" at bounding box center [110, 184] width 103 height 17
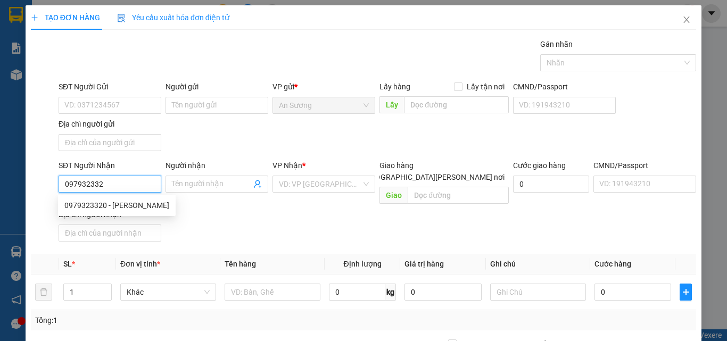
type input "0979323320"
click at [152, 209] on div "0979323320 - [PERSON_NAME]" at bounding box center [116, 206] width 105 height 12
type input "DUNG"
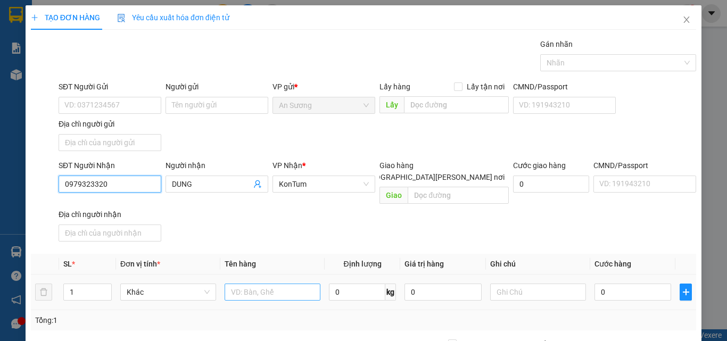
type input "0979323320"
click at [267, 284] on input "text" at bounding box center [273, 292] width 96 height 17
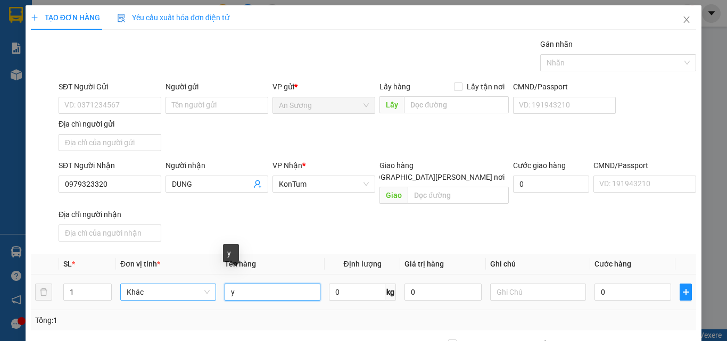
drag, startPoint x: 270, startPoint y: 281, endPoint x: 129, endPoint y: 286, distance: 141.7
click at [129, 286] on tr "1 Khác y 0 kg 0 0" at bounding box center [364, 293] width 666 height 36
type input "tx"
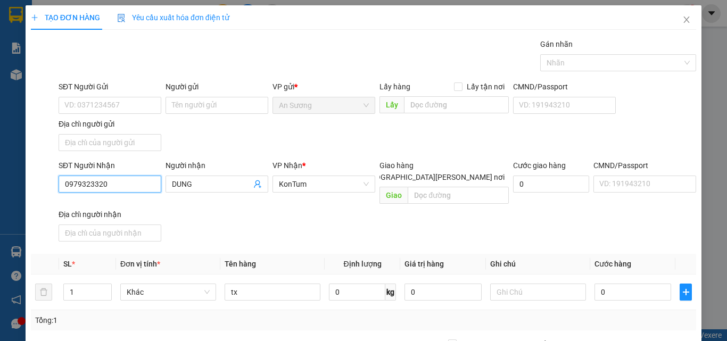
click at [0, 184] on div "TẠO ĐƠN HÀNG Yêu cầu xuất [PERSON_NAME] điện tử Transit Pickup Surcharge Ids Tr…" at bounding box center [363, 170] width 727 height 341
click at [622, 284] on input "0" at bounding box center [633, 292] width 77 height 17
type input "1"
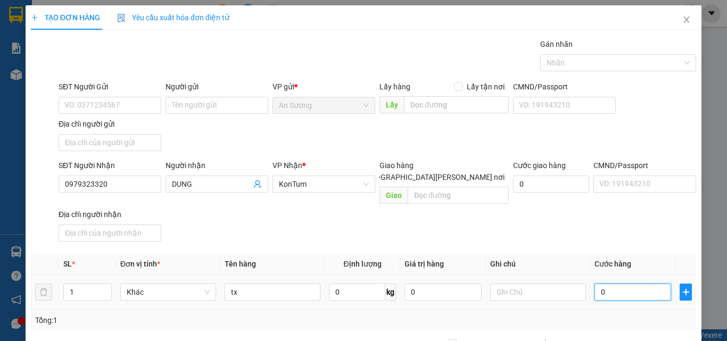
type input "1"
type input "16"
type input "160"
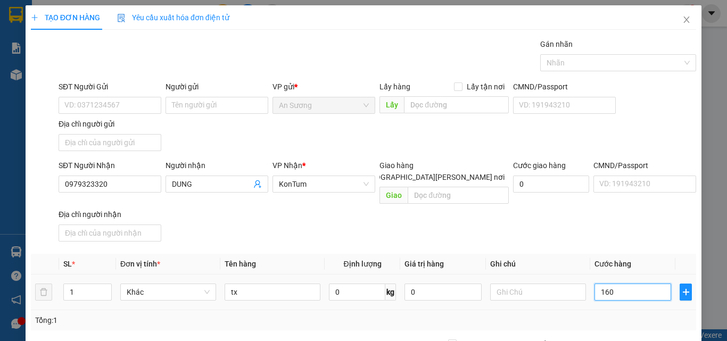
type input "160"
drag, startPoint x: 621, startPoint y: 281, endPoint x: 550, endPoint y: 281, distance: 70.8
click at [550, 281] on tr "1 Khác tx 0 kg 0 160" at bounding box center [364, 293] width 666 height 36
type input "2"
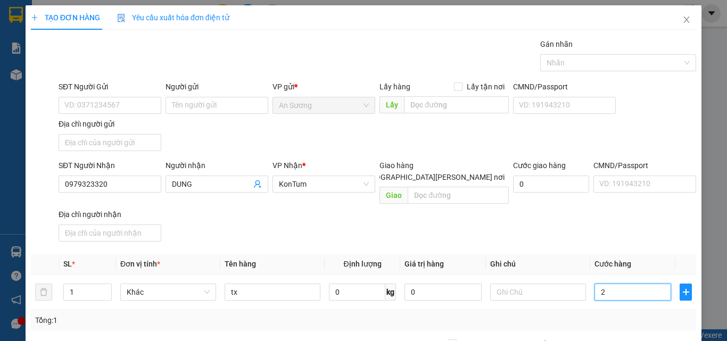
type input "2"
type input "20"
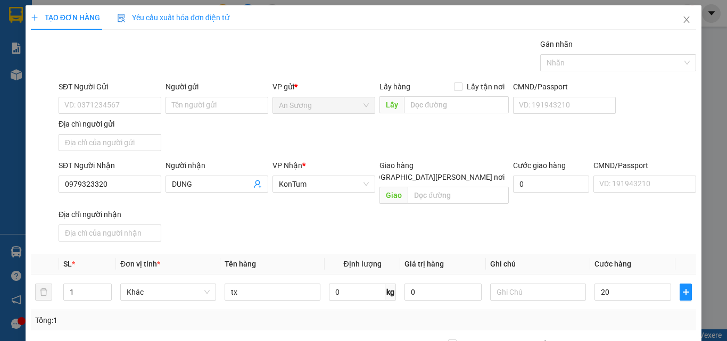
type input "20.000"
type input "1"
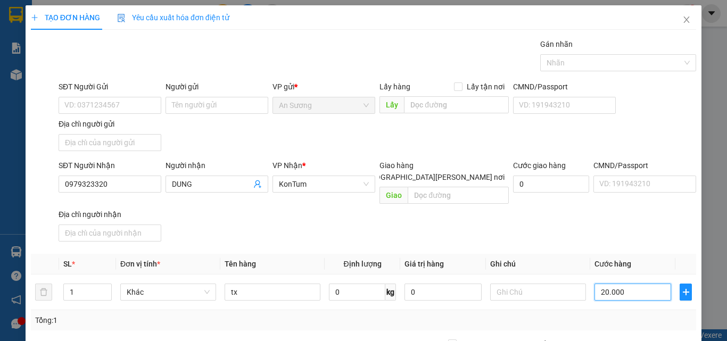
type input "1"
type input "16"
type input "160"
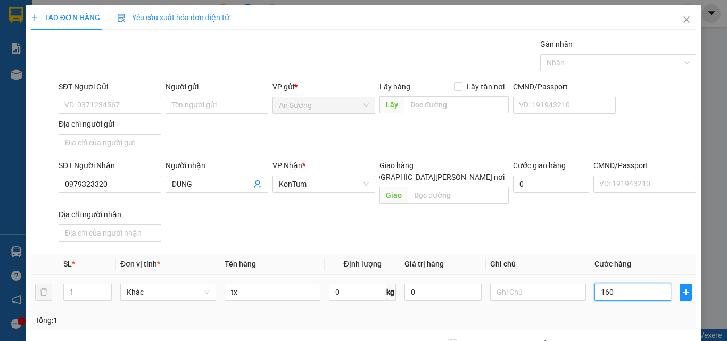
type input "160"
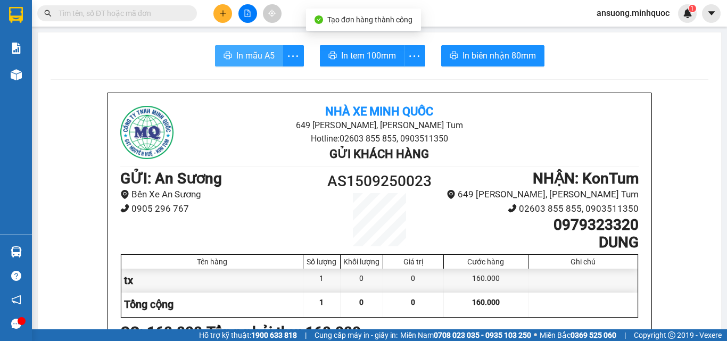
click at [231, 56] on button "In mẫu A5" at bounding box center [249, 55] width 68 height 21
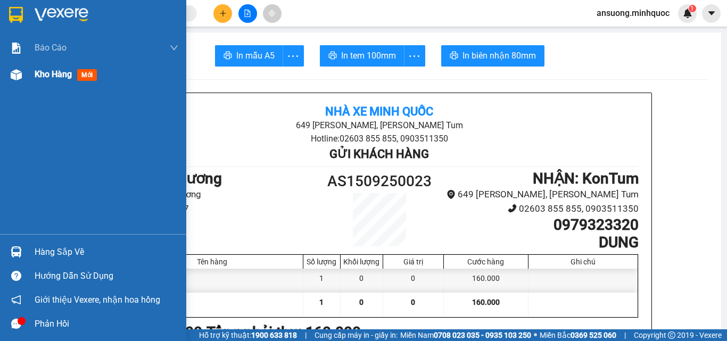
click at [37, 78] on span "Kho hàng" at bounding box center [53, 74] width 37 height 10
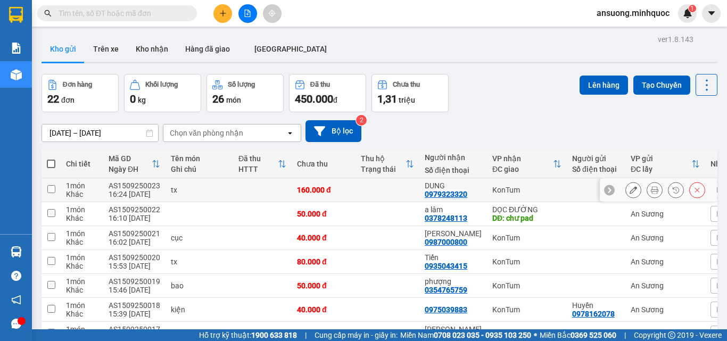
click at [630, 189] on icon at bounding box center [633, 189] width 7 height 7
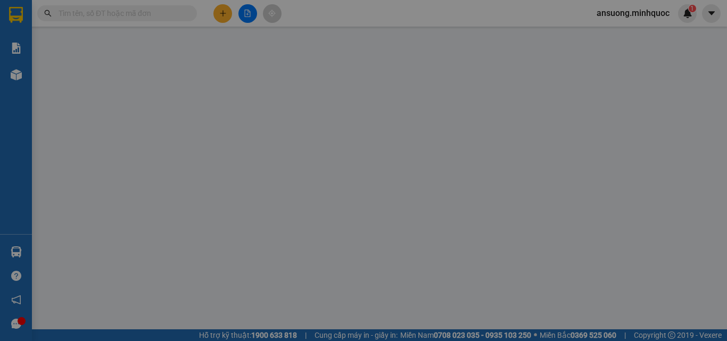
type input "0979323320"
type input "DUNG"
type input "160.000"
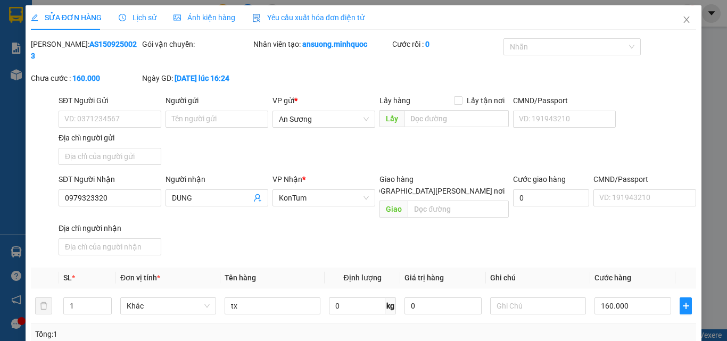
click at [104, 301] on icon "up" at bounding box center [106, 303] width 4 height 4
click at [101, 305] on span "Decrease Value" at bounding box center [106, 310] width 12 height 10
type input "2"
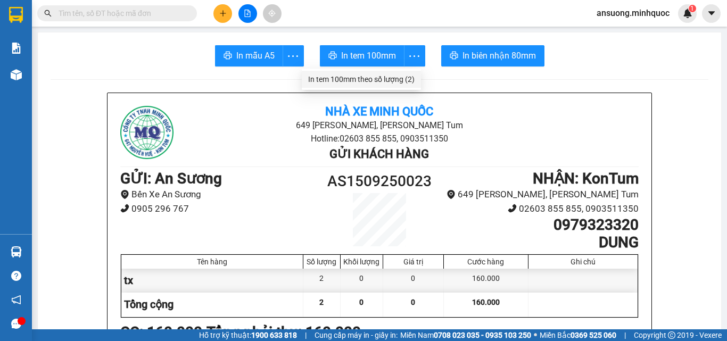
click at [409, 71] on li "In tem 100mm theo số lượng (2)" at bounding box center [361, 79] width 119 height 17
click at [407, 75] on div "In tem 100mm theo số lượng (2)" at bounding box center [361, 79] width 106 height 12
click at [404, 78] on div "In tem 100mm theo số lượng (2)" at bounding box center [361, 79] width 106 height 12
click at [232, 15] on div at bounding box center [248, 13] width 80 height 19
click at [229, 15] on button at bounding box center [223, 13] width 19 height 19
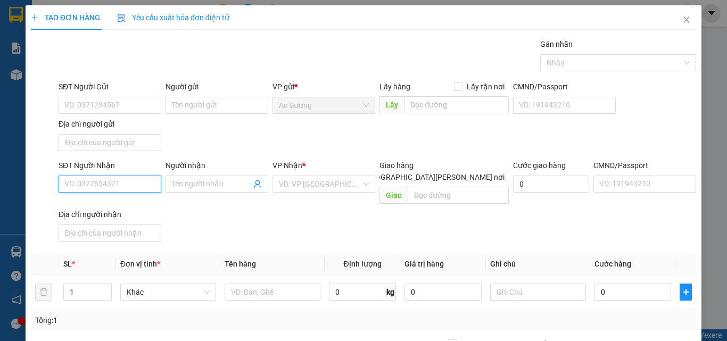
click at [147, 181] on input "SĐT Người Nhận" at bounding box center [110, 184] width 103 height 17
click at [105, 186] on input "0913333627" at bounding box center [110, 184] width 103 height 17
type input "0913333627"
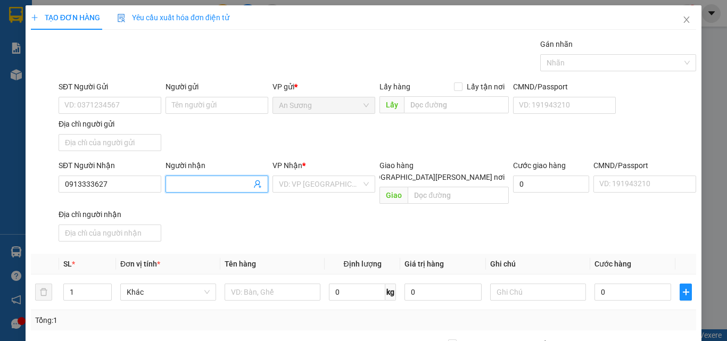
click at [210, 185] on input "Người nhận" at bounding box center [211, 184] width 79 height 12
type input "a [PERSON_NAME]"
click at [310, 193] on div "[PERSON_NAME] * VD: VP [GEOGRAPHIC_DATA]" at bounding box center [324, 178] width 103 height 37
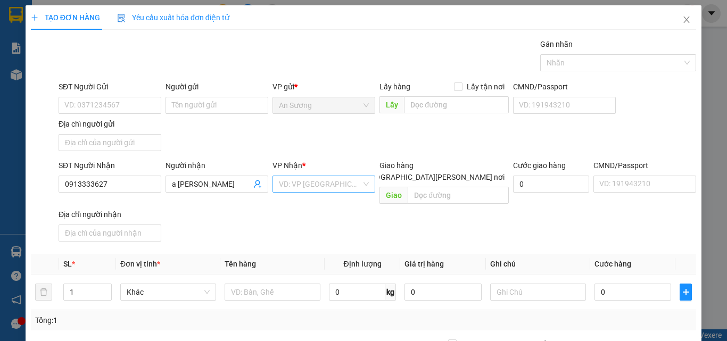
click at [318, 182] on input "search" at bounding box center [320, 184] width 83 height 16
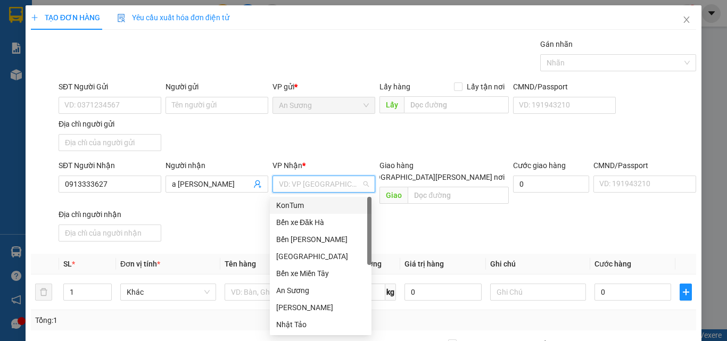
type input "k"
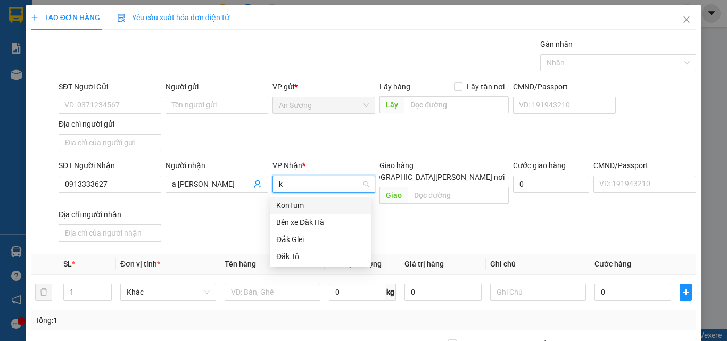
click at [315, 204] on div "KonTum" at bounding box center [320, 206] width 89 height 12
click at [315, 204] on div "SĐT Người [PERSON_NAME] 0913333627 Người [PERSON_NAME] [PERSON_NAME] * k VD: VP…" at bounding box center [377, 203] width 642 height 86
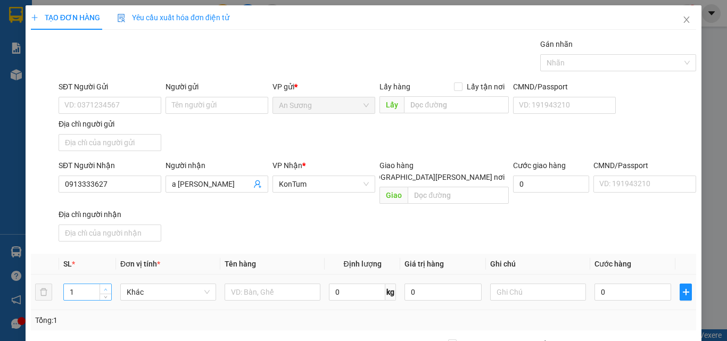
click at [100, 284] on span "Increase Value" at bounding box center [106, 289] width 12 height 10
click at [103, 284] on span "Increase Value" at bounding box center [106, 289] width 12 height 10
type input "3"
click at [251, 284] on input "text" at bounding box center [273, 292] width 96 height 17
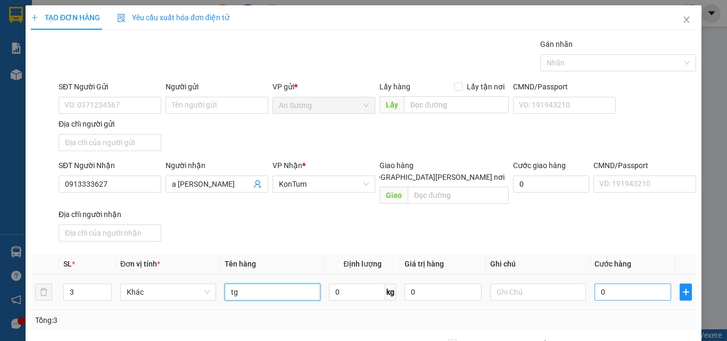
type input "tg"
click at [637, 284] on input "0" at bounding box center [633, 292] width 77 height 17
type input "1"
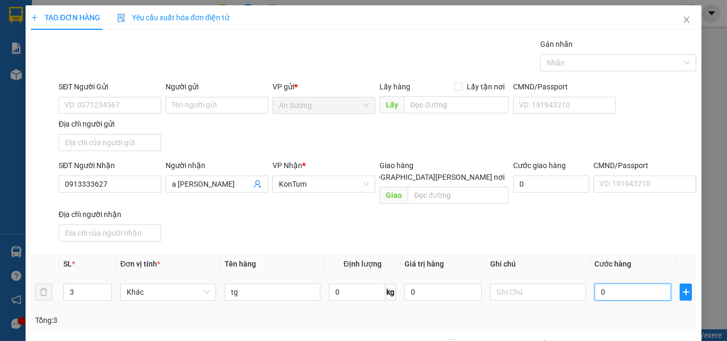
type input "1"
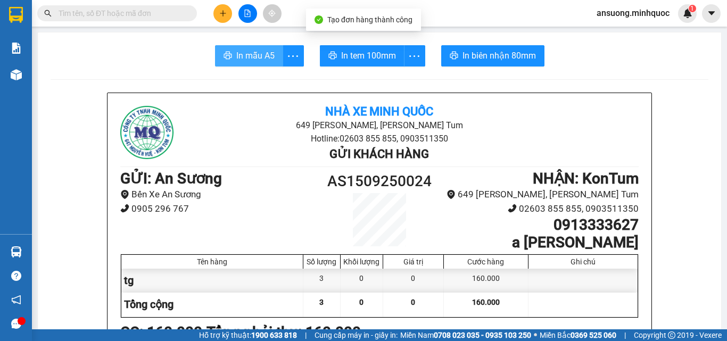
click at [245, 49] on span "In mẫu A5" at bounding box center [255, 55] width 38 height 13
click at [584, 307] on div at bounding box center [583, 305] width 109 height 24
click at [255, 56] on span "In mẫu A5" at bounding box center [255, 55] width 38 height 13
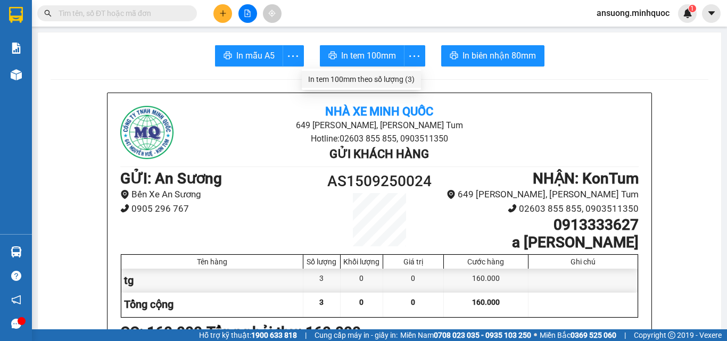
click at [407, 78] on div "In tem 100mm theo số lượng (3)" at bounding box center [361, 79] width 106 height 12
click at [227, 15] on button at bounding box center [223, 13] width 19 height 19
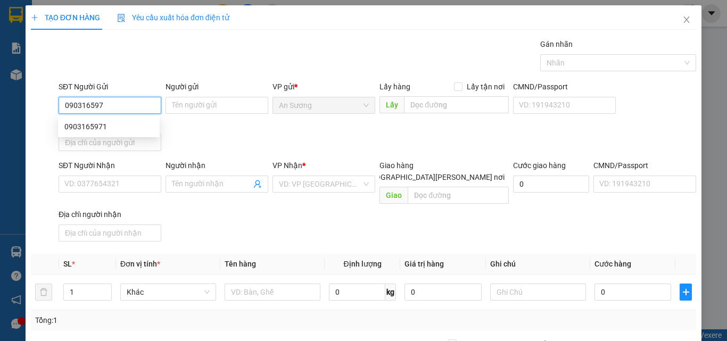
type input "0903165971"
click at [130, 125] on div "0903165971" at bounding box center [108, 127] width 89 height 12
type input "0337551662"
type input "hoàng"
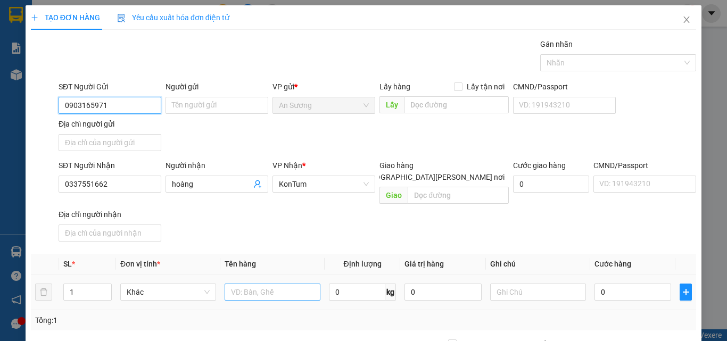
type input "0903165971"
click at [253, 284] on input "text" at bounding box center [273, 292] width 96 height 17
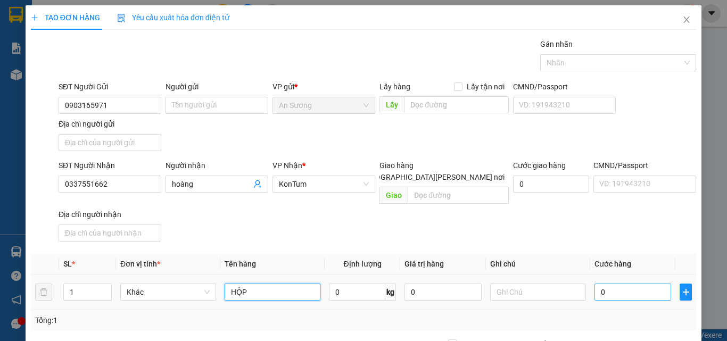
type input "HỘP"
click at [647, 285] on input "0" at bounding box center [633, 292] width 77 height 17
type input "4"
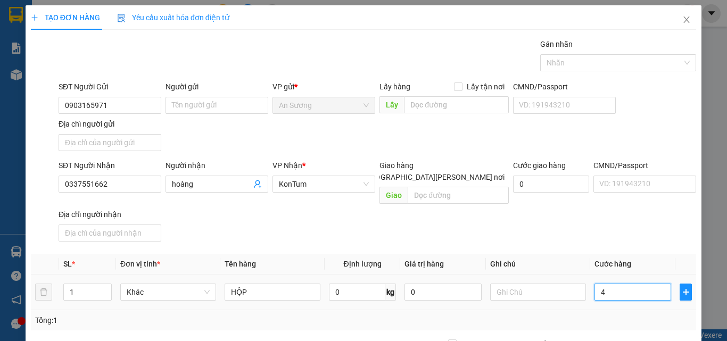
type input "40"
click at [597, 222] on div "SĐT Người [PERSON_NAME] 0337551662 Người [PERSON_NAME] [PERSON_NAME] * KonTum G…" at bounding box center [377, 203] width 642 height 86
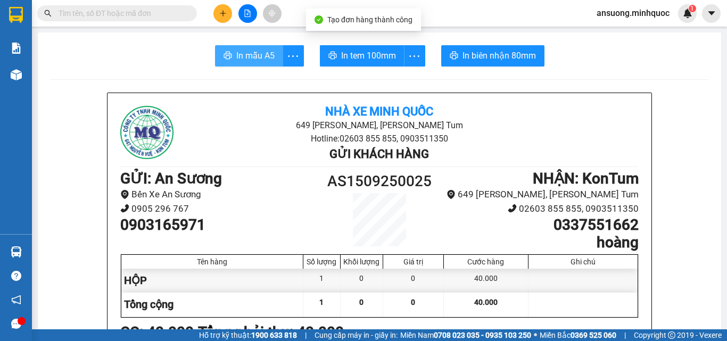
click at [269, 55] on span "In mẫu A5" at bounding box center [255, 55] width 38 height 13
click at [259, 56] on span "In mẫu A5" at bounding box center [255, 55] width 38 height 13
click at [239, 55] on span "In mẫu A5" at bounding box center [255, 55] width 38 height 13
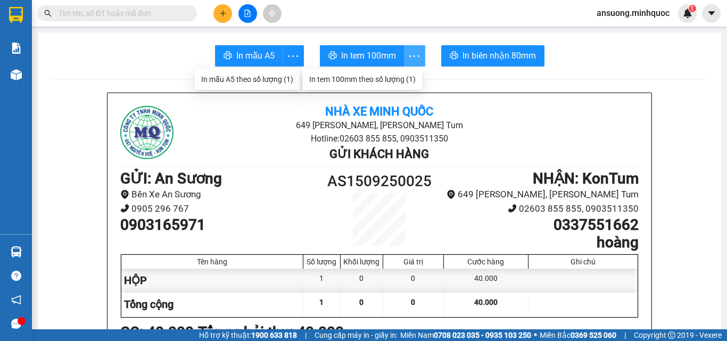
click at [408, 53] on icon "more" at bounding box center [414, 56] width 13 height 13
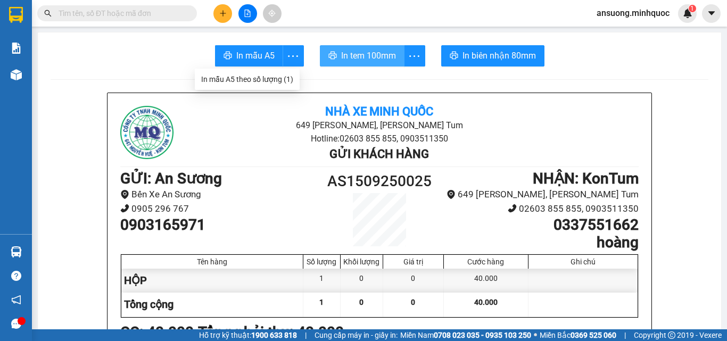
click at [370, 50] on span "In tem 100mm" at bounding box center [368, 55] width 55 height 13
click at [455, 62] on button "In biên nhận 80mm" at bounding box center [492, 55] width 103 height 21
click at [379, 53] on span "In tem 100mm" at bounding box center [368, 55] width 55 height 13
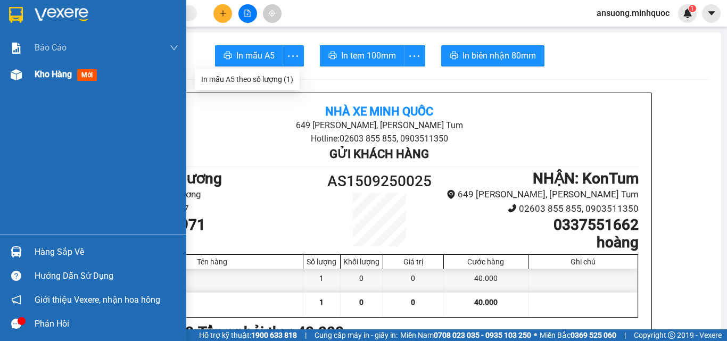
click at [103, 78] on div "Kho hàng mới" at bounding box center [107, 74] width 144 height 27
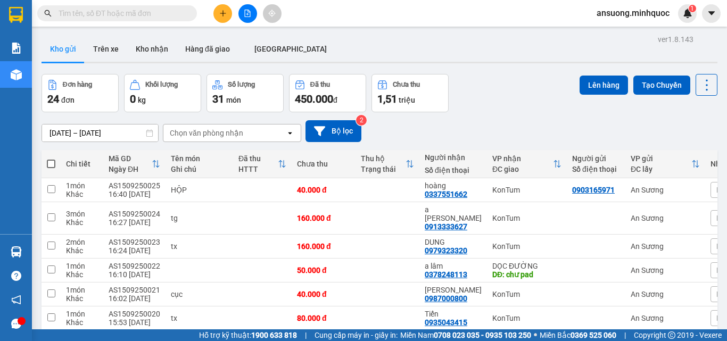
click at [244, 15] on icon "file-add" at bounding box center [247, 13] width 7 height 7
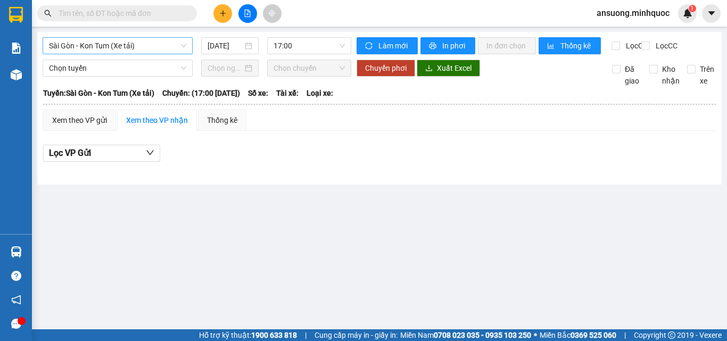
click at [124, 40] on span "Sài Gòn - Kon Tum (Xe tải)" at bounding box center [117, 46] width 137 height 16
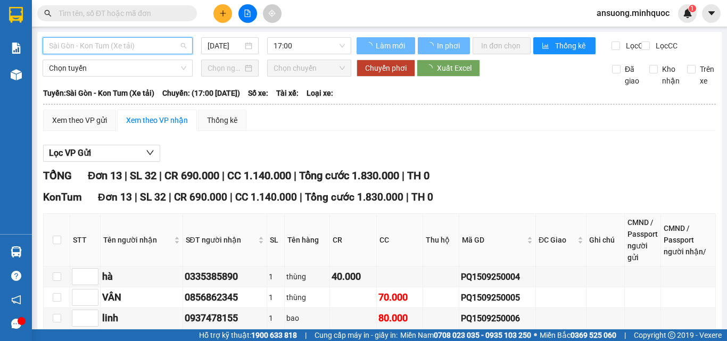
click at [125, 47] on span "Sài Gòn - Kon Tum (Xe tải)" at bounding box center [117, 46] width 137 height 16
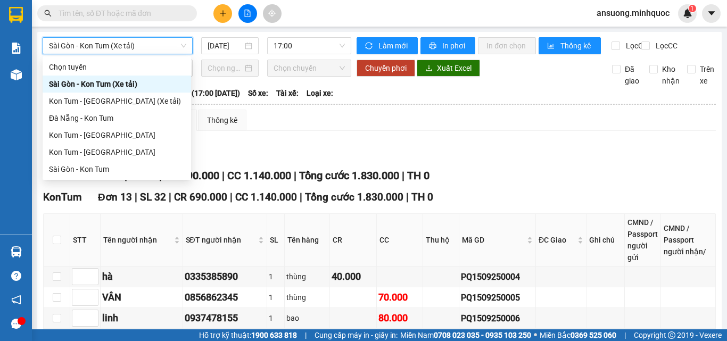
click at [108, 148] on div "Xem theo VP gửi Xem theo [PERSON_NAME] Thống kê Lọc VP Gửi [PERSON_NAME] 13 | …" at bounding box center [379, 342] width 673 height 465
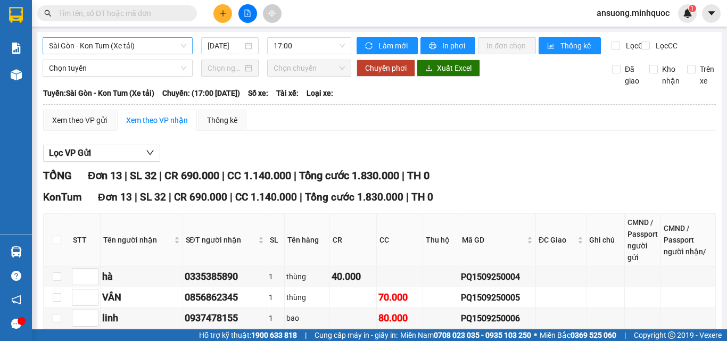
click at [136, 45] on span "Sài Gòn - Kon Tum (Xe tải)" at bounding box center [117, 46] width 137 height 16
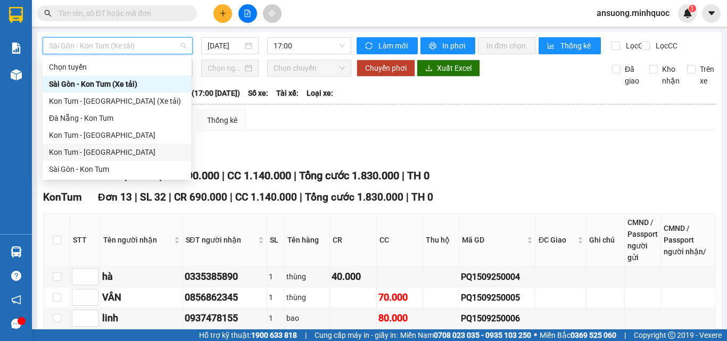
click at [118, 153] on div "Kon Tum - [GEOGRAPHIC_DATA]" at bounding box center [117, 152] width 136 height 12
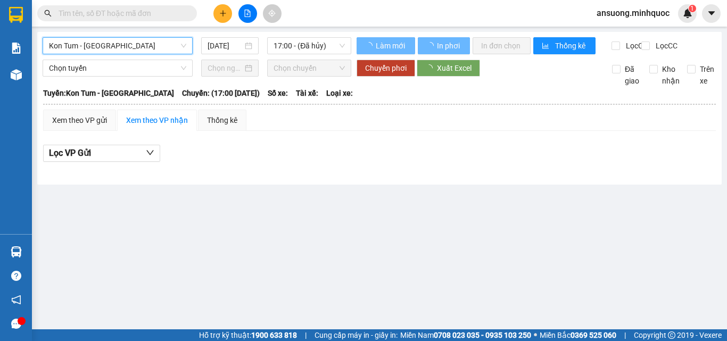
click at [137, 43] on span "Kon Tum - [GEOGRAPHIC_DATA]" at bounding box center [117, 46] width 137 height 16
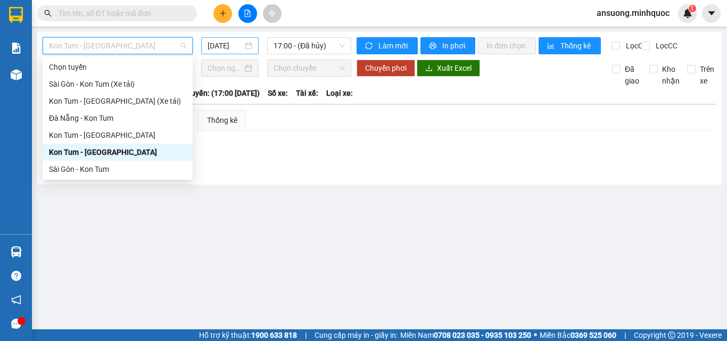
click at [223, 45] on input "[DATE]" at bounding box center [225, 46] width 35 height 12
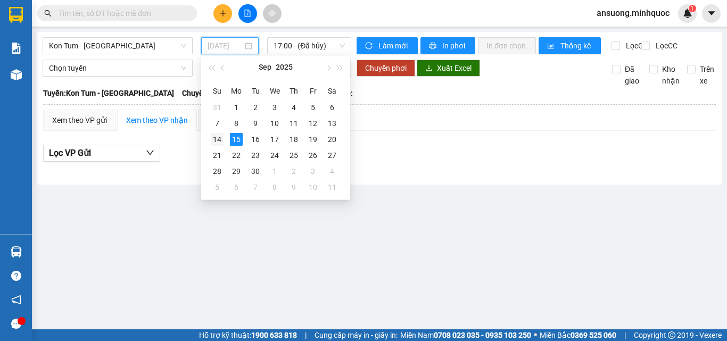
click at [215, 137] on div "14" at bounding box center [217, 139] width 13 height 13
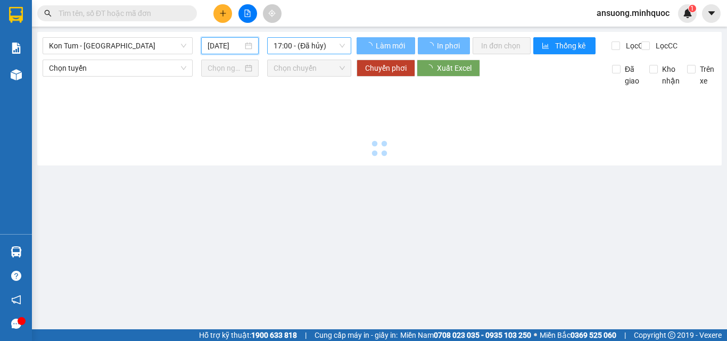
click at [321, 47] on span "17:00 - (Đã hủy)" at bounding box center [309, 46] width 71 height 16
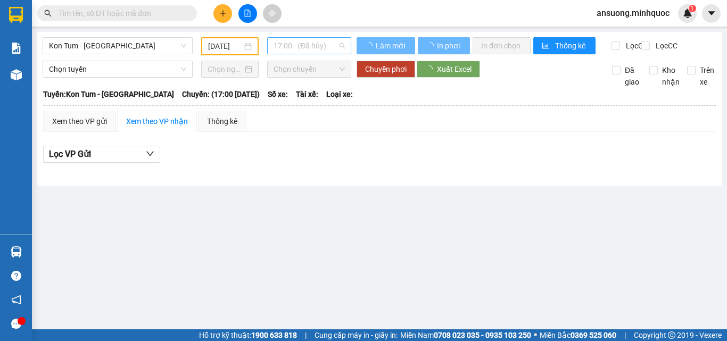
type input "[DATE]"
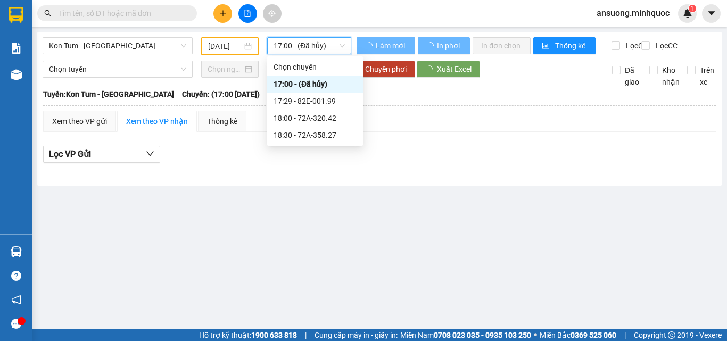
click at [323, 44] on span "17:00 - (Đã hủy)" at bounding box center [309, 46] width 71 height 16
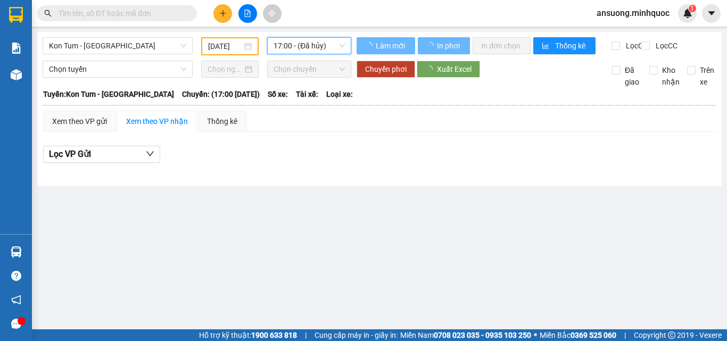
click at [323, 44] on span "17:00 - (Đã hủy)" at bounding box center [309, 46] width 71 height 16
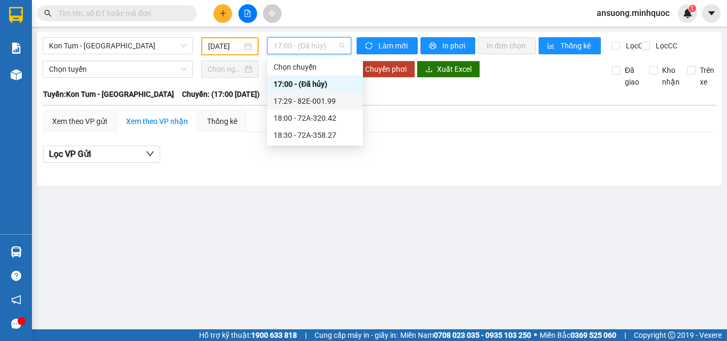
click at [323, 98] on div "17:29 - 82E-001.99" at bounding box center [315, 101] width 83 height 12
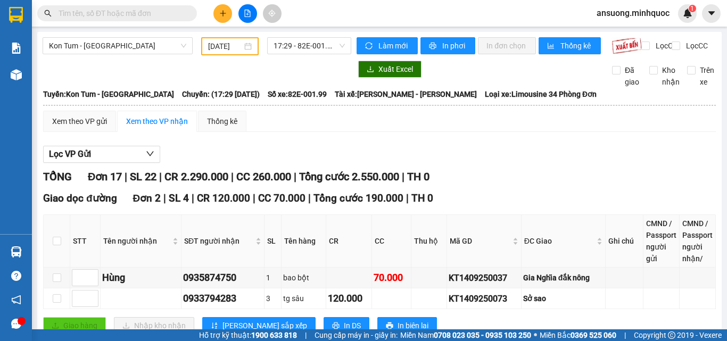
click at [64, 215] on th at bounding box center [57, 241] width 27 height 53
click at [63, 215] on th at bounding box center [57, 241] width 27 height 53
click at [61, 215] on th at bounding box center [57, 241] width 27 height 53
click at [56, 237] on input "checkbox" at bounding box center [57, 241] width 9 height 9
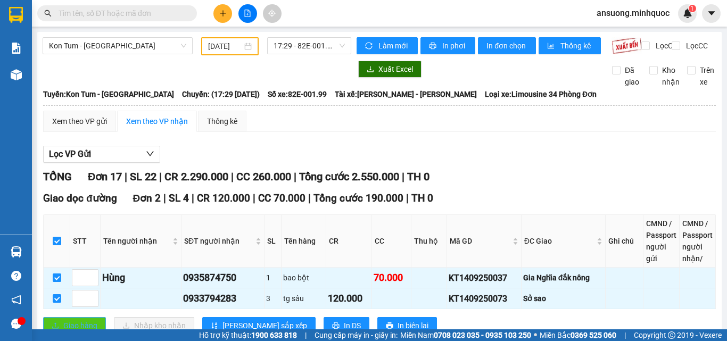
click at [89, 320] on span "Giao hàng" at bounding box center [80, 326] width 34 height 12
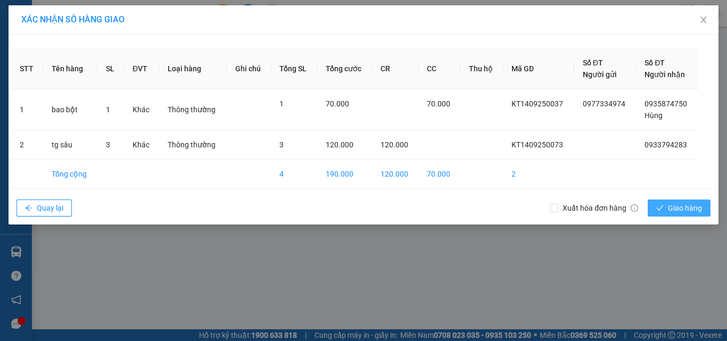
click at [662, 204] on icon "check" at bounding box center [660, 207] width 7 height 7
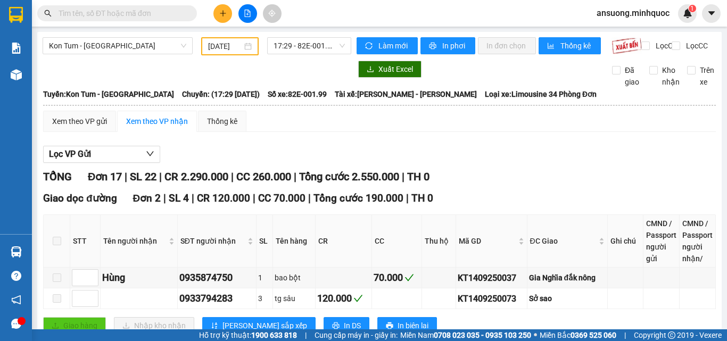
click at [185, 14] on span at bounding box center [117, 13] width 160 height 16
click at [175, 12] on input "text" at bounding box center [122, 13] width 126 height 12
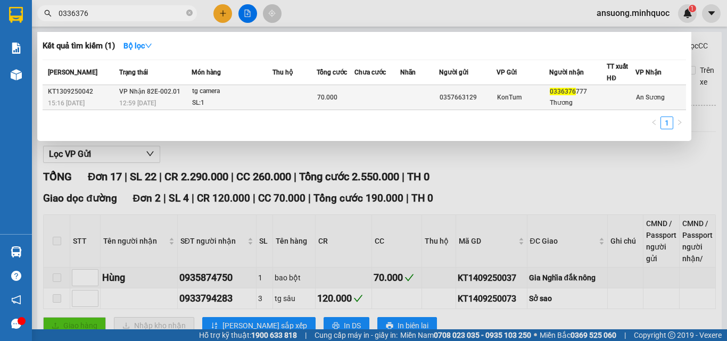
type input "0336376"
click at [347, 95] on div "70.000" at bounding box center [335, 98] width 37 height 12
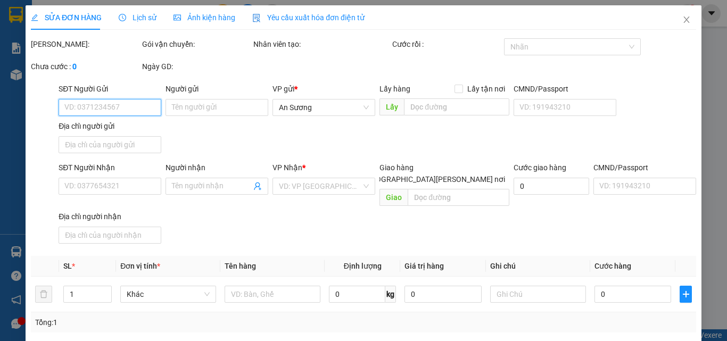
type input "0357663129"
type input "0336376777"
type input "Thương"
type input "70.000"
type input "0"
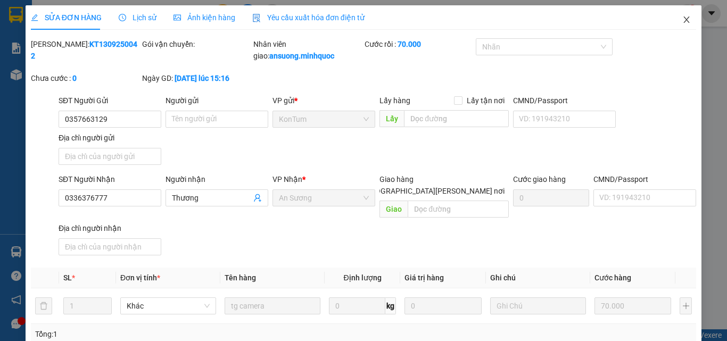
click at [673, 17] on span "Close" at bounding box center [687, 20] width 30 height 30
click at [673, 17] on span "ansuong.minhquoc" at bounding box center [633, 12] width 90 height 13
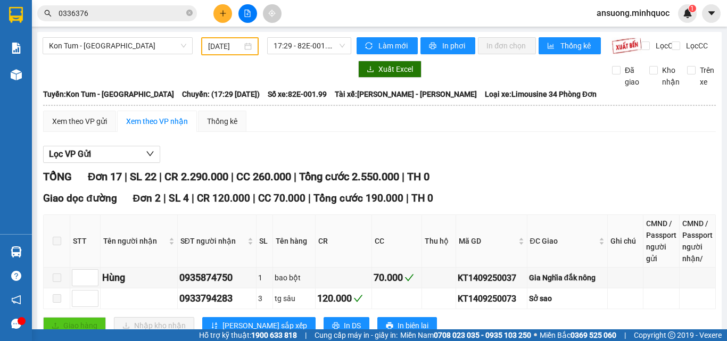
click at [223, 14] on icon "plus" at bounding box center [222, 13] width 7 height 7
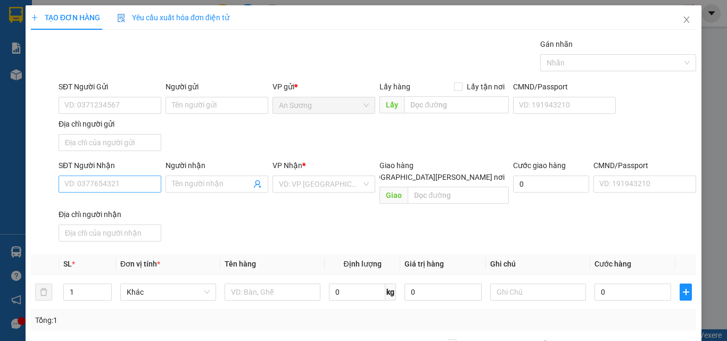
drag, startPoint x: 138, startPoint y: 172, endPoint x: 135, endPoint y: 177, distance: 6.0
click at [135, 177] on div "SĐT Người Nhận VD: 0377654321" at bounding box center [110, 178] width 103 height 37
click at [135, 177] on input "SĐT Người Nhận" at bounding box center [110, 184] width 103 height 17
type input "0989157159"
click at [133, 177] on input "0989157159" at bounding box center [110, 184] width 103 height 17
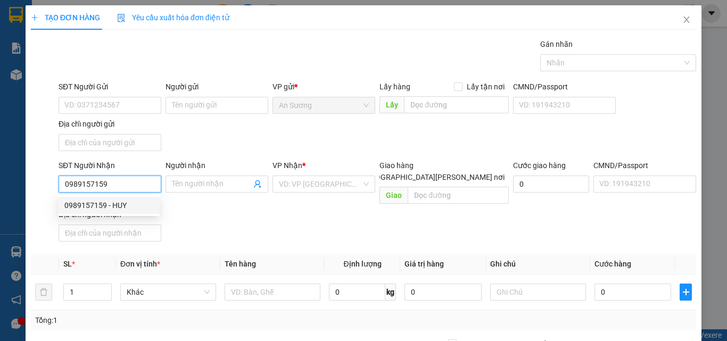
click at [123, 206] on div "0989157159 - HUY" at bounding box center [108, 206] width 89 height 12
type input "HUY"
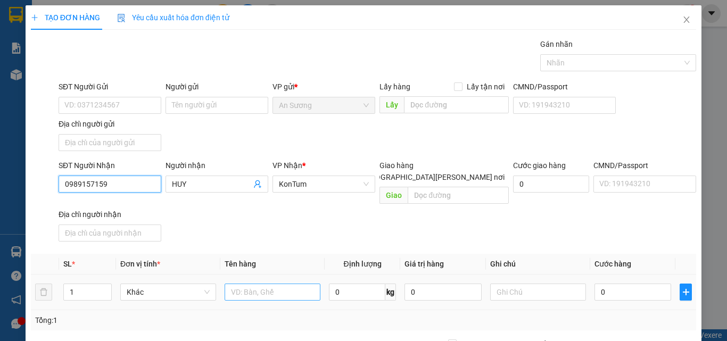
type input "0989157159"
click at [266, 284] on input "text" at bounding box center [273, 292] width 96 height 17
type input "CỤC"
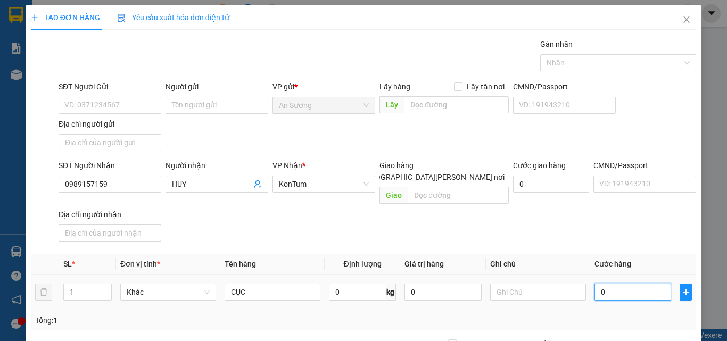
click at [598, 284] on input "0" at bounding box center [633, 292] width 77 height 17
type input "4"
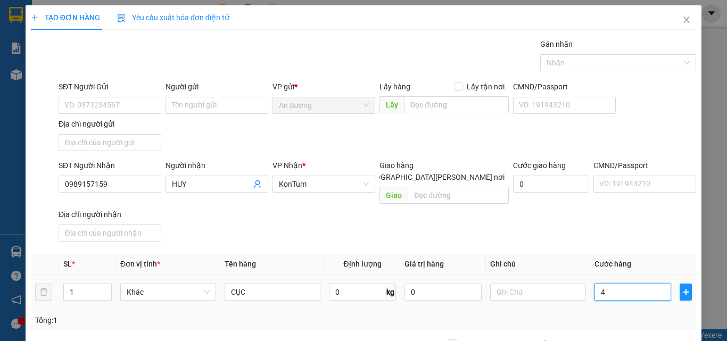
type input "40"
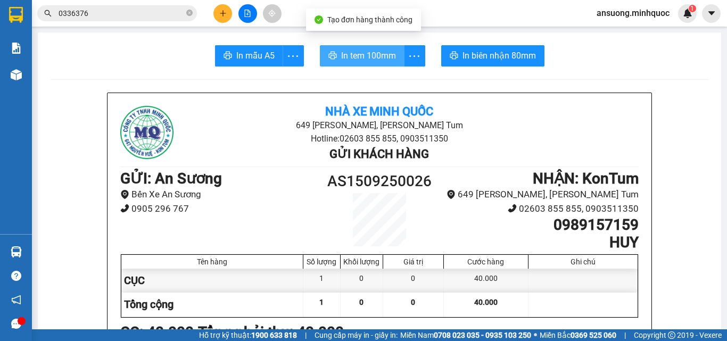
click at [372, 56] on span "In tem 100mm" at bounding box center [368, 55] width 55 height 13
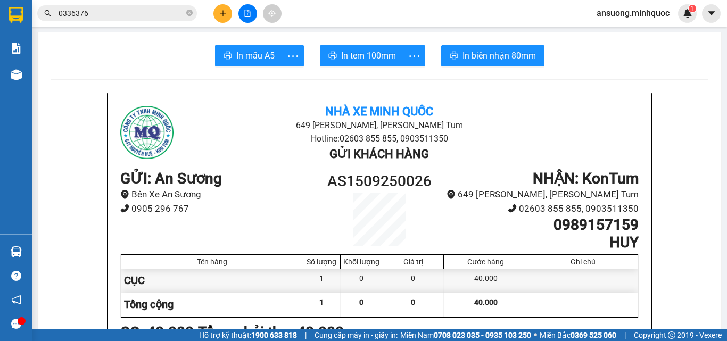
drag, startPoint x: 102, startPoint y: 34, endPoint x: 108, endPoint y: 37, distance: 6.9
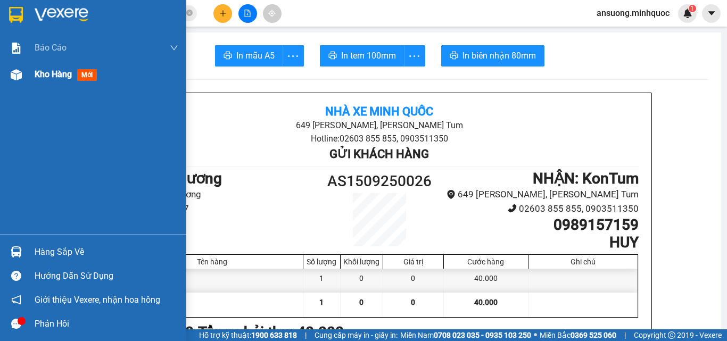
click at [22, 72] on div at bounding box center [16, 74] width 19 height 19
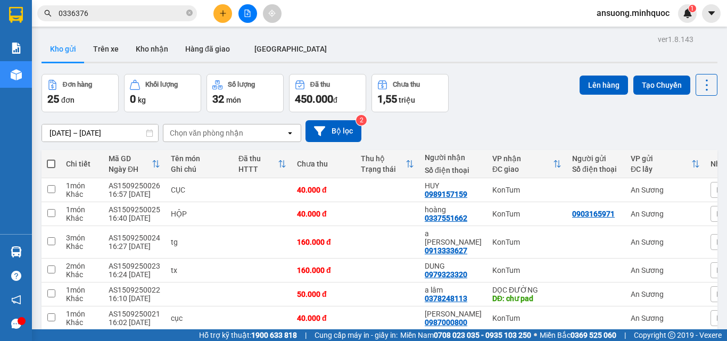
drag, startPoint x: 54, startPoint y: 163, endPoint x: 433, endPoint y: 119, distance: 382.1
click at [54, 162] on span at bounding box center [51, 164] width 9 height 9
click at [51, 159] on input "checkbox" at bounding box center [51, 159] width 0 height 0
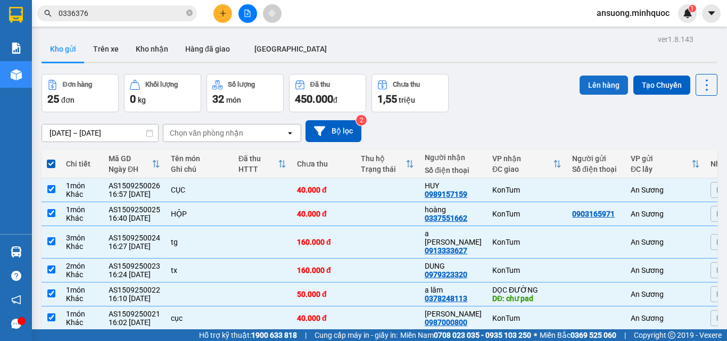
click at [595, 83] on button "Lên hàng" at bounding box center [604, 85] width 48 height 19
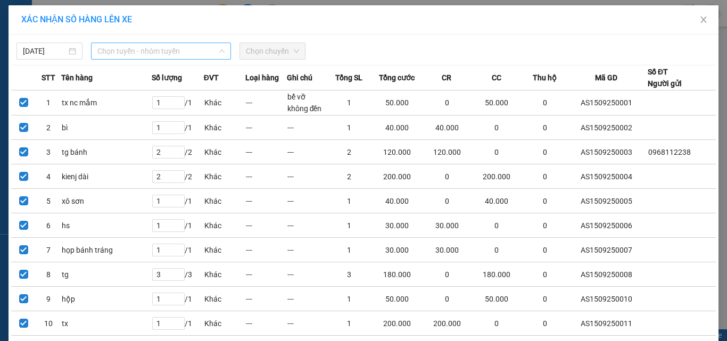
click at [125, 53] on span "Chọn tuyến - nhóm tuyến" at bounding box center [160, 51] width 127 height 16
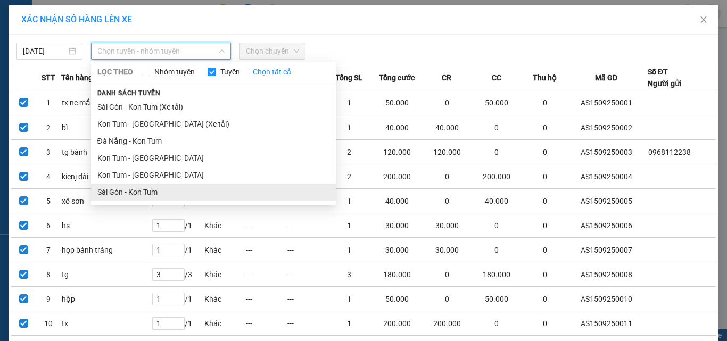
click at [133, 186] on li "Sài Gòn - Kon Tum" at bounding box center [213, 192] width 245 height 17
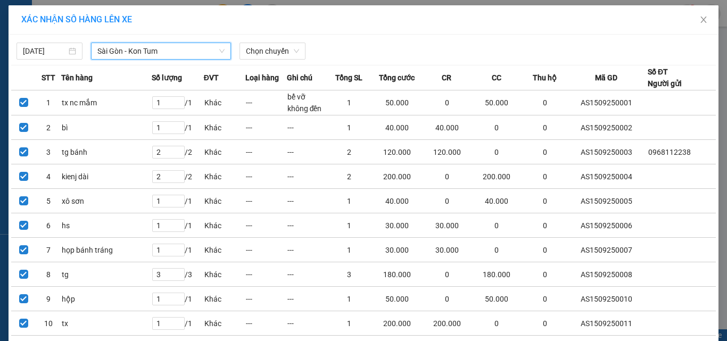
click at [263, 41] on div "[DATE] [GEOGRAPHIC_DATA] - [GEOGRAPHIC_DATA] Tum [GEOGRAPHIC_DATA] - [GEOGRAPHI…" at bounding box center [363, 48] width 705 height 22
click at [285, 58] on span "Chọn chuyến" at bounding box center [272, 51] width 53 height 16
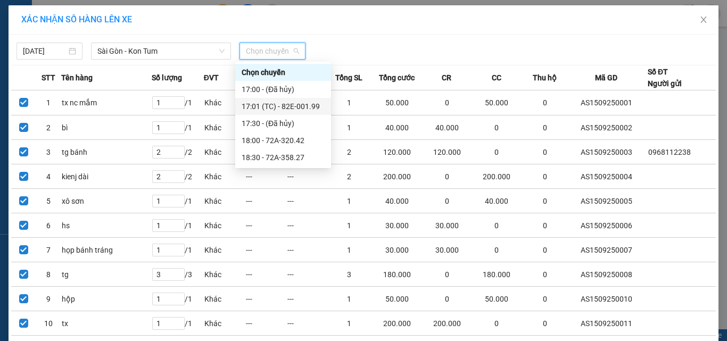
click at [302, 106] on div "17:01 (TC) - 82E-001.99" at bounding box center [283, 107] width 83 height 12
click at [329, 91] on th "Tổng SL" at bounding box center [350, 77] width 42 height 25
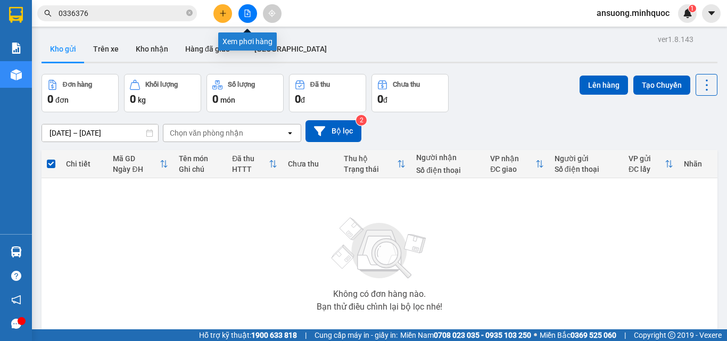
click at [248, 12] on icon "file-add" at bounding box center [247, 13] width 7 height 7
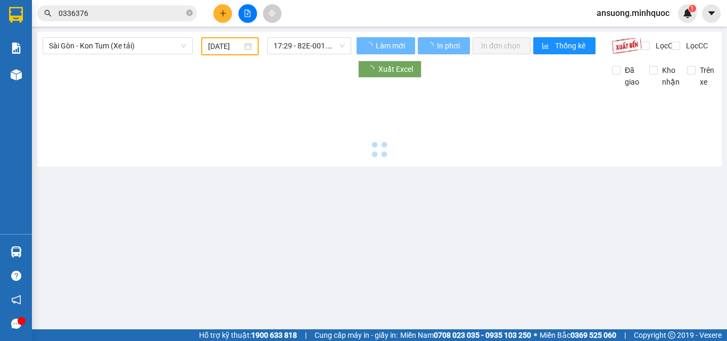
type input "[DATE]"
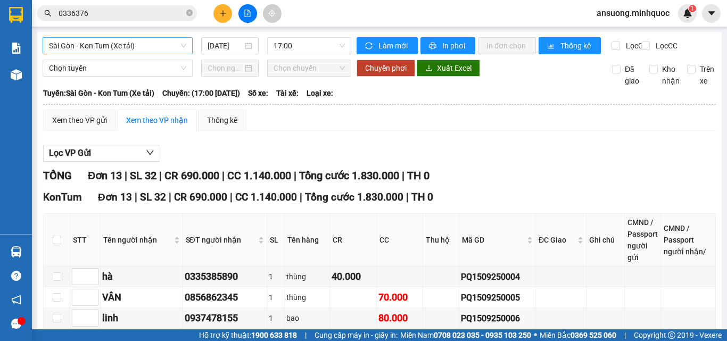
click at [141, 46] on span "Sài Gòn - Kon Tum (Xe tải)" at bounding box center [117, 46] width 137 height 16
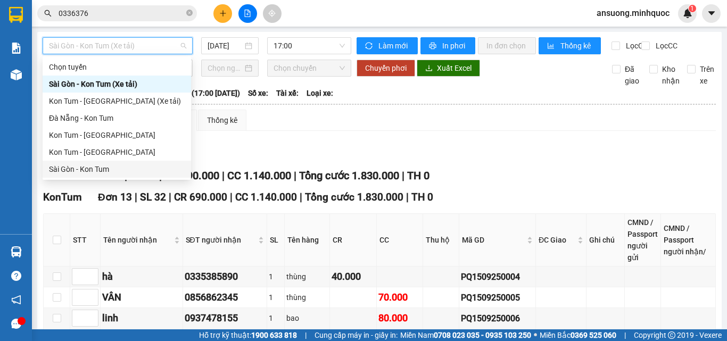
click at [154, 174] on div "Sài Gòn - Kon Tum" at bounding box center [117, 169] width 136 height 12
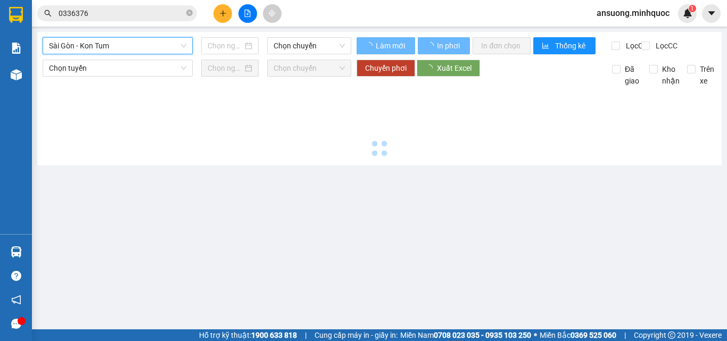
type input "[DATE]"
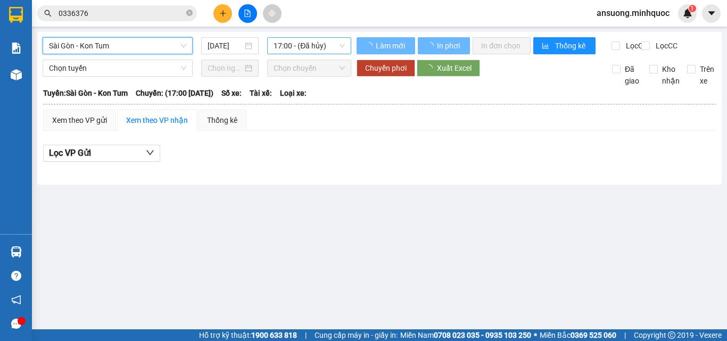
click at [301, 38] on span "17:00 - (Đã hủy)" at bounding box center [309, 46] width 71 height 16
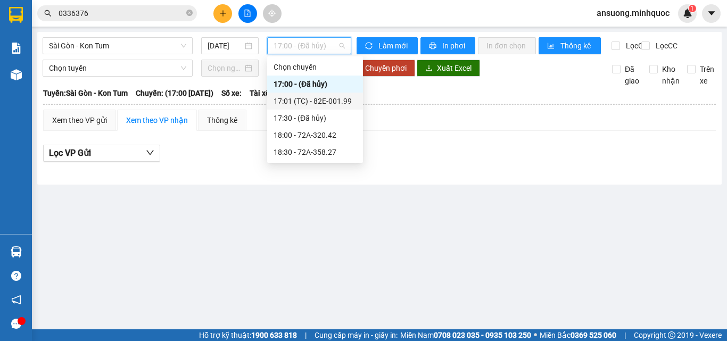
click at [311, 102] on div "17:01 (TC) - 82E-001.99" at bounding box center [315, 101] width 83 height 12
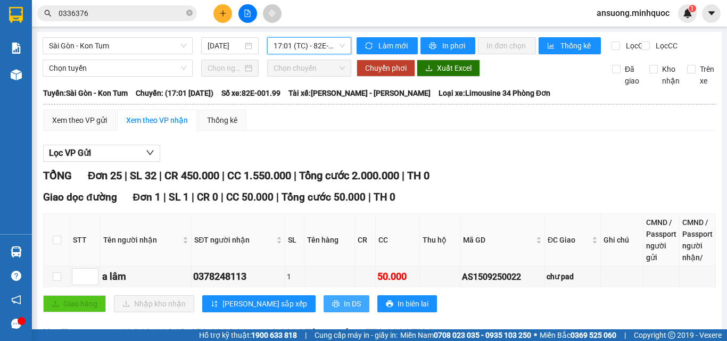
click at [344, 310] on span "In DS" at bounding box center [352, 304] width 17 height 12
click at [158, 48] on span "Sài Gòn - Kon Tum" at bounding box center [117, 46] width 137 height 16
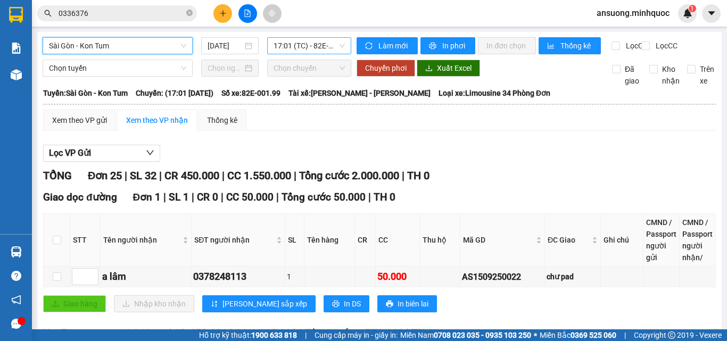
click at [311, 43] on span "17:01 (TC) - 82E-001.99" at bounding box center [309, 46] width 71 height 16
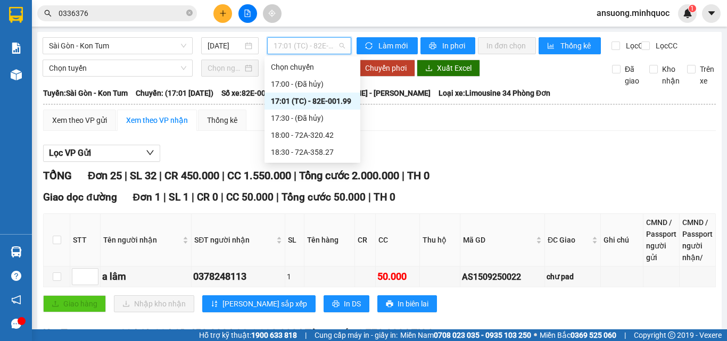
click at [311, 43] on span "17:01 (TC) - 82E-001.99" at bounding box center [309, 46] width 71 height 16
click at [150, 48] on span "Sài Gòn - Kon Tum" at bounding box center [117, 46] width 137 height 16
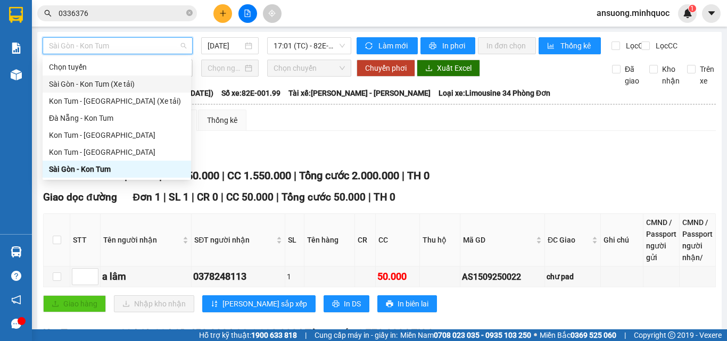
click at [144, 78] on div "Sài Gòn - Kon Tum (Xe tải)" at bounding box center [117, 84] width 149 height 17
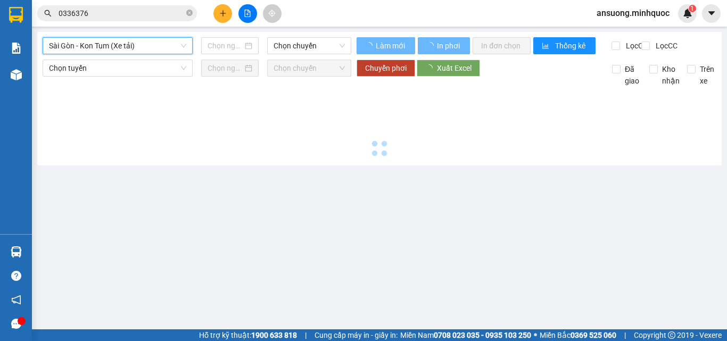
type input "[DATE]"
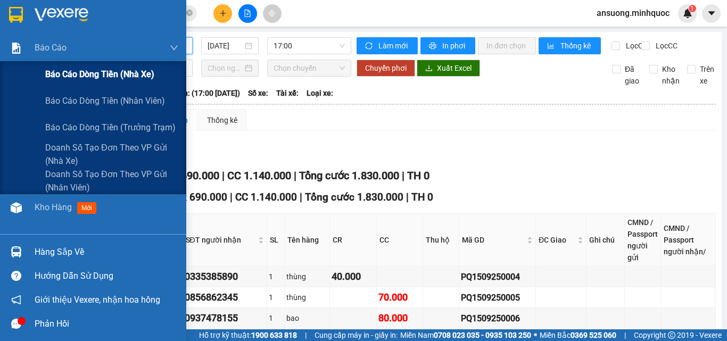
click at [81, 70] on span "Báo cáo dòng tiền (nhà xe)" at bounding box center [99, 74] width 109 height 13
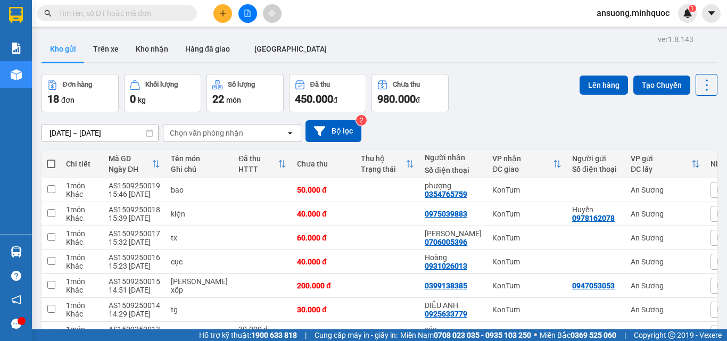
click at [141, 18] on input "text" at bounding box center [122, 13] width 126 height 12
paste input "0378248113"
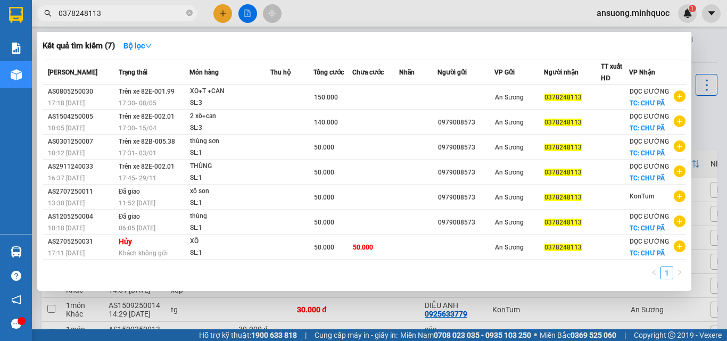
click at [586, 315] on div at bounding box center [363, 170] width 727 height 341
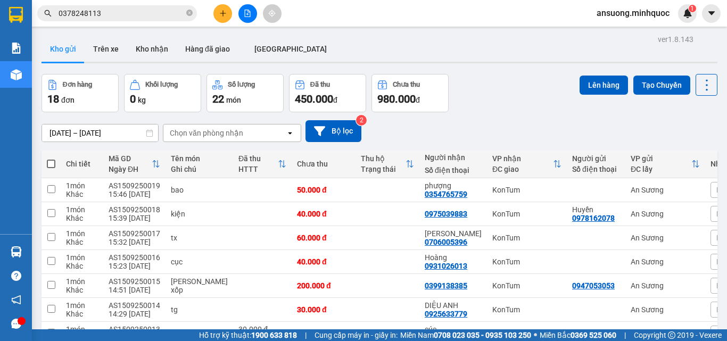
click at [142, 15] on input "0378248113" at bounding box center [122, 13] width 126 height 12
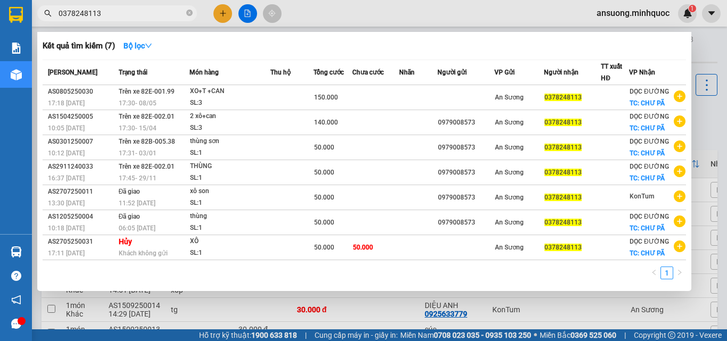
click at [142, 15] on input "0378248113" at bounding box center [122, 13] width 126 height 12
paste input "979323320"
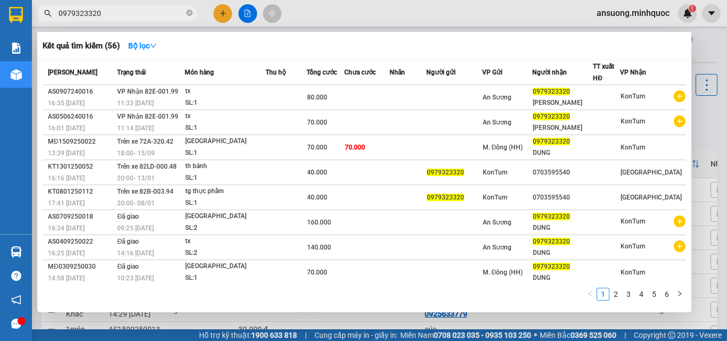
type input "0979323320"
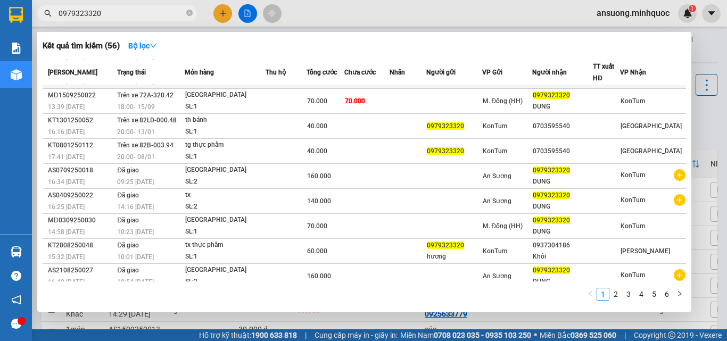
scroll to position [54, 0]
